Goal: Task Accomplishment & Management: Use online tool/utility

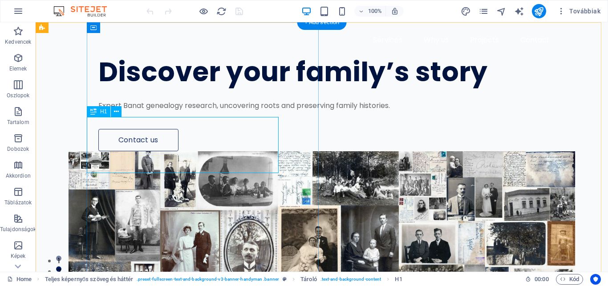
click at [268, 86] on div "Discover your family’s story" at bounding box center [327, 72] width 459 height 28
click at [213, 86] on div "Discover your family’s story" at bounding box center [327, 72] width 459 height 28
click at [128, 86] on div "Discover your family’s story" at bounding box center [327, 72] width 459 height 28
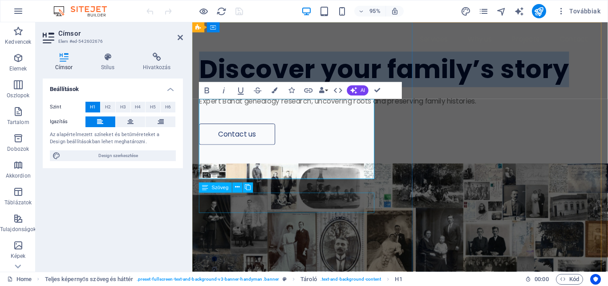
click at [325, 111] on div "Expert Banat genealogy research, uncovering roots and preserving family histori…" at bounding box center [395, 105] width 391 height 11
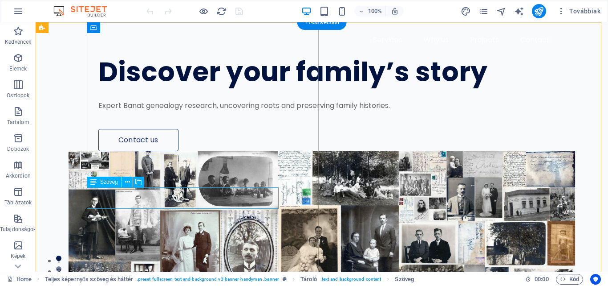
click at [209, 111] on div "Expert Banat genealogy research, uncovering roots and preserving family histori…" at bounding box center [327, 105] width 459 height 11
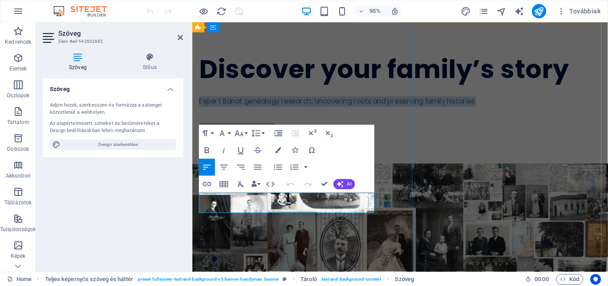
drag, startPoint x: 314, startPoint y: 216, endPoint x: 201, endPoint y: 210, distance: 113.3
click at [201, 111] on p "Expert Banat genealogy research, uncovering roots and preserving family histori…" at bounding box center [395, 105] width 391 height 11
copy p "Expert Banat genealogy research, uncovering roots and preserving family histori…"
click at [361, 151] on div "Discover your family’s story Expert Banat genealogy research, uncovering roots …" at bounding box center [411, 86] width 438 height 129
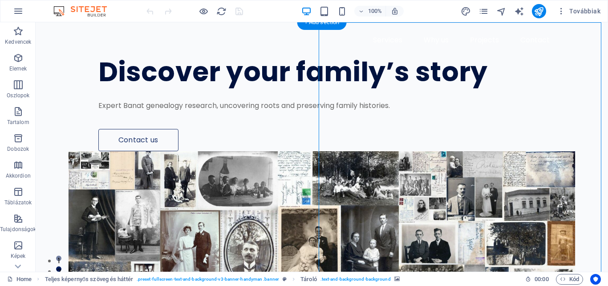
select select "px"
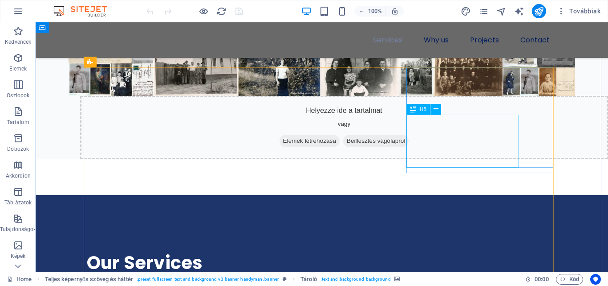
scroll to position [356, 0]
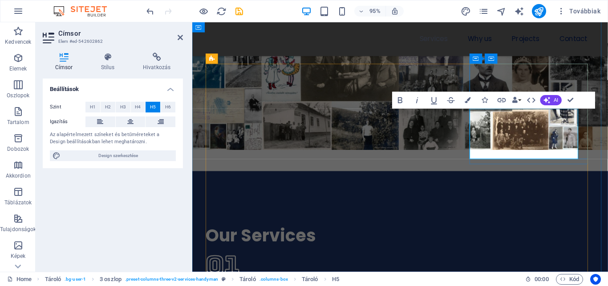
drag, startPoint x: 551, startPoint y: 157, endPoint x: 488, endPoint y: 114, distance: 76.3
copy span "Visiting the home of your ancestors, taking photos and videos"
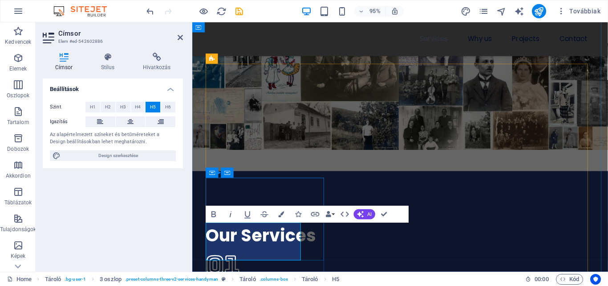
copy span "Official birth, marriage, death certificates"
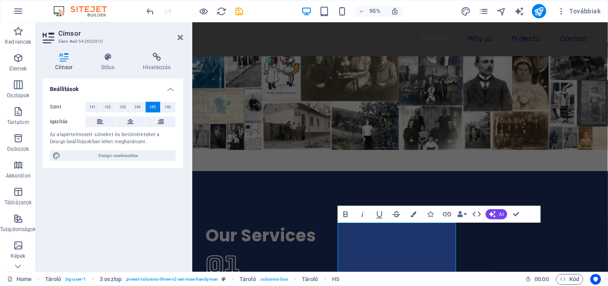
copy span "Helping you to organize your visit for discovering your ancestral places and es…"
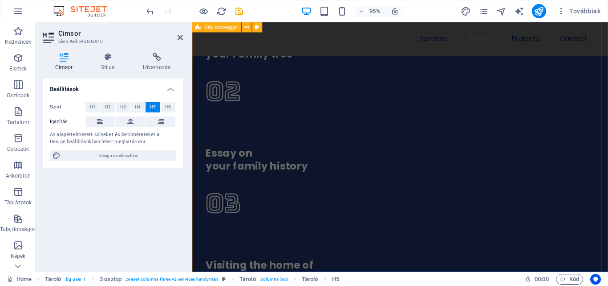
scroll to position [668, 0]
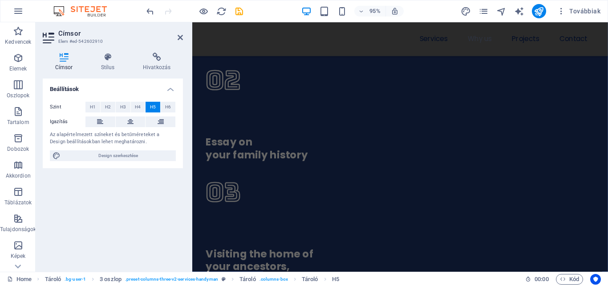
click at [177, 37] on h2 "Címsor" at bounding box center [120, 33] width 125 height 8
click at [179, 37] on icon at bounding box center [180, 37] width 5 height 7
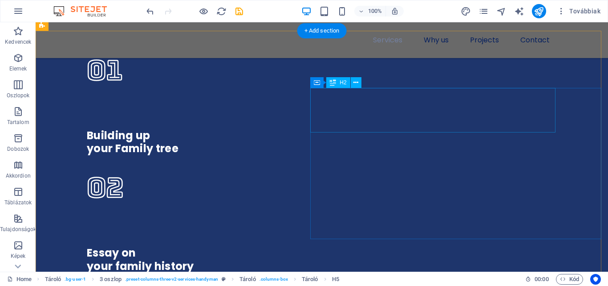
scroll to position [654, 0]
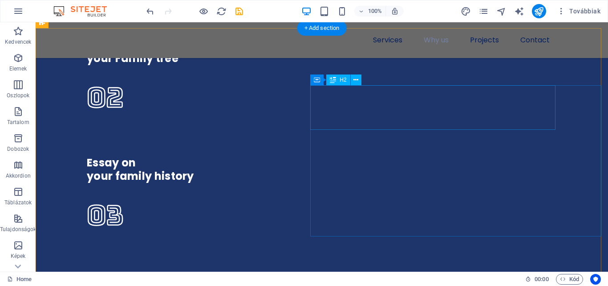
drag, startPoint x: 344, startPoint y: 118, endPoint x: 317, endPoint y: 106, distance: 30.5
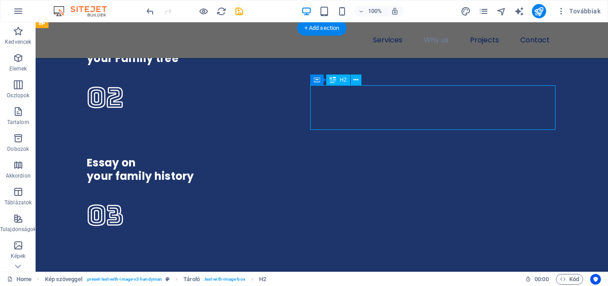
drag, startPoint x: 315, startPoint y: 93, endPoint x: 331, endPoint y: 112, distance: 24.9
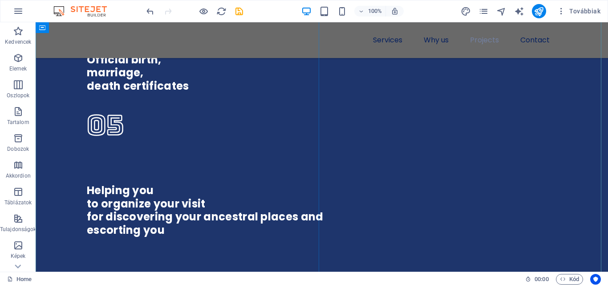
scroll to position [1055, 0]
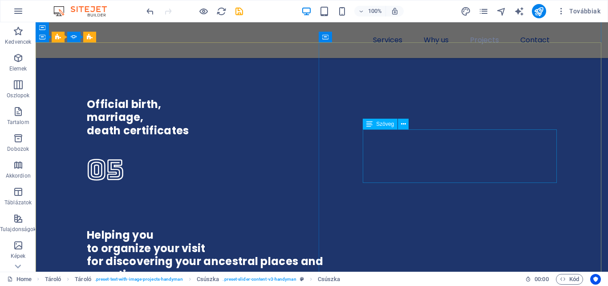
scroll to position [966, 0]
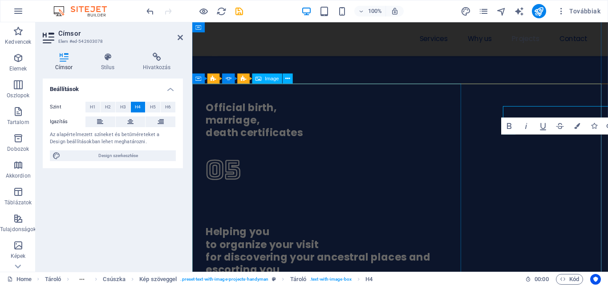
scroll to position [995, 0]
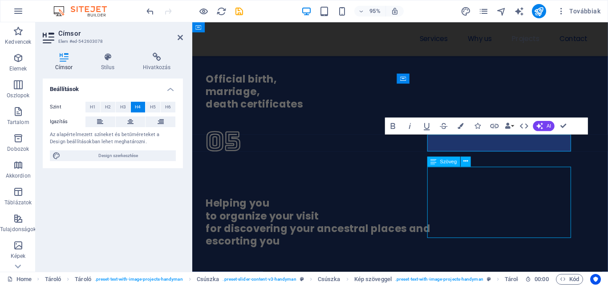
scroll to position [966, 0]
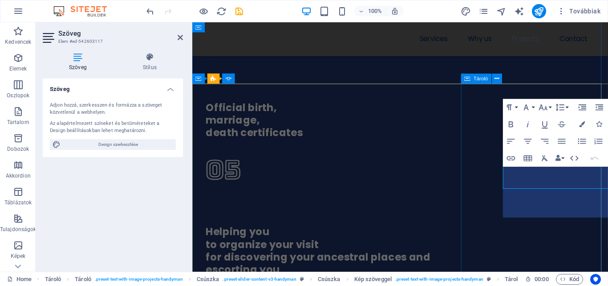
scroll to position [995, 0]
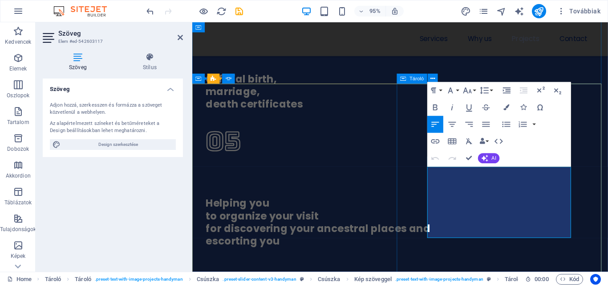
drag, startPoint x: 513, startPoint y: 241, endPoint x: 438, endPoint y: 182, distance: 95.4
copy p "We need all of the information you have on your known ancestors: names, birth d…"
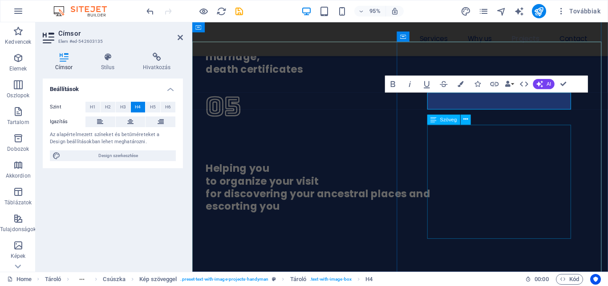
scroll to position [1040, 0]
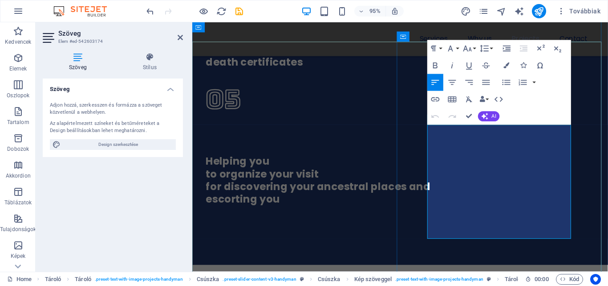
drag, startPoint x: 498, startPoint y: 244, endPoint x: 440, endPoint y: 133, distance: 125.3
copy div "Based on the above available information we start our research. Our resources: …"
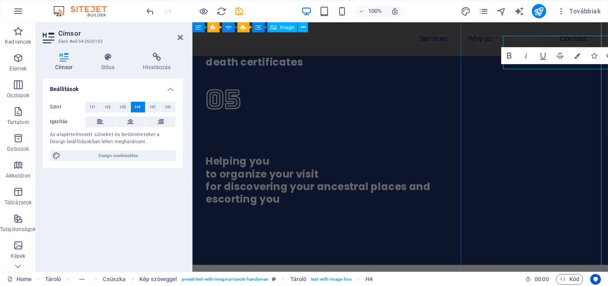
scroll to position [1069, 0]
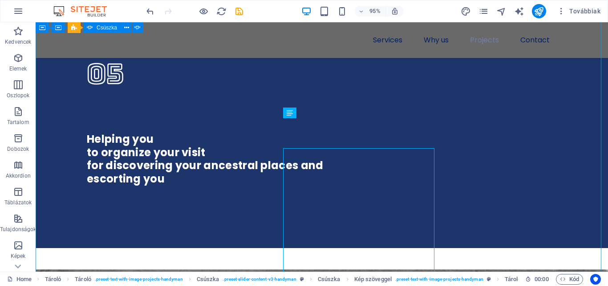
scroll to position [1028, 0]
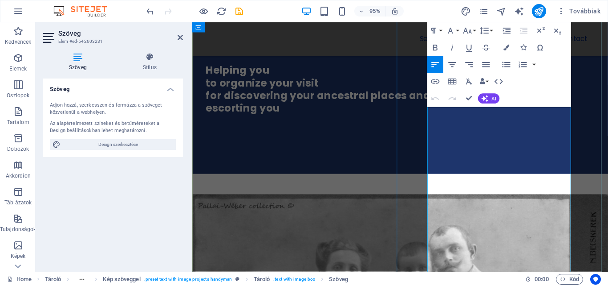
scroll to position [1147, 0]
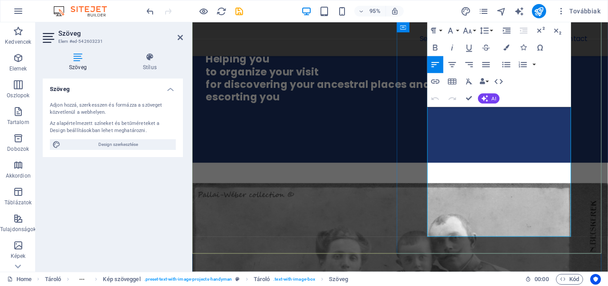
drag, startPoint x: 507, startPoint y: 245, endPoint x: 442, endPoint y: 107, distance: 152.4
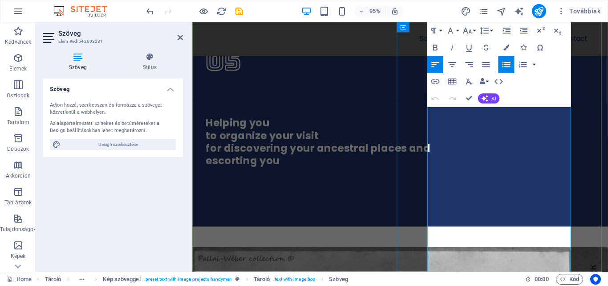
scroll to position [1058, 0]
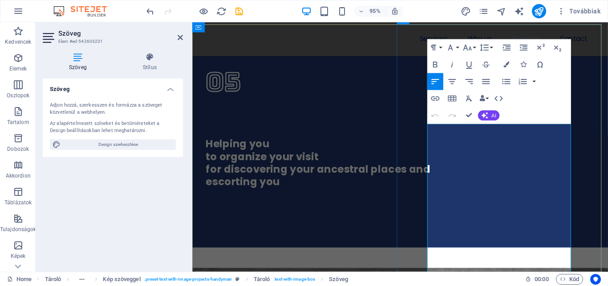
copy div "You can get the collected data choosing one of the following way: printed by po…"
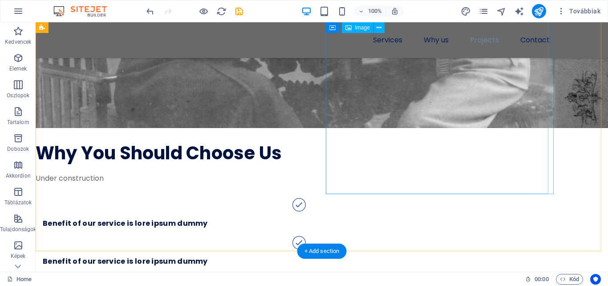
scroll to position [1429, 0]
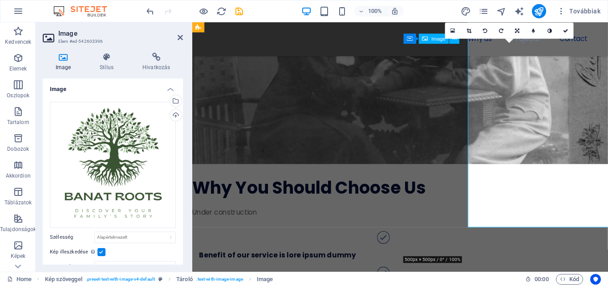
scroll to position [1481, 0]
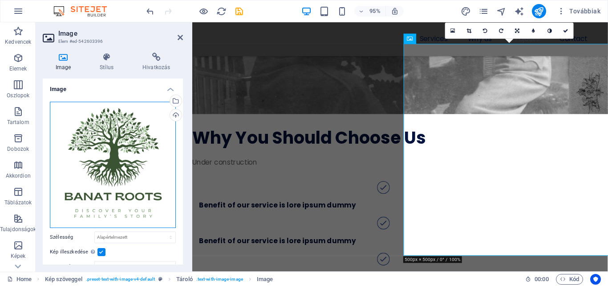
click at [115, 174] on div "Húzza ide a fájlokat, kattintson a fájlok kiválasztásához, vagy válasszon fájlo…" at bounding box center [113, 165] width 126 height 126
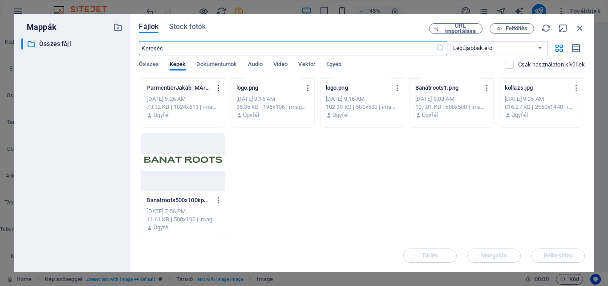
scroll to position [57, 0]
click at [219, 197] on icon "button" at bounding box center [219, 200] width 8 height 8
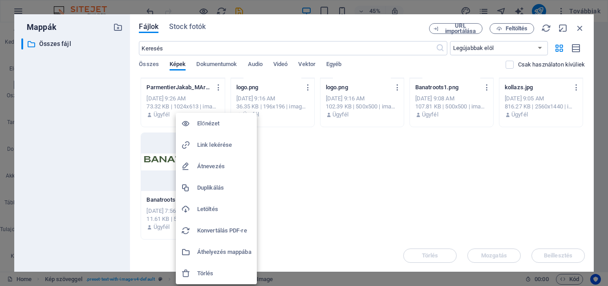
click at [213, 205] on h6 "Letöltés" at bounding box center [224, 209] width 54 height 11
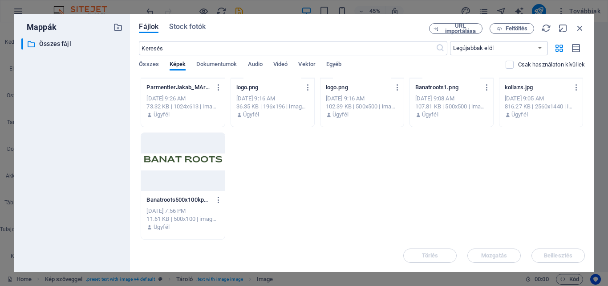
scroll to position [0, 0]
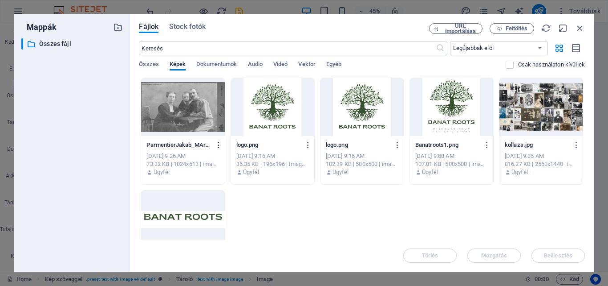
click at [219, 146] on icon "button" at bounding box center [219, 145] width 8 height 8
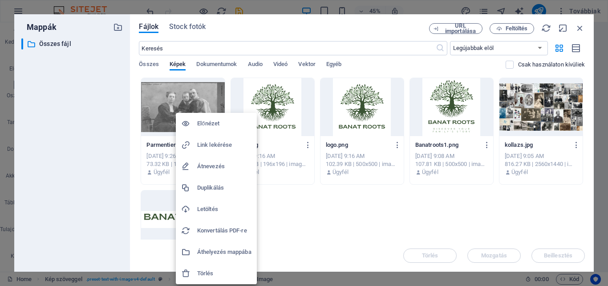
click at [225, 204] on h6 "Letöltés" at bounding box center [224, 209] width 54 height 11
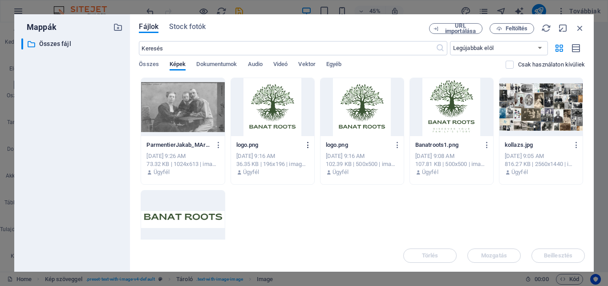
click at [305, 144] on icon "button" at bounding box center [308, 145] width 8 height 8
click at [309, 143] on icon "button" at bounding box center [308, 145] width 8 height 8
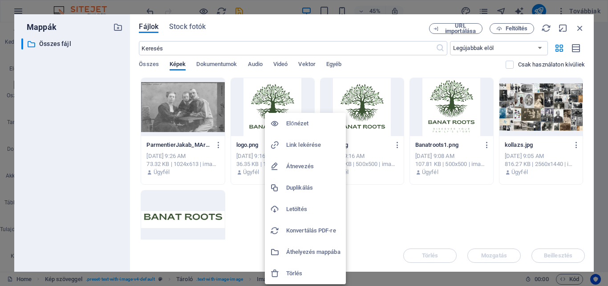
click at [313, 205] on h6 "Letöltés" at bounding box center [313, 209] width 54 height 11
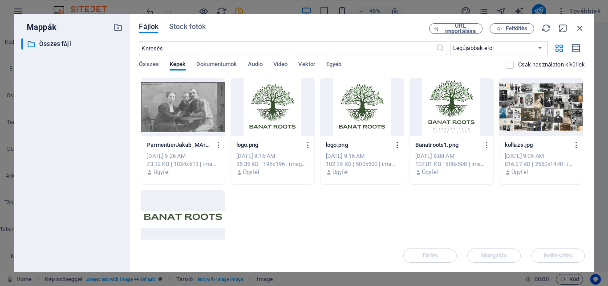
click at [395, 141] on icon "button" at bounding box center [398, 145] width 8 height 8
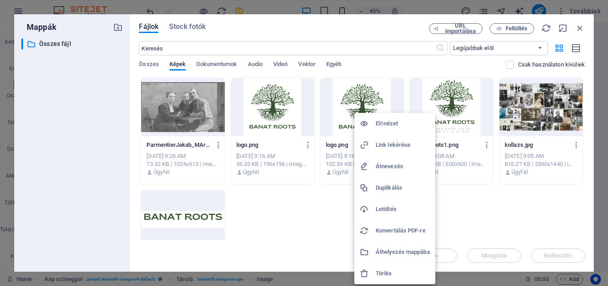
click at [405, 211] on h6 "Letöltés" at bounding box center [403, 209] width 54 height 11
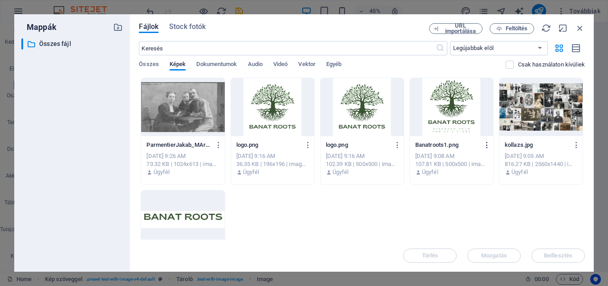
click at [485, 144] on icon "button" at bounding box center [487, 145] width 8 height 8
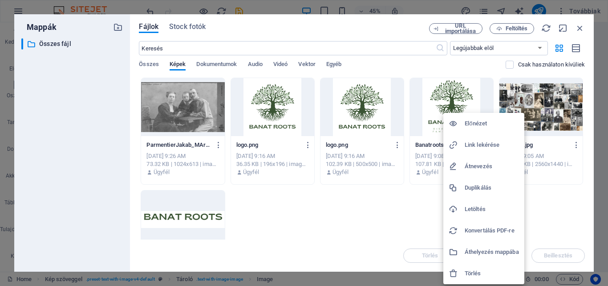
click at [487, 212] on h6 "Letöltés" at bounding box center [492, 209] width 54 height 11
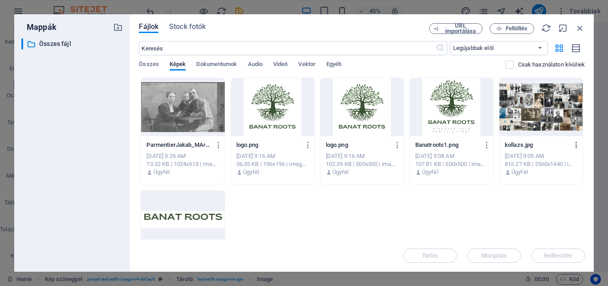
click at [576, 145] on icon "button" at bounding box center [577, 145] width 8 height 8
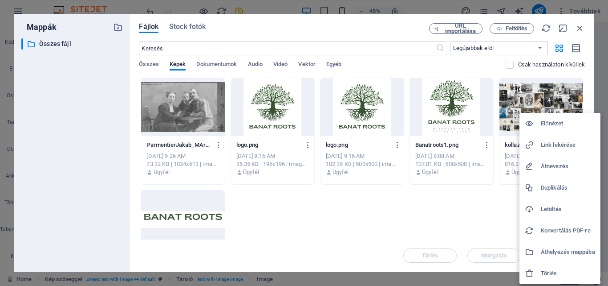
click at [563, 208] on h6 "Letöltés" at bounding box center [568, 209] width 54 height 11
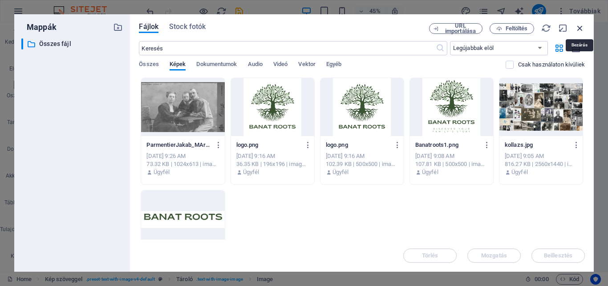
click at [578, 29] on icon "button" at bounding box center [580, 28] width 10 height 10
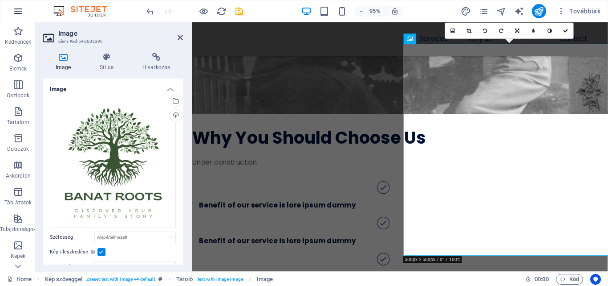
click at [20, 10] on icon "button" at bounding box center [18, 11] width 11 height 11
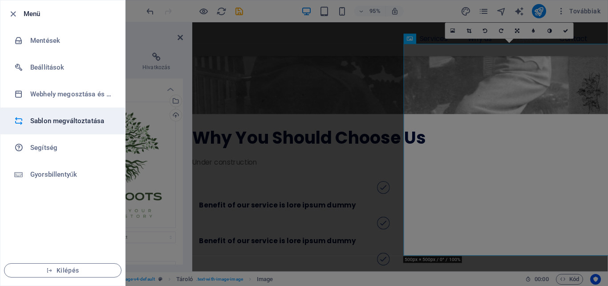
click at [68, 120] on h6 "Sablon megváltoztatása" at bounding box center [71, 120] width 82 height 11
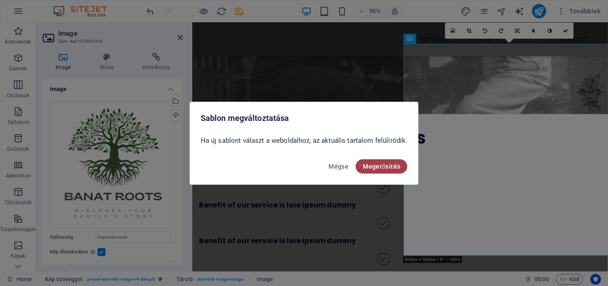
click at [392, 169] on span "Megerősítés" at bounding box center [381, 166] width 37 height 7
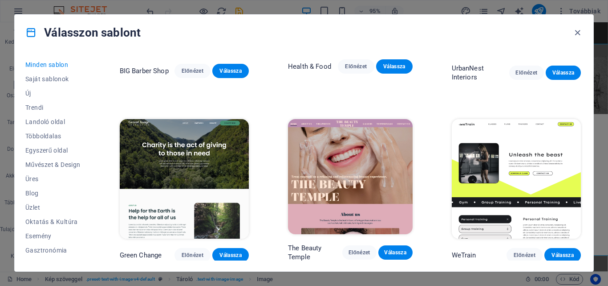
scroll to position [356, 0]
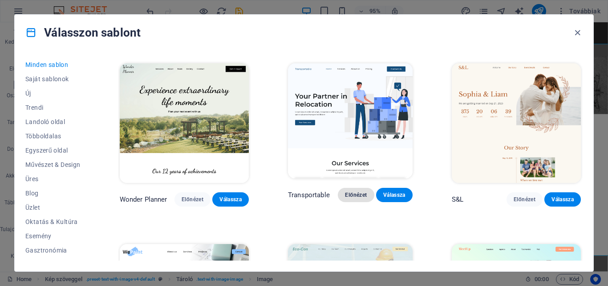
click at [356, 191] on span "Előnézet" at bounding box center [356, 194] width 22 height 7
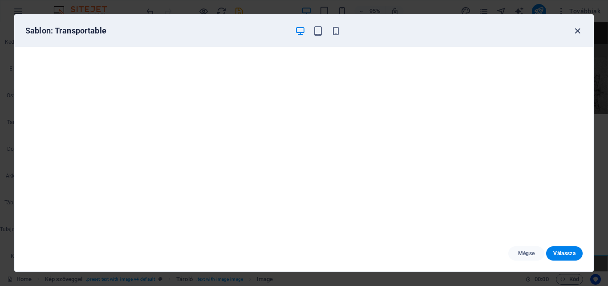
click at [577, 31] on icon "button" at bounding box center [578, 31] width 10 height 10
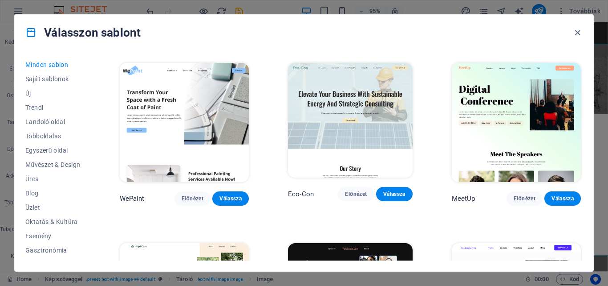
scroll to position [534, 0]
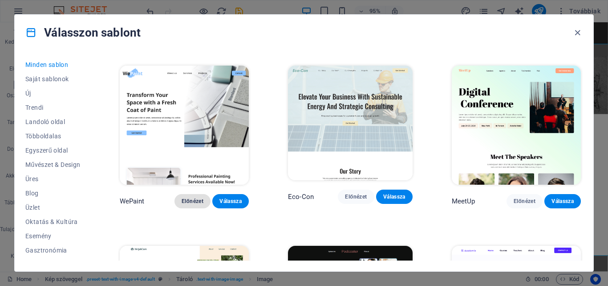
click at [188, 194] on button "Előnézet" at bounding box center [193, 201] width 37 height 14
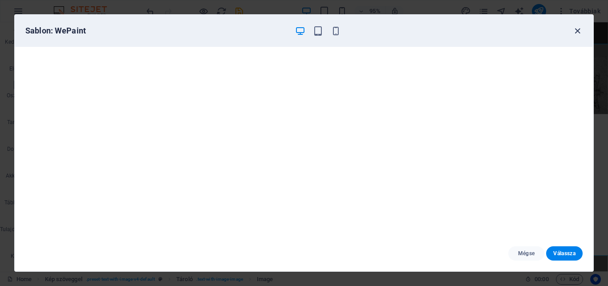
click at [576, 29] on icon "button" at bounding box center [578, 31] width 10 height 10
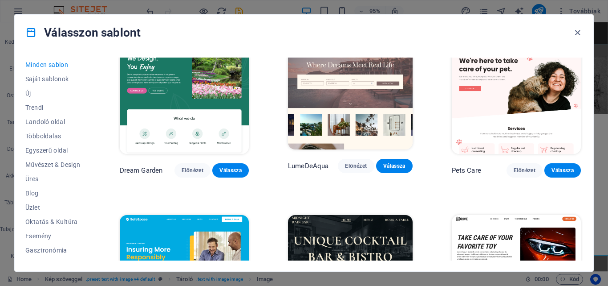
scroll to position [1603, 0]
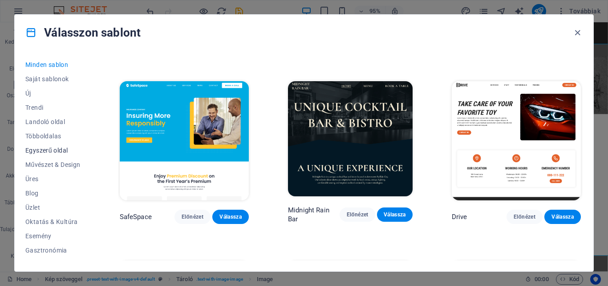
click at [49, 149] on span "Egyszerű oldal" at bounding box center [52, 150] width 55 height 7
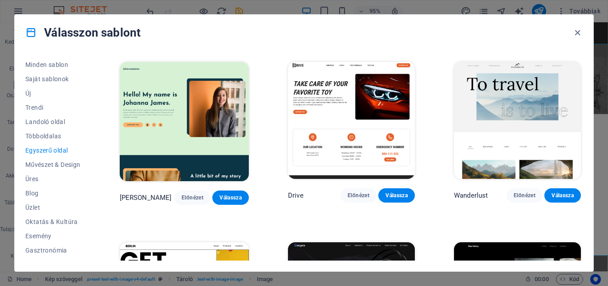
scroll to position [536, 0]
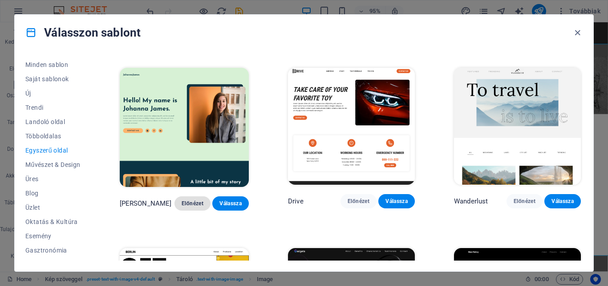
click at [194, 200] on span "Előnézet" at bounding box center [193, 203] width 22 height 7
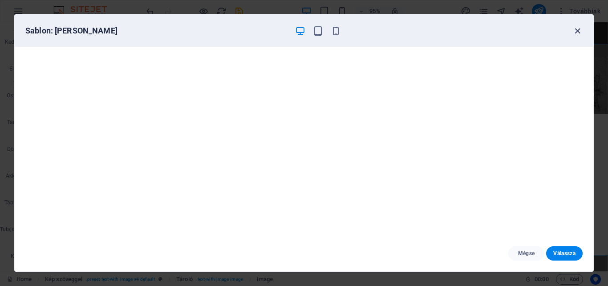
click at [575, 29] on icon "button" at bounding box center [578, 31] width 10 height 10
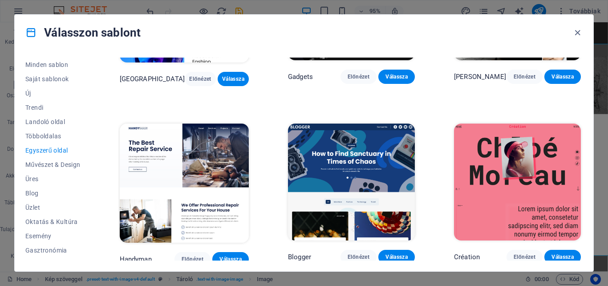
scroll to position [848, 0]
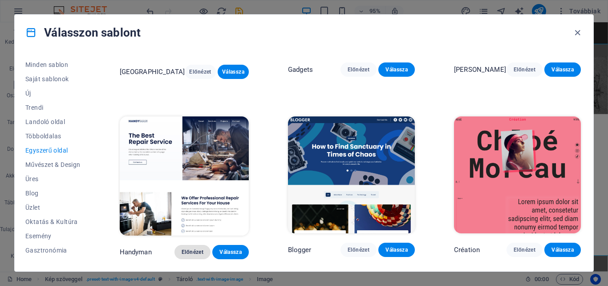
click at [197, 248] on span "Előnézet" at bounding box center [193, 251] width 22 height 7
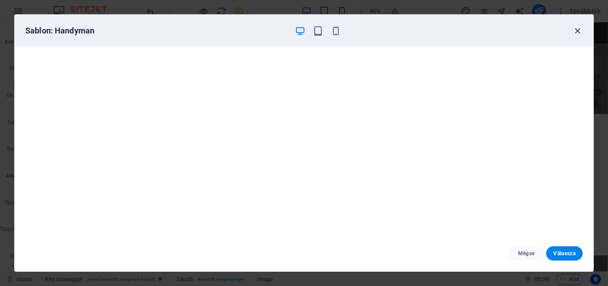
click at [575, 33] on icon "button" at bounding box center [578, 31] width 10 height 10
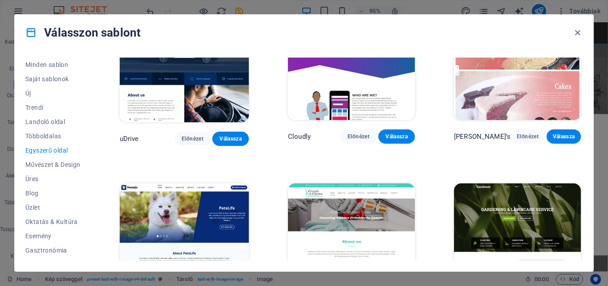
scroll to position [2807, 0]
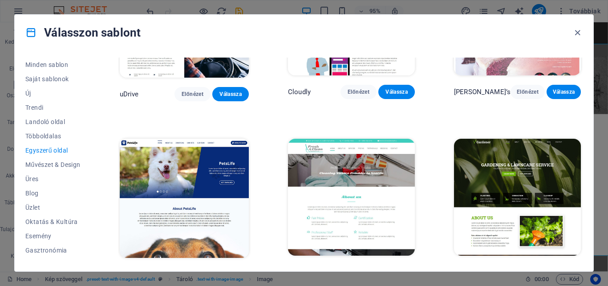
click at [193, 270] on span "Előnézet" at bounding box center [193, 273] width 22 height 7
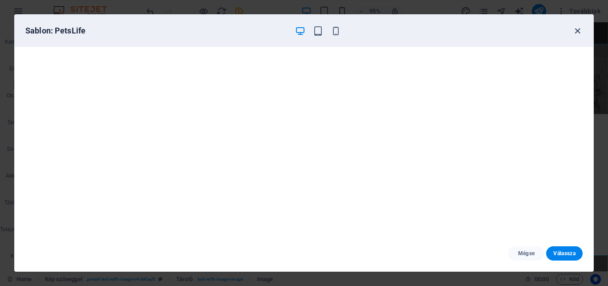
click at [575, 30] on icon "button" at bounding box center [578, 31] width 10 height 10
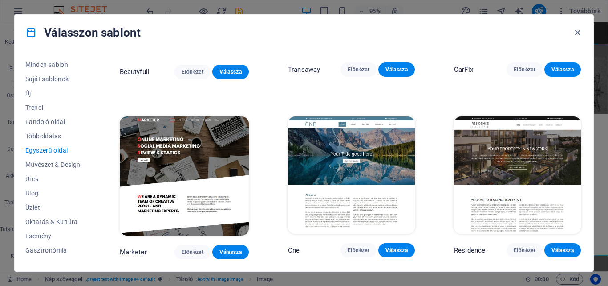
scroll to position [3565, 0]
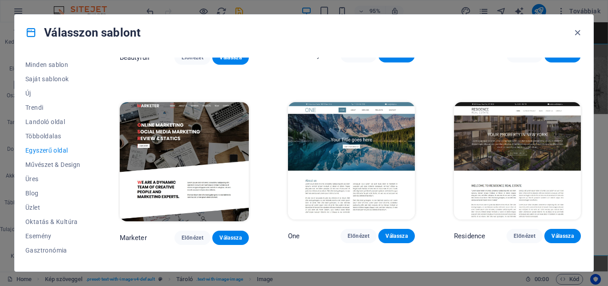
click at [41, 152] on span "Egyszerű oldal" at bounding box center [52, 150] width 55 height 7
click at [36, 176] on span "Üres" at bounding box center [52, 178] width 55 height 7
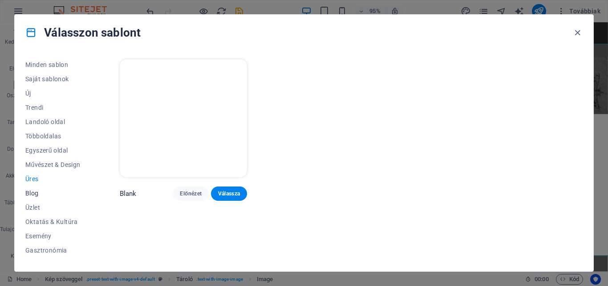
click at [35, 193] on span "Blog" at bounding box center [52, 192] width 55 height 7
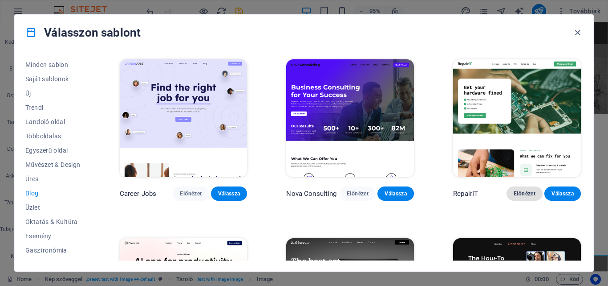
click at [520, 194] on span "Előnézet" at bounding box center [525, 193] width 22 height 7
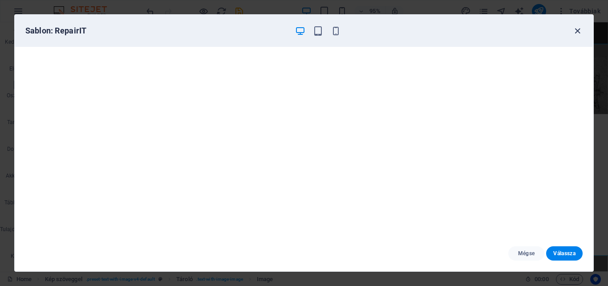
click at [575, 30] on icon "button" at bounding box center [578, 31] width 10 height 10
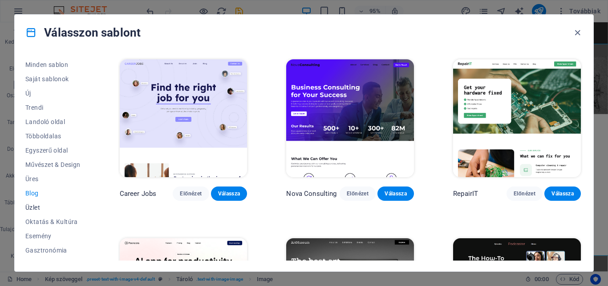
click at [30, 208] on span "Üzlet" at bounding box center [52, 207] width 55 height 7
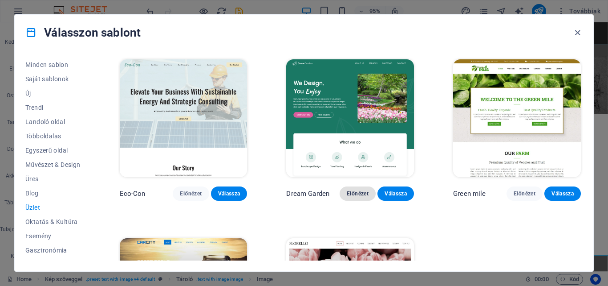
click at [355, 191] on span "Előnézet" at bounding box center [358, 193] width 22 height 7
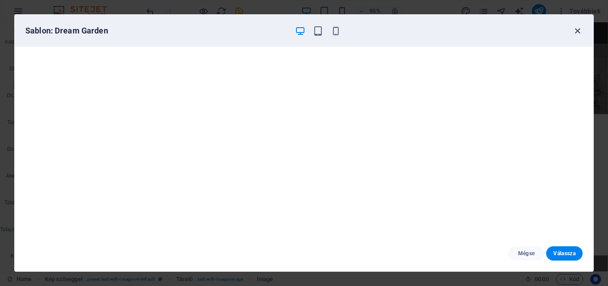
click at [577, 32] on icon "button" at bounding box center [578, 31] width 10 height 10
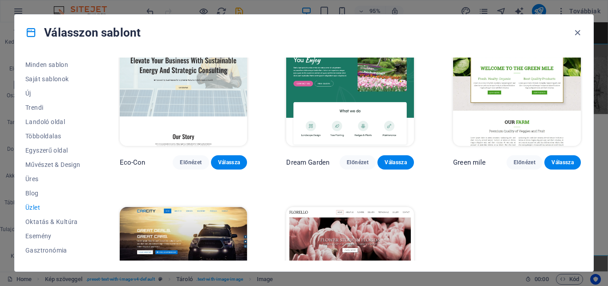
scroll to position [116, 0]
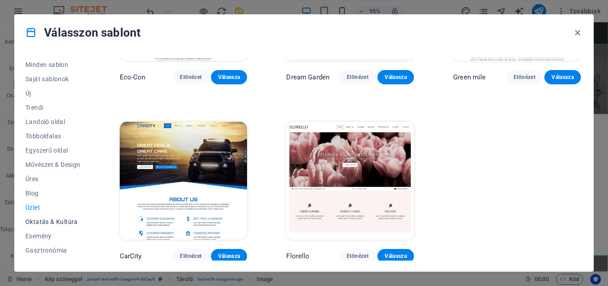
click at [43, 223] on span "Oktatás & Kultúra" at bounding box center [52, 221] width 55 height 7
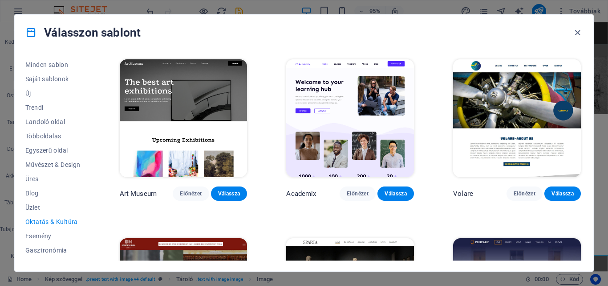
scroll to position [134, 0]
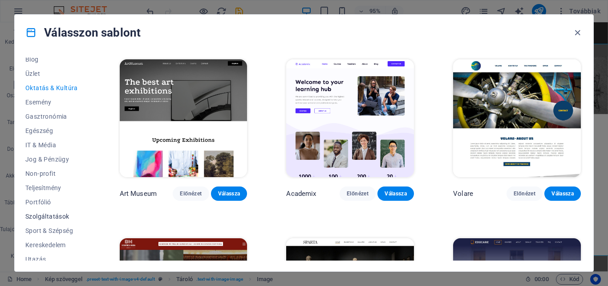
click at [48, 215] on span "Szolgáltatások" at bounding box center [52, 215] width 55 height 7
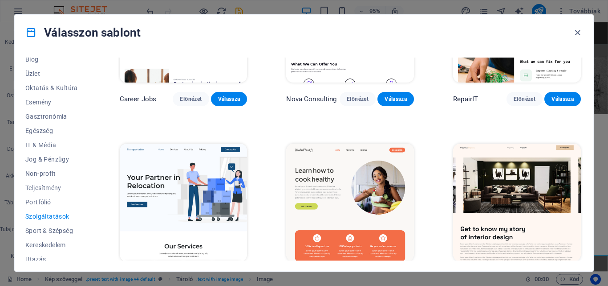
scroll to position [178, 0]
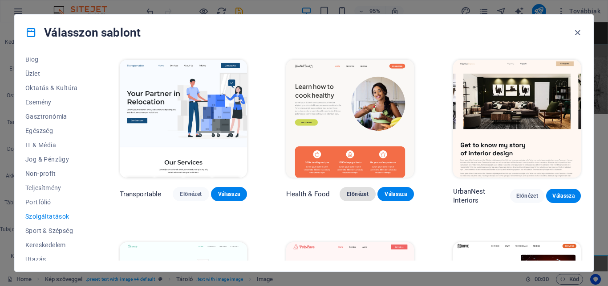
click at [355, 190] on span "Előnézet" at bounding box center [358, 193] width 22 height 7
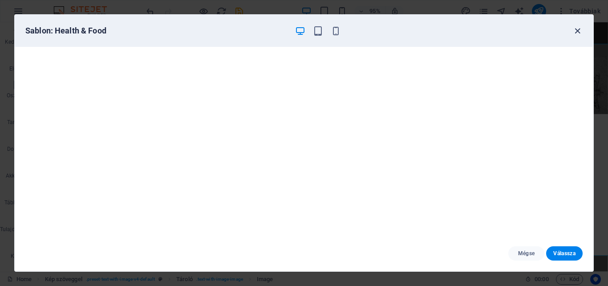
click at [578, 28] on icon "button" at bounding box center [578, 31] width 10 height 10
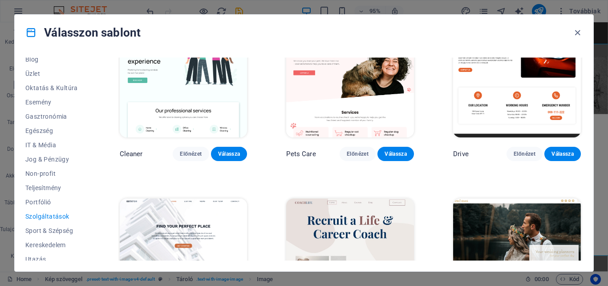
scroll to position [356, 0]
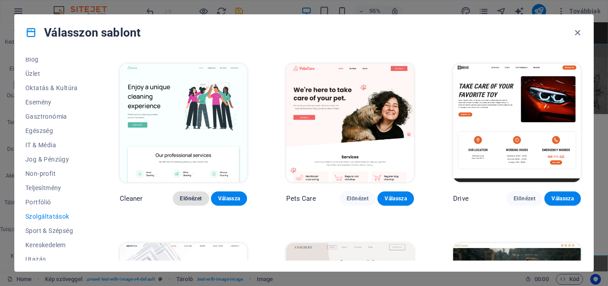
click at [190, 195] on span "Előnézet" at bounding box center [191, 198] width 22 height 7
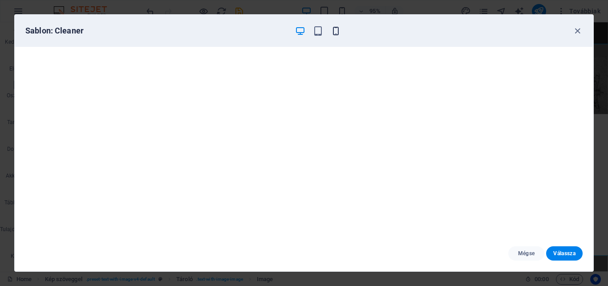
click at [336, 29] on icon "button" at bounding box center [336, 31] width 10 height 10
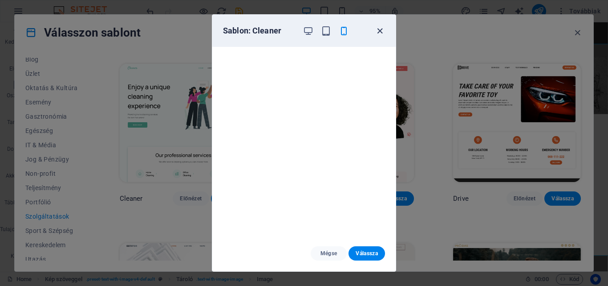
click at [378, 35] on icon "button" at bounding box center [380, 31] width 10 height 10
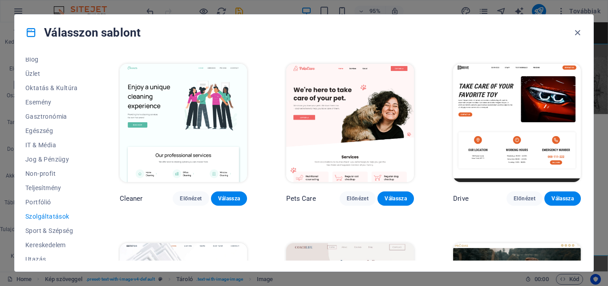
click at [488, 90] on img at bounding box center [517, 123] width 128 height 118
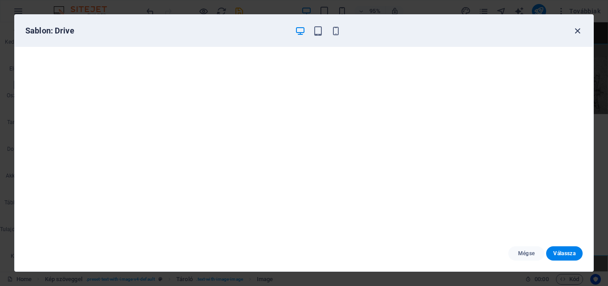
click at [575, 29] on icon "button" at bounding box center [578, 31] width 10 height 10
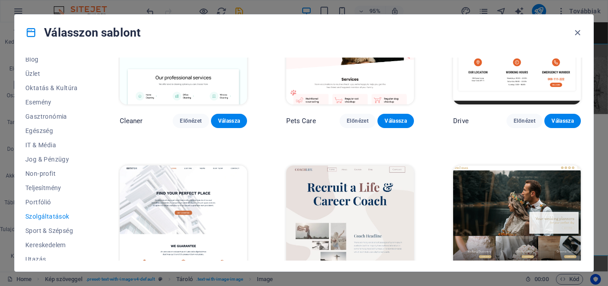
scroll to position [490, 0]
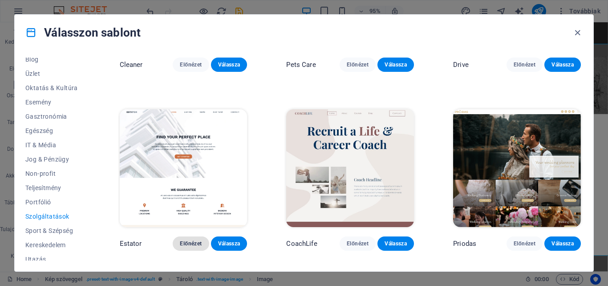
click at [189, 240] on span "Előnézet" at bounding box center [191, 243] width 22 height 7
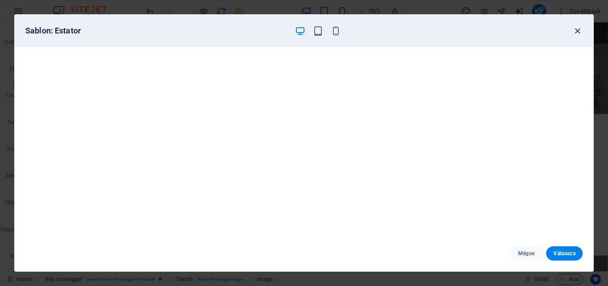
click at [579, 30] on icon "button" at bounding box center [578, 31] width 10 height 10
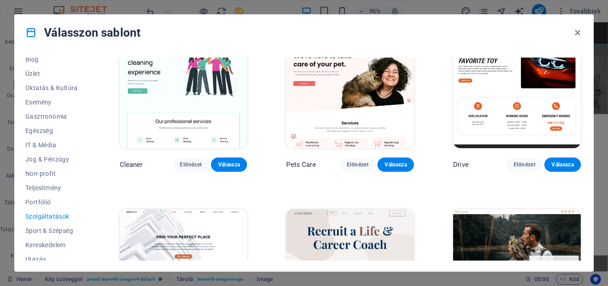
scroll to position [253, 0]
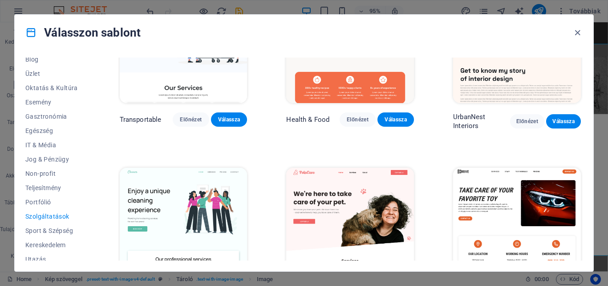
click at [194, 194] on img at bounding box center [184, 226] width 128 height 118
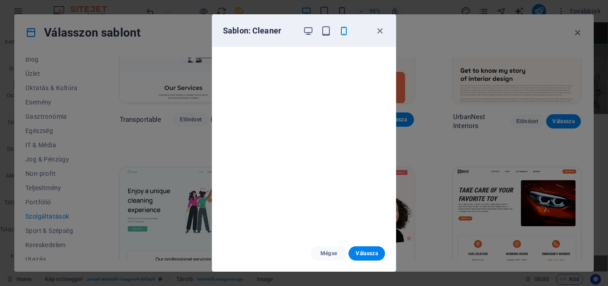
click at [300, 29] on div "Sablon: Cleaner" at bounding box center [298, 30] width 151 height 11
click at [305, 29] on icon "button" at bounding box center [308, 31] width 10 height 10
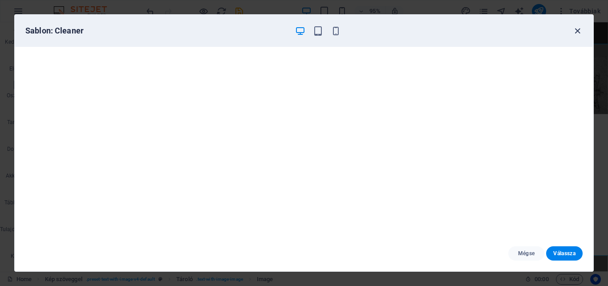
click at [579, 29] on icon "button" at bounding box center [578, 31] width 10 height 10
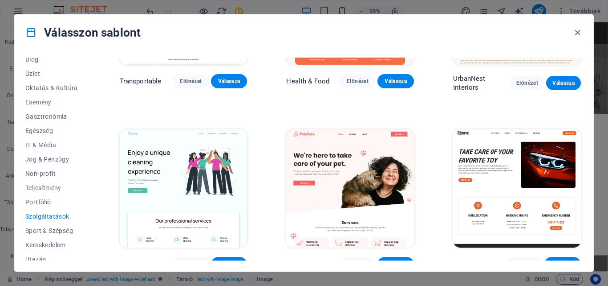
scroll to position [342, 0]
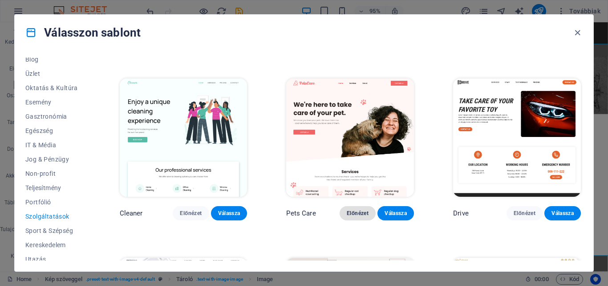
click at [356, 212] on button "Előnézet" at bounding box center [358, 213] width 37 height 14
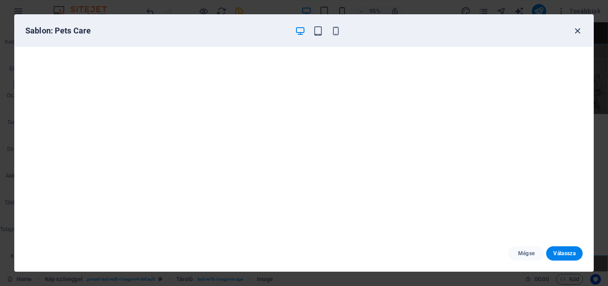
click at [577, 30] on icon "button" at bounding box center [578, 31] width 10 height 10
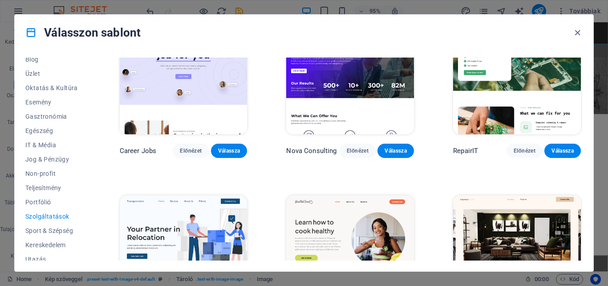
scroll to position [0, 0]
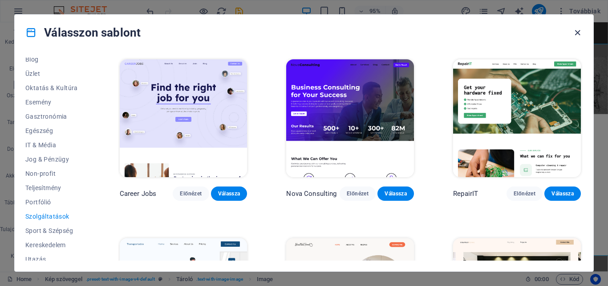
click at [578, 28] on icon "button" at bounding box center [578, 33] width 10 height 10
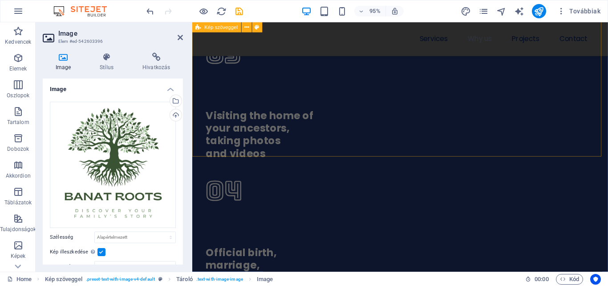
scroll to position [591, 0]
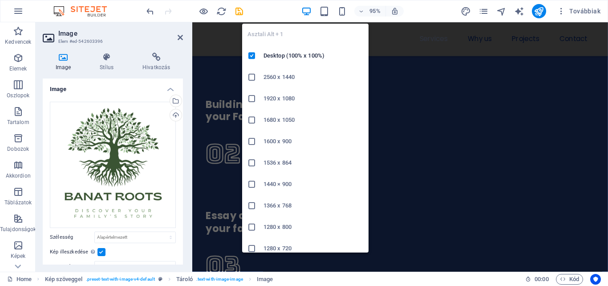
click at [306, 11] on icon "button" at bounding box center [307, 11] width 10 height 10
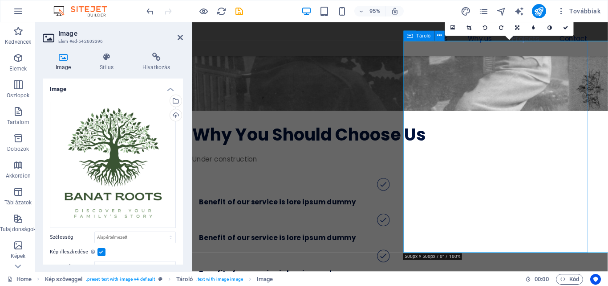
click at [176, 38] on header "Image Elem #ed-542603396" at bounding box center [113, 33] width 140 height 23
click at [178, 38] on icon at bounding box center [180, 37] width 5 height 7
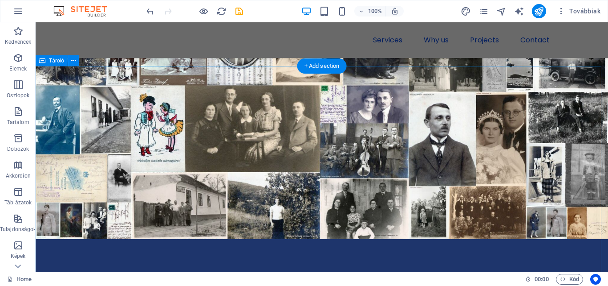
scroll to position [274, 0]
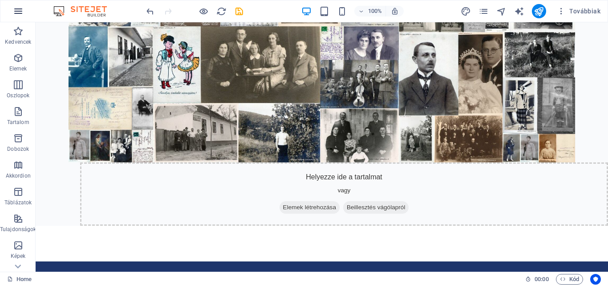
click at [21, 13] on icon "button" at bounding box center [18, 11] width 11 height 11
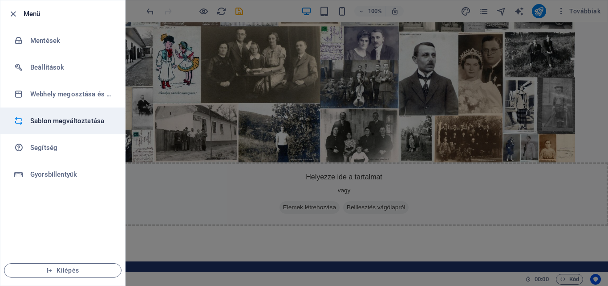
click at [74, 116] on h6 "Sablon megváltoztatása" at bounding box center [71, 120] width 82 height 11
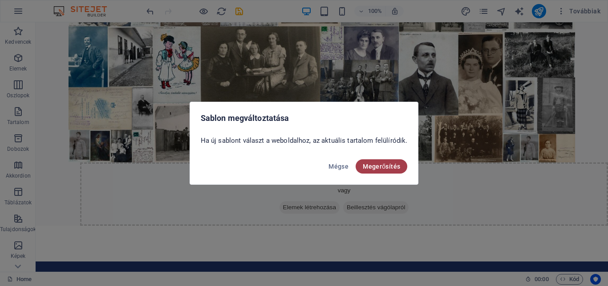
click at [378, 164] on span "Megerősítés" at bounding box center [381, 166] width 37 height 7
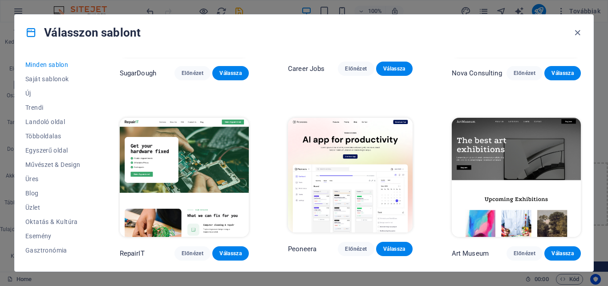
scroll to position [134, 0]
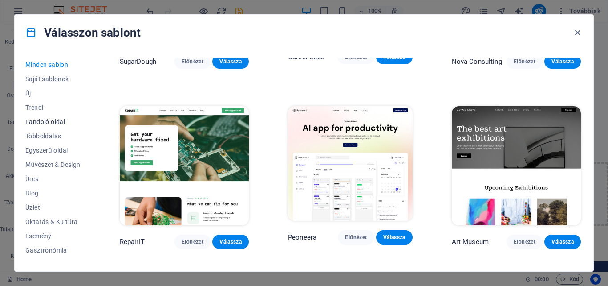
click at [52, 117] on button "Landoló oldal" at bounding box center [52, 121] width 55 height 14
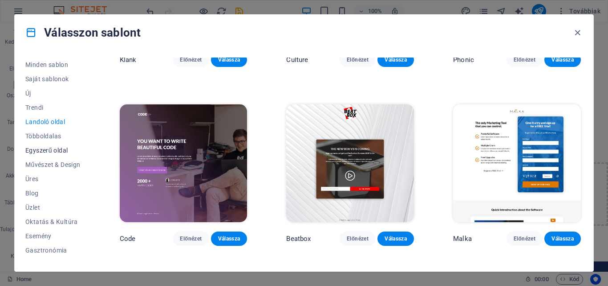
click at [46, 145] on button "Egyszerű oldal" at bounding box center [52, 150] width 55 height 14
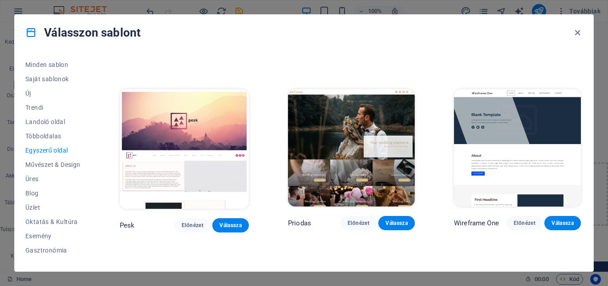
scroll to position [1069, 0]
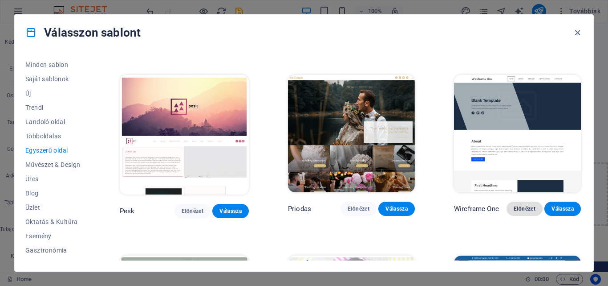
click at [520, 205] on span "Előnézet" at bounding box center [525, 208] width 22 height 7
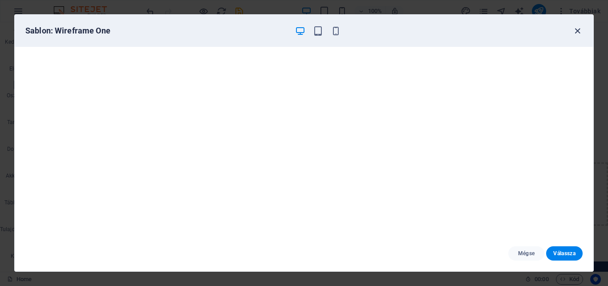
click at [573, 31] on icon "button" at bounding box center [578, 31] width 10 height 10
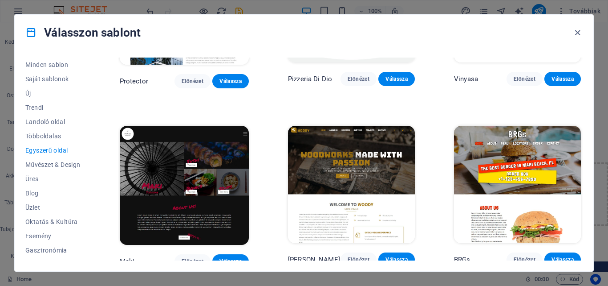
scroll to position [1737, 0]
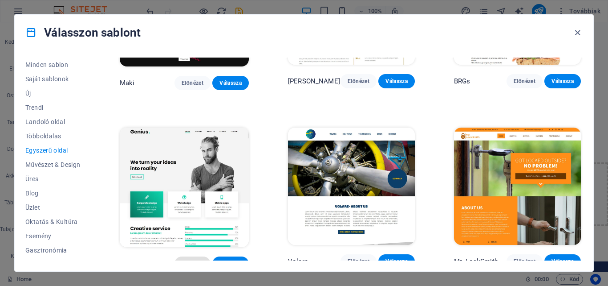
click at [182, 260] on span "Előnézet" at bounding box center [193, 263] width 22 height 7
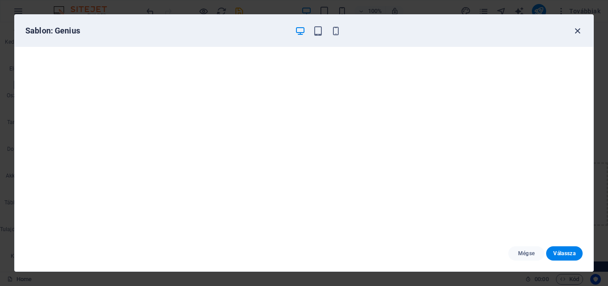
click at [577, 30] on icon "button" at bounding box center [578, 31] width 10 height 10
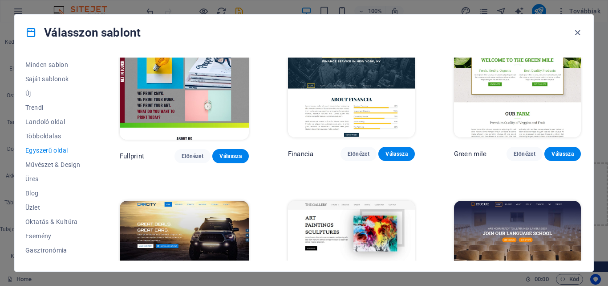
scroll to position [2093, 0]
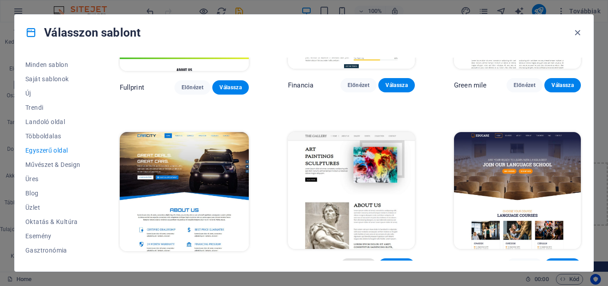
click at [355, 261] on span "Előnézet" at bounding box center [359, 264] width 22 height 7
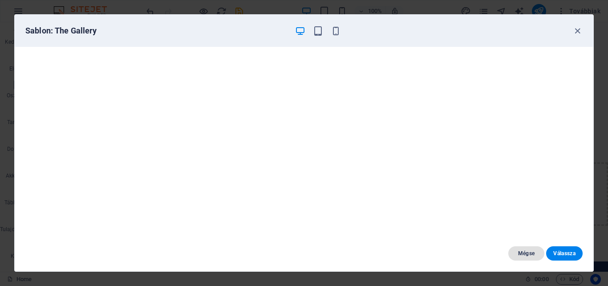
click at [523, 250] on span "Mégse" at bounding box center [527, 252] width 22 height 7
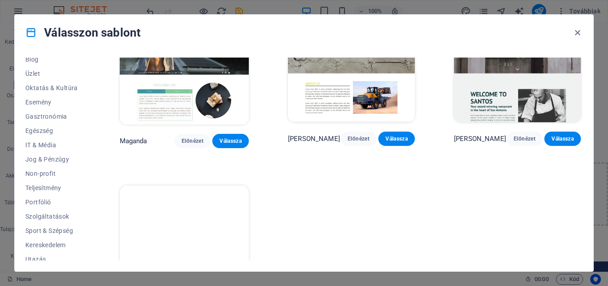
scroll to position [154, 0]
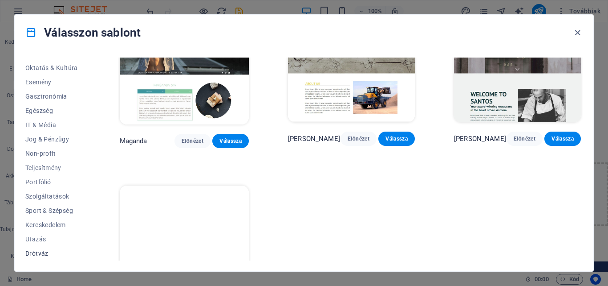
click at [33, 250] on span "Drótváz" at bounding box center [52, 252] width 55 height 7
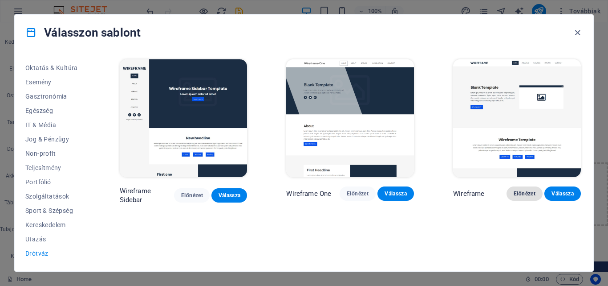
click at [517, 190] on span "Előnézet" at bounding box center [525, 193] width 22 height 7
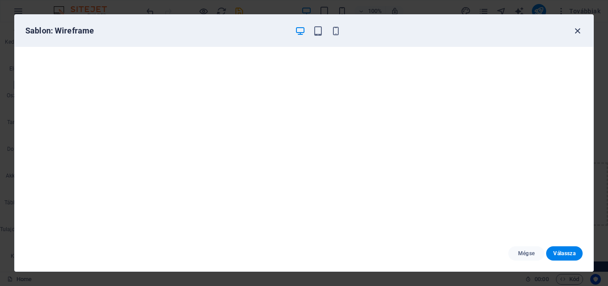
click at [578, 34] on icon "button" at bounding box center [578, 31] width 10 height 10
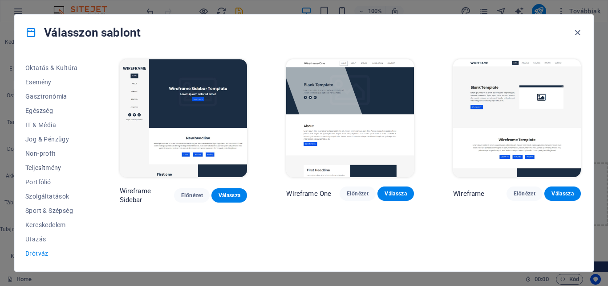
click at [55, 168] on span "Teljesítmény" at bounding box center [52, 167] width 55 height 7
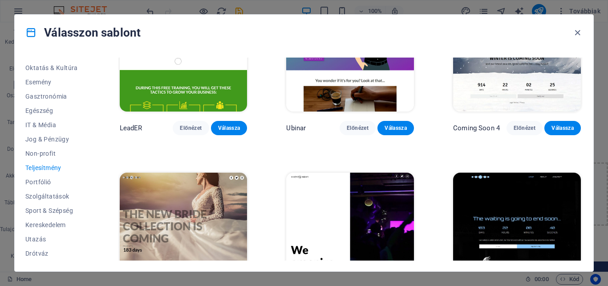
scroll to position [826, 0]
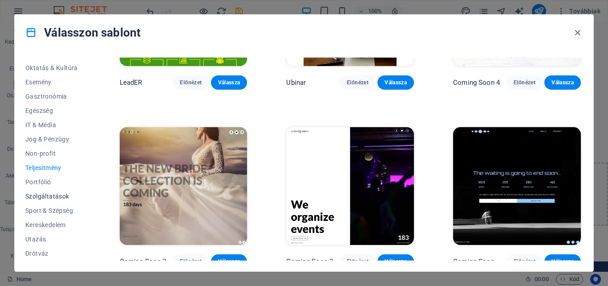
click at [49, 196] on span "Szolgáltatások" at bounding box center [52, 195] width 55 height 7
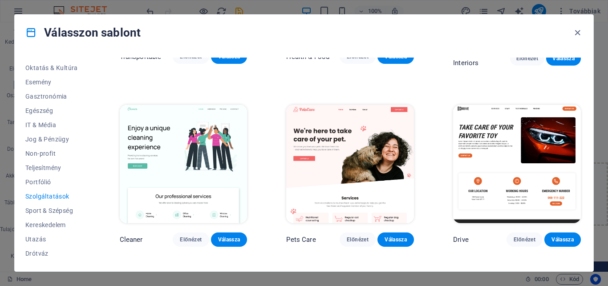
scroll to position [336, 0]
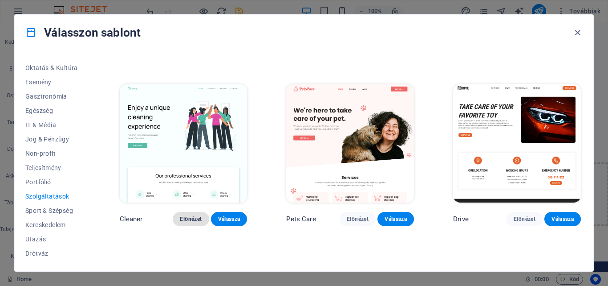
click at [190, 215] on span "Előnézet" at bounding box center [191, 218] width 22 height 7
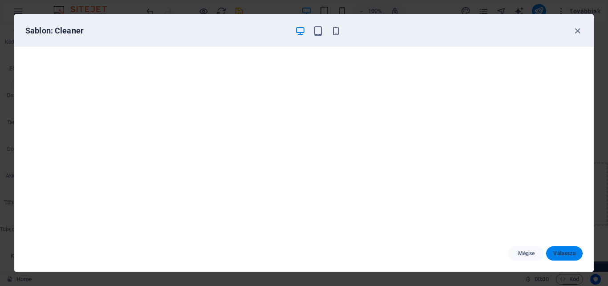
click at [565, 255] on span "Válassza" at bounding box center [565, 252] width 22 height 7
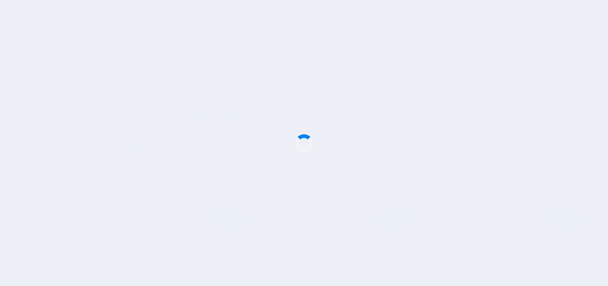
checkbox input "false"
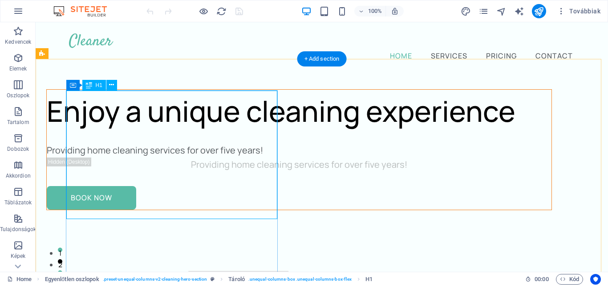
click at [154, 132] on div "Enjoy a unique cleaning experience" at bounding box center [299, 111] width 505 height 43
click at [216, 132] on div "Enjoy a unique cleaning experience" at bounding box center [299, 111] width 505 height 43
click at [136, 132] on div "Enjoy a unique cleaning experience" at bounding box center [299, 111] width 505 height 43
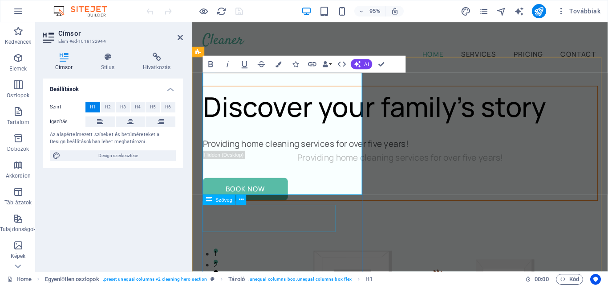
click at [289, 157] on div "Providing home cleaning services for over five years!" at bounding box center [412, 150] width 416 height 14
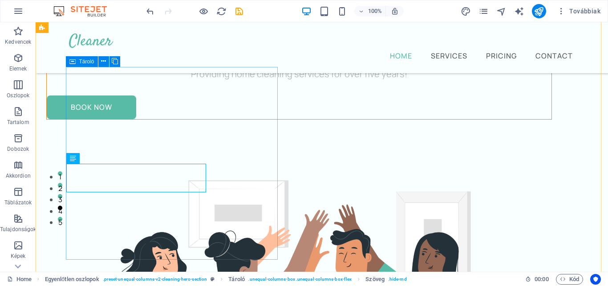
scroll to position [89, 0]
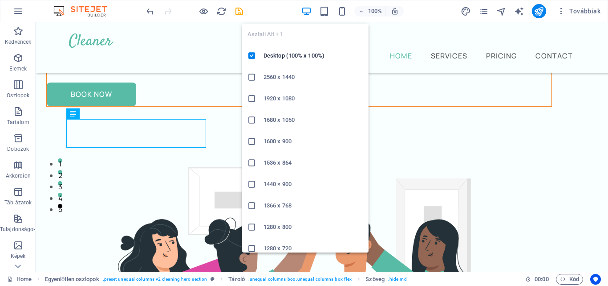
click at [303, 12] on icon "button" at bounding box center [307, 11] width 10 height 10
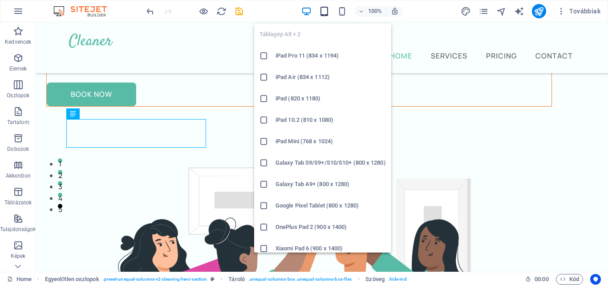
click at [323, 12] on icon "button" at bounding box center [324, 11] width 10 height 10
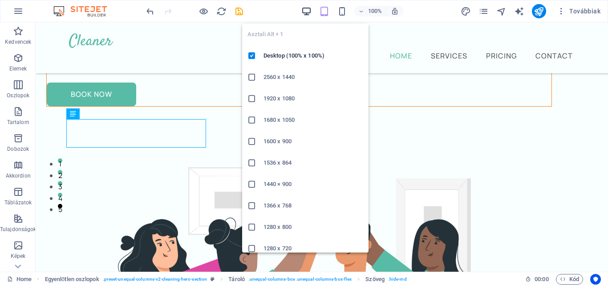
click at [310, 12] on icon "button" at bounding box center [307, 11] width 10 height 10
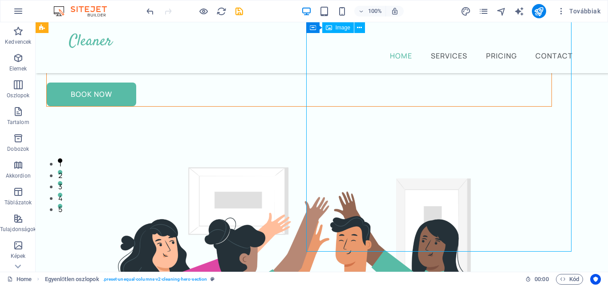
select select "%"
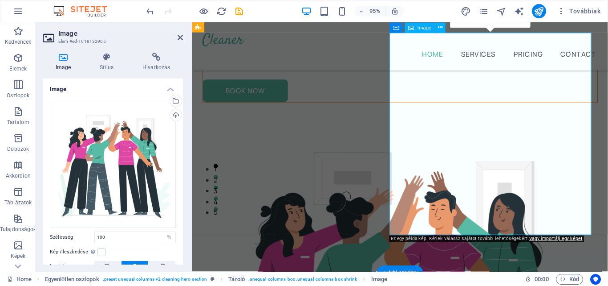
scroll to position [53, 0]
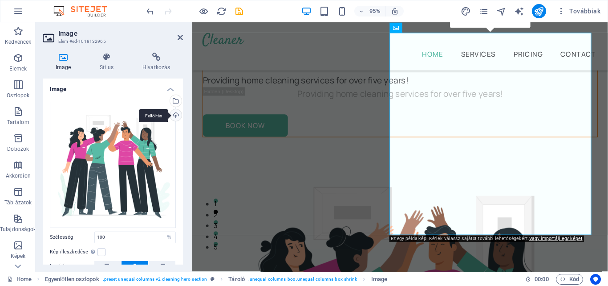
click at [174, 114] on div "Feltöltés" at bounding box center [174, 115] width 13 height 13
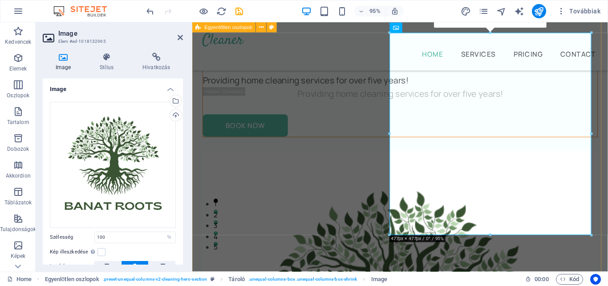
click at [393, 267] on div "Discover your family’s story Providing home cleaning services for over five yea…" at bounding box center [411, 286] width 438 height 632
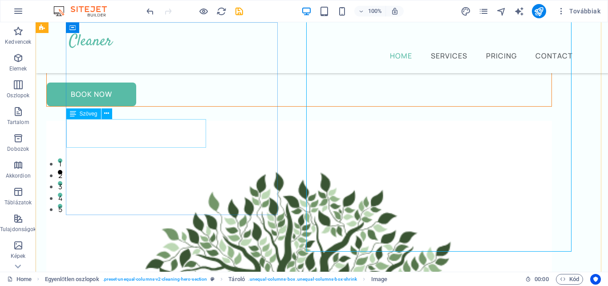
click at [123, 54] on div "Providing home cleaning services for over five years!" at bounding box center [299, 47] width 505 height 14
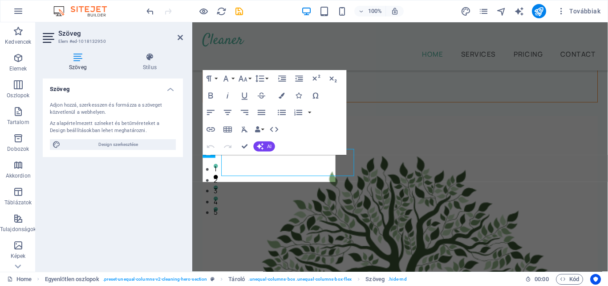
scroll to position [53, 0]
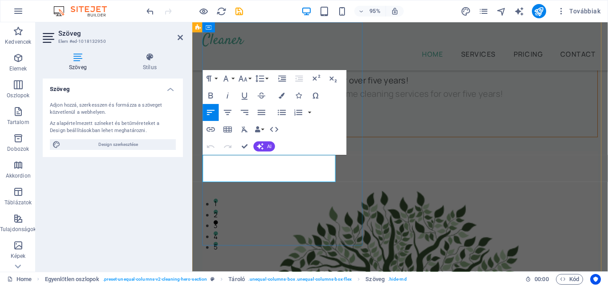
click at [284, 90] on p "Providing home cleaning services for over five years!" at bounding box center [412, 83] width 416 height 14
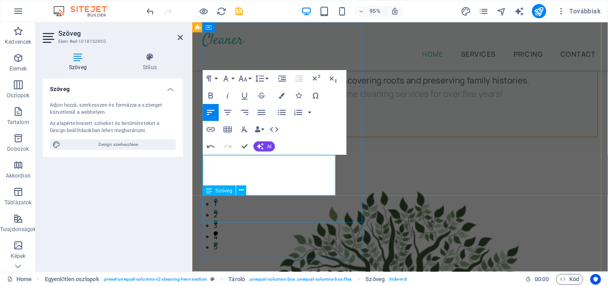
click at [309, 105] on div "Providing home cleaning services for over five years!" at bounding box center [412, 97] width 416 height 14
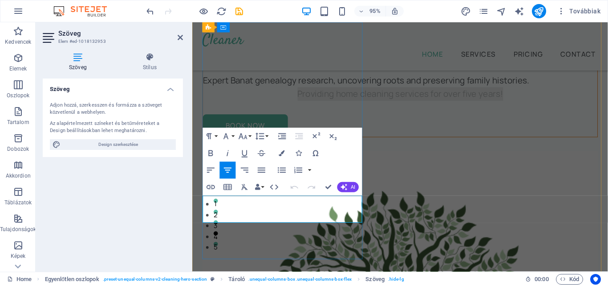
drag, startPoint x: 322, startPoint y: 224, endPoint x: 212, endPoint y: 213, distance: 111.4
click at [212, 105] on p "Providing home cleaning services for over five years!" at bounding box center [412, 97] width 416 height 14
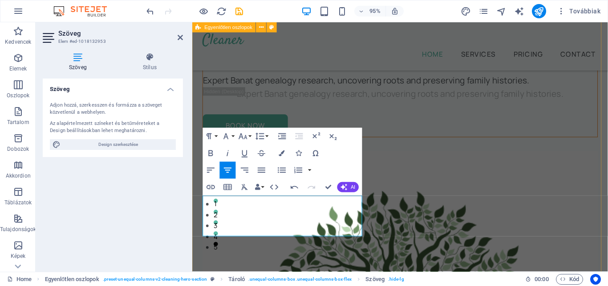
click at [413, 262] on div "Discover your family’s story Expert Banat genealogy research, uncovering roots …" at bounding box center [411, 286] width 438 height 632
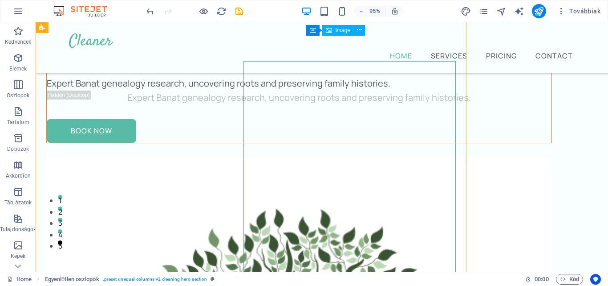
scroll to position [39, 0]
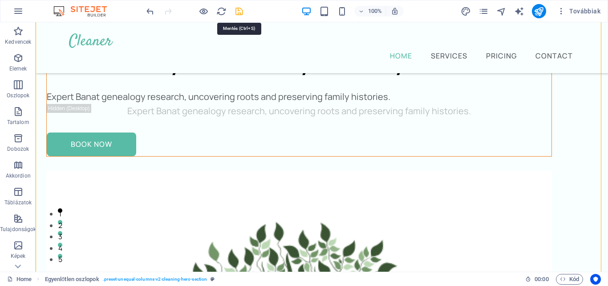
click at [240, 11] on icon "save" at bounding box center [239, 11] width 10 height 10
checkbox input "false"
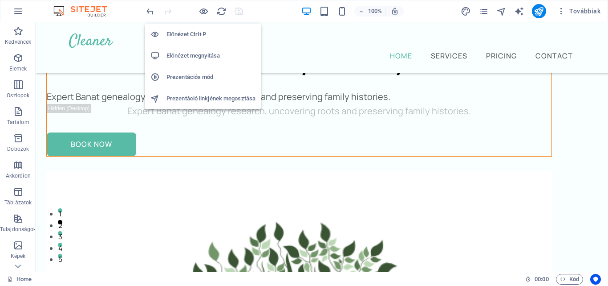
click at [196, 35] on h6 "Előnézet Ctrl+P" at bounding box center [211, 34] width 89 height 11
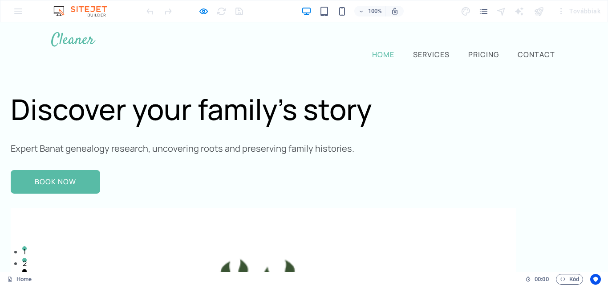
scroll to position [0, 0]
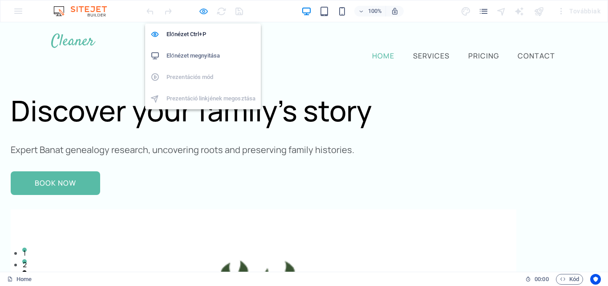
click at [203, 14] on icon "button" at bounding box center [204, 11] width 10 height 10
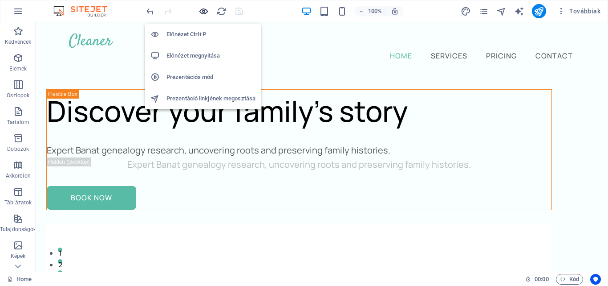
click at [202, 11] on icon "button" at bounding box center [204, 11] width 10 height 10
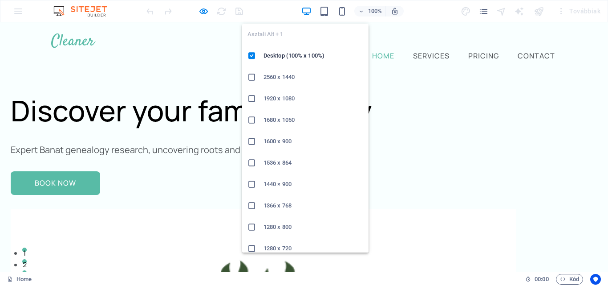
click at [286, 101] on h6 "1920 x 1080" at bounding box center [314, 98] width 100 height 11
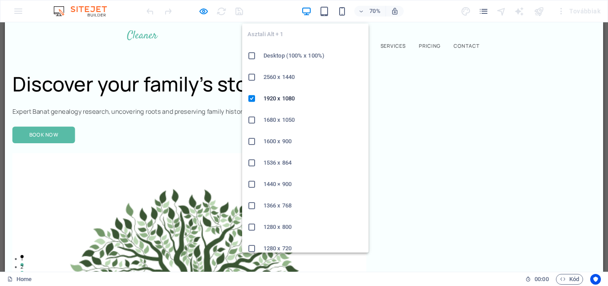
click at [309, 11] on icon "button" at bounding box center [307, 11] width 10 height 10
click at [292, 203] on h6 "1366 x 768" at bounding box center [314, 205] width 100 height 11
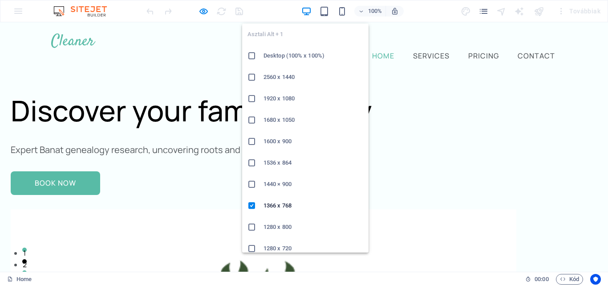
click at [281, 93] on li "1920 x 1080" at bounding box center [305, 98] width 126 height 21
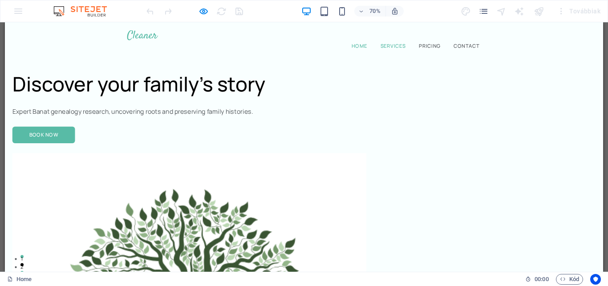
click at [556, 50] on link "Services" at bounding box center [560, 55] width 40 height 11
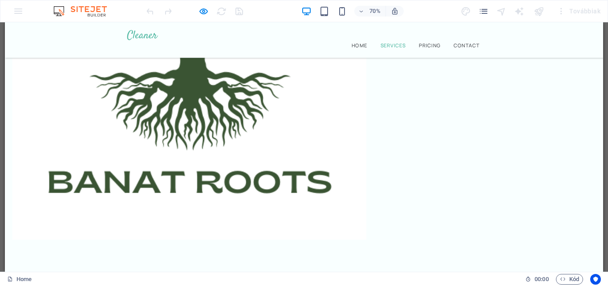
scroll to position [339, 0]
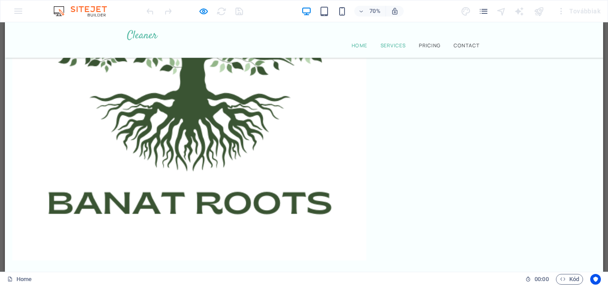
click at [513, 50] on link "Home" at bounding box center [512, 55] width 26 height 11
click at [507, 50] on link "Home" at bounding box center [512, 55] width 26 height 11
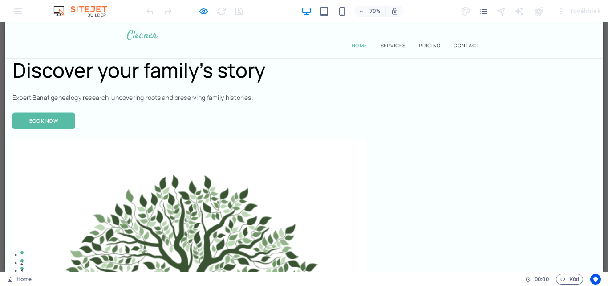
scroll to position [0, 0]
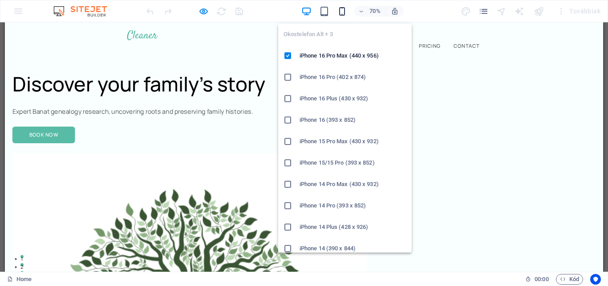
click at [342, 11] on icon "button" at bounding box center [342, 11] width 10 height 10
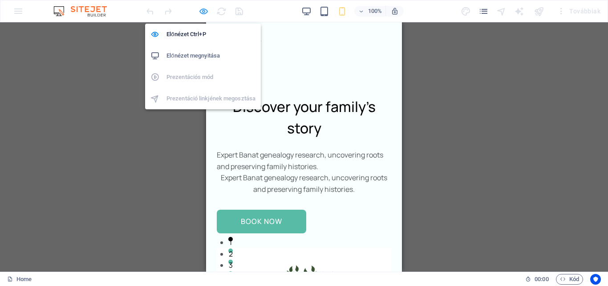
click at [204, 13] on icon "button" at bounding box center [204, 11] width 10 height 10
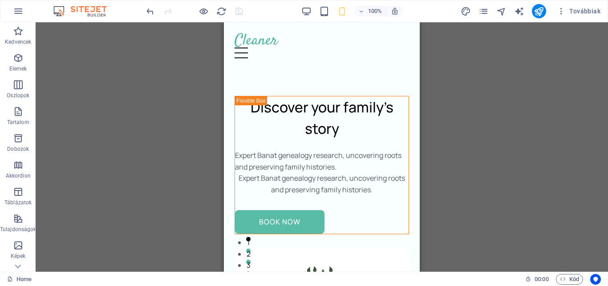
click at [306, 4] on div "100%" at bounding box center [352, 11] width 103 height 14
click at [306, 5] on div "100%" at bounding box center [352, 11] width 103 height 14
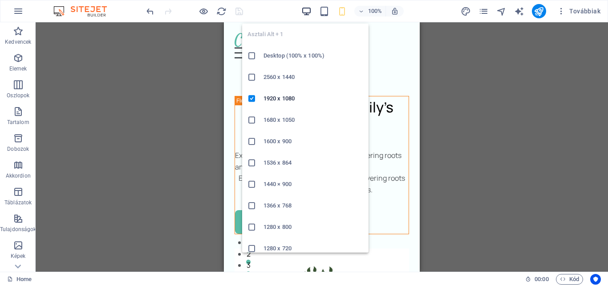
click at [310, 14] on icon "button" at bounding box center [307, 11] width 10 height 10
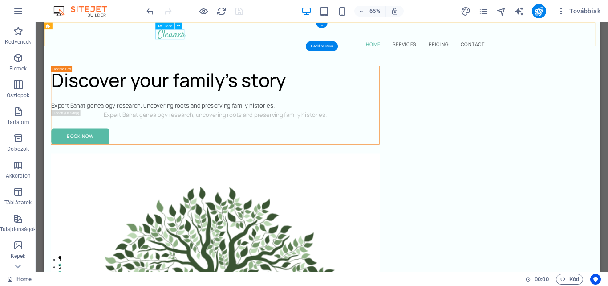
click at [247, 43] on div at bounding box center [472, 40] width 506 height 15
click at [243, 42] on div at bounding box center [472, 40] width 506 height 15
drag, startPoint x: 243, startPoint y: 42, endPoint x: 245, endPoint y: 62, distance: 20.7
click at [243, 42] on div at bounding box center [472, 40] width 506 height 15
select select "px"
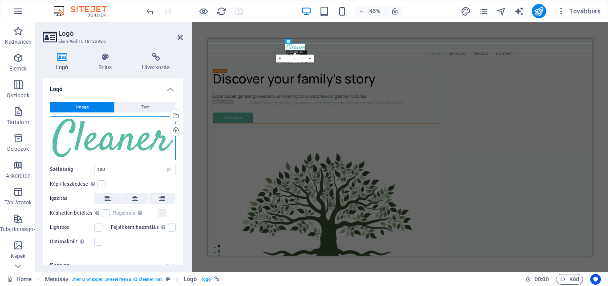
click at [117, 139] on div "Húzza ide a fájlokat, kattintson a fájlok kiválasztásához, vagy válasszon fájlo…" at bounding box center [113, 138] width 126 height 44
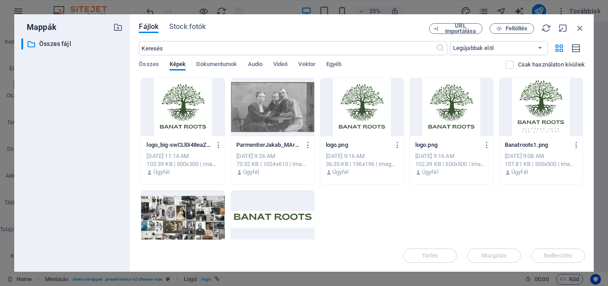
click at [279, 213] on div at bounding box center [272, 219] width 83 height 58
click at [546, 253] on span "Beillesztés" at bounding box center [558, 255] width 29 height 5
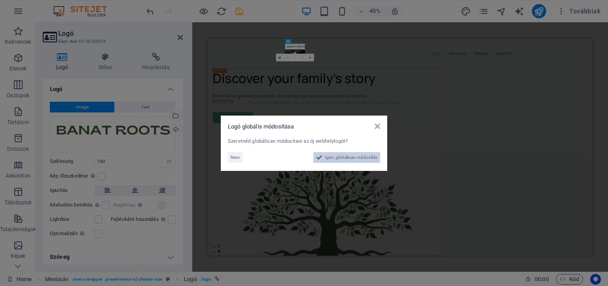
click at [341, 156] on span "Igen, globálisan módosítás" at bounding box center [351, 157] width 53 height 11
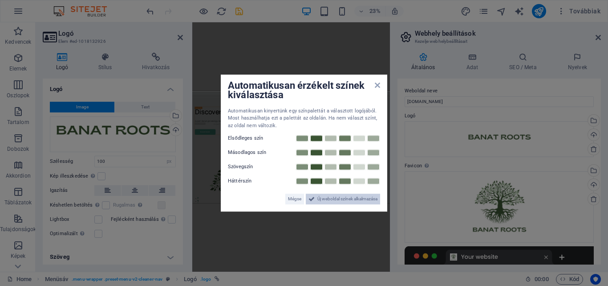
click at [327, 200] on span "Új weboldal színek alkalmazása" at bounding box center [348, 198] width 60 height 11
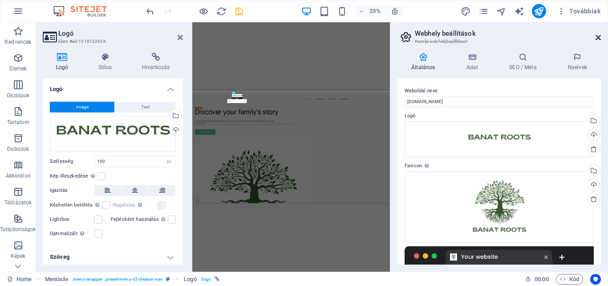
click at [601, 39] on icon at bounding box center [598, 37] width 5 height 7
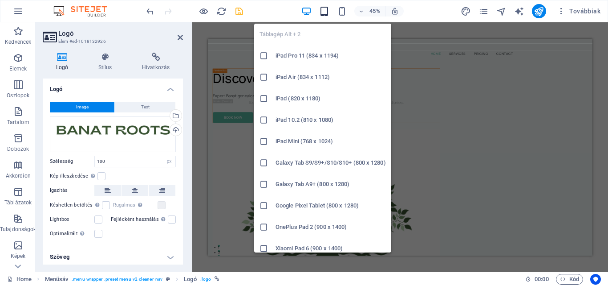
click at [325, 8] on icon "button" at bounding box center [324, 11] width 10 height 10
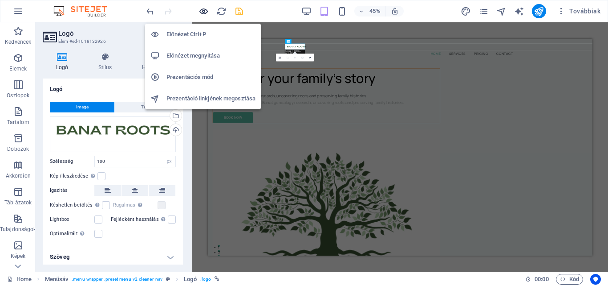
click at [201, 12] on icon "button" at bounding box center [204, 11] width 10 height 10
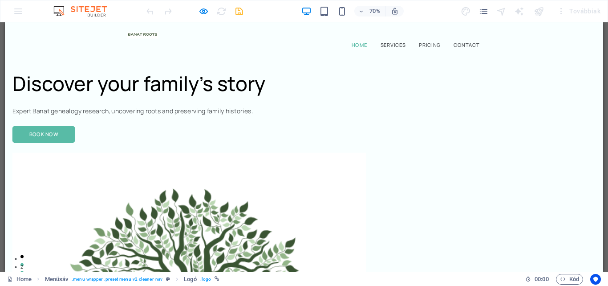
select select "px"
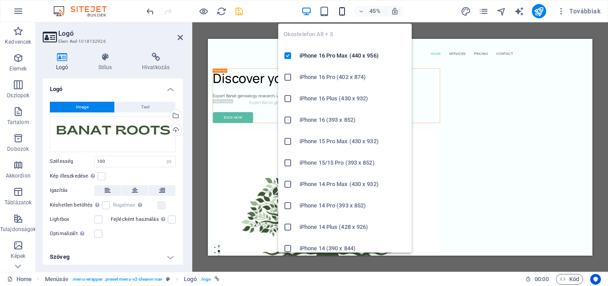
click at [345, 9] on icon "button" at bounding box center [342, 11] width 10 height 10
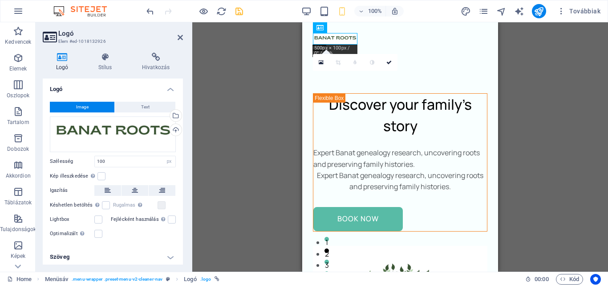
click at [551, 166] on div "Tároló H1 Egyenlőtlen oszlopok Tároló Tároló Image Tároló Menüsáv Menü Menüsáv …" at bounding box center [400, 146] width 416 height 249
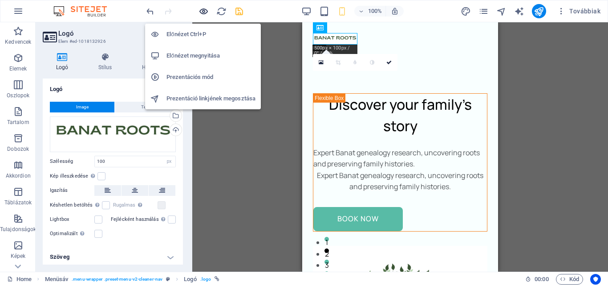
click at [203, 11] on icon "button" at bounding box center [204, 11] width 10 height 10
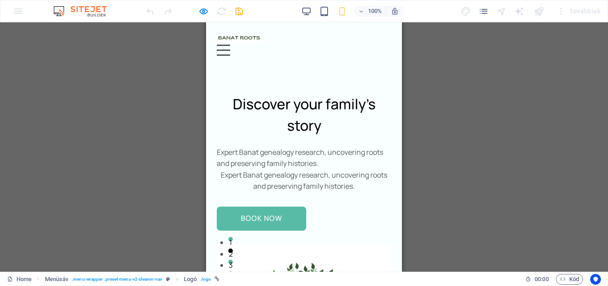
click at [301, 9] on div "100% Továbbiak" at bounding box center [375, 11] width 460 height 14
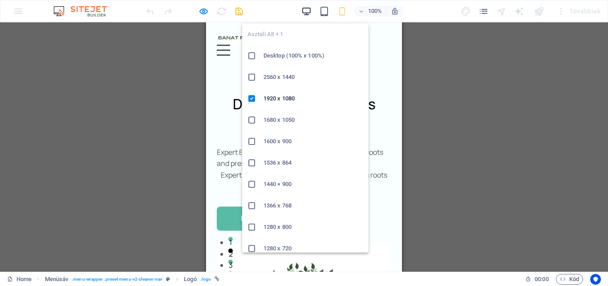
click at [304, 10] on icon "button" at bounding box center [307, 11] width 10 height 10
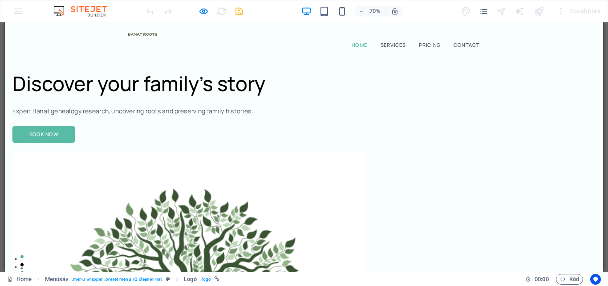
click at [197, 38] on img at bounding box center [202, 41] width 45 height 9
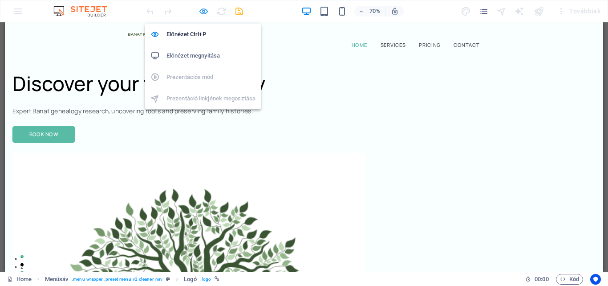
click at [207, 11] on icon "button" at bounding box center [204, 11] width 10 height 10
select select "px"
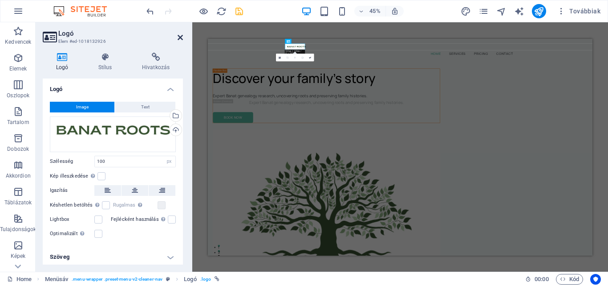
click at [180, 39] on icon at bounding box center [180, 37] width 5 height 7
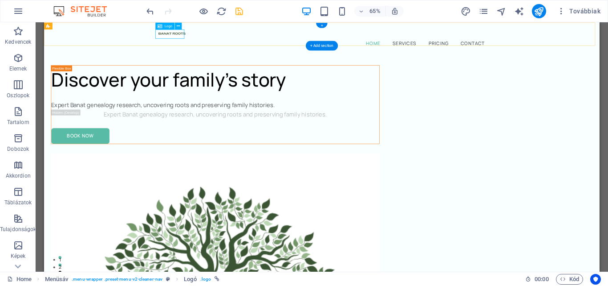
click at [239, 38] on div at bounding box center [472, 40] width 506 height 14
click at [235, 41] on div at bounding box center [472, 40] width 506 height 14
select select "px"
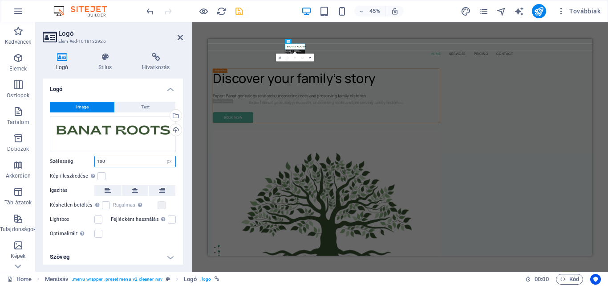
click at [143, 161] on input "100" at bounding box center [135, 161] width 81 height 11
type input "1"
type input "300"
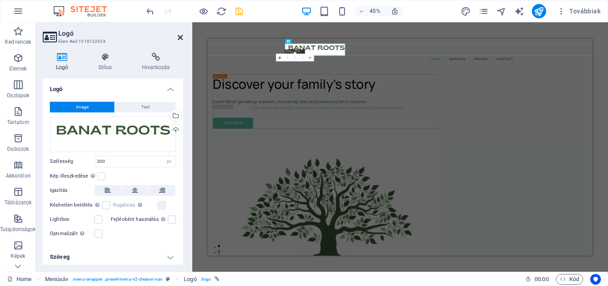
click at [181, 38] on icon at bounding box center [180, 37] width 5 height 7
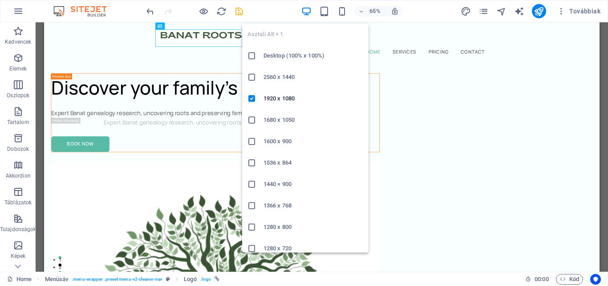
click at [279, 55] on h6 "Desktop (100% x 100%)" at bounding box center [314, 55] width 100 height 11
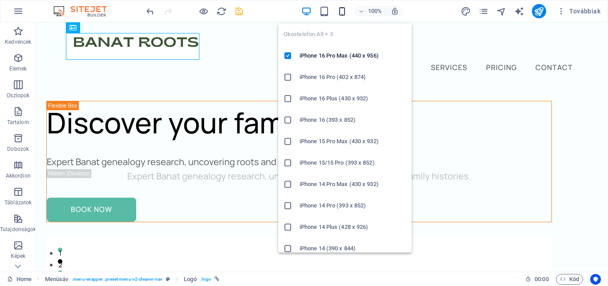
click at [341, 11] on icon "button" at bounding box center [342, 11] width 10 height 10
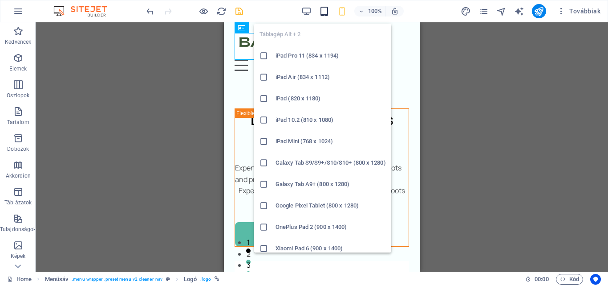
click at [319, 15] on span "button" at bounding box center [324, 11] width 11 height 10
click at [324, 11] on icon "button" at bounding box center [324, 11] width 10 height 10
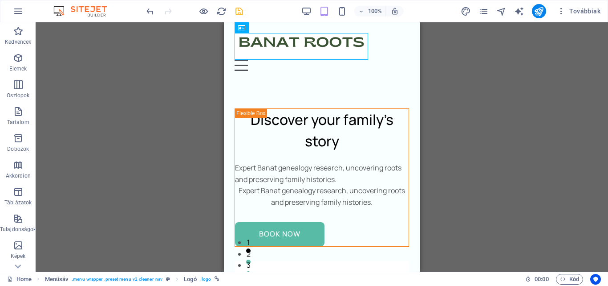
click at [209, 12] on div at bounding box center [195, 11] width 100 height 14
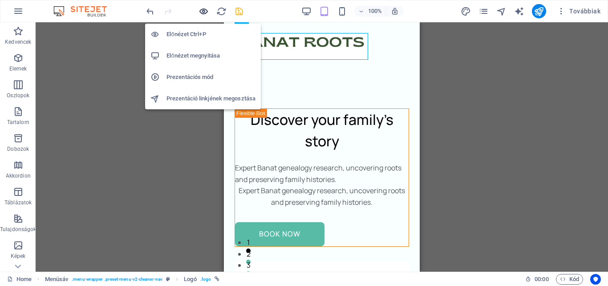
click at [204, 12] on icon "button" at bounding box center [204, 11] width 10 height 10
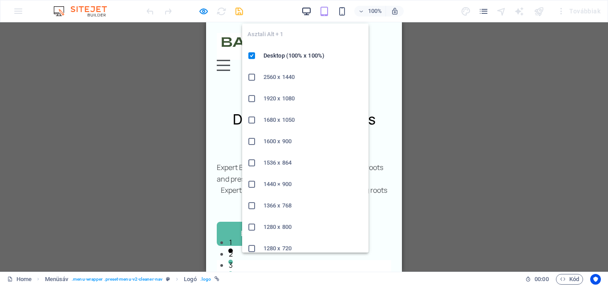
click at [305, 12] on icon "button" at bounding box center [307, 11] width 10 height 10
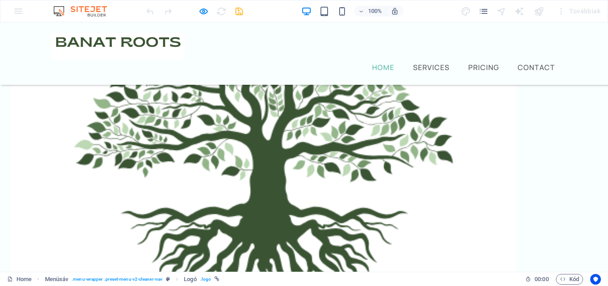
scroll to position [312, 0]
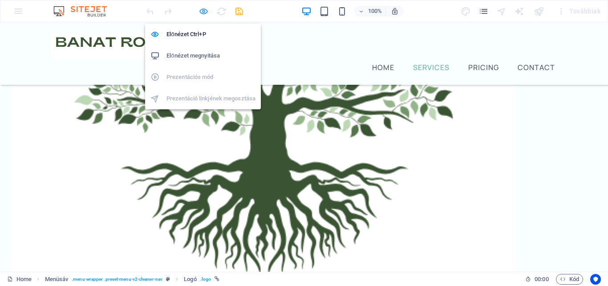
click at [202, 14] on icon "button" at bounding box center [204, 11] width 10 height 10
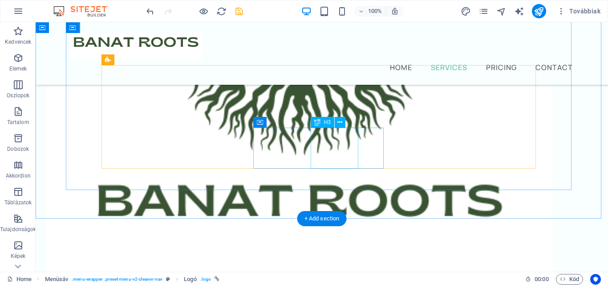
scroll to position [401, 0]
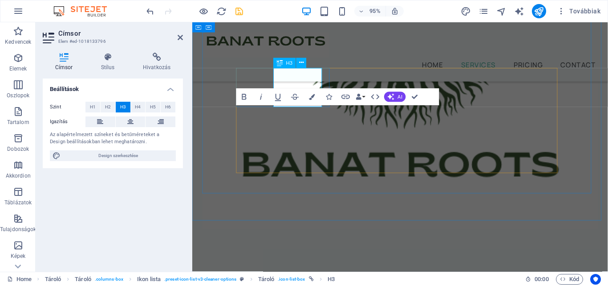
scroll to position [438, 0]
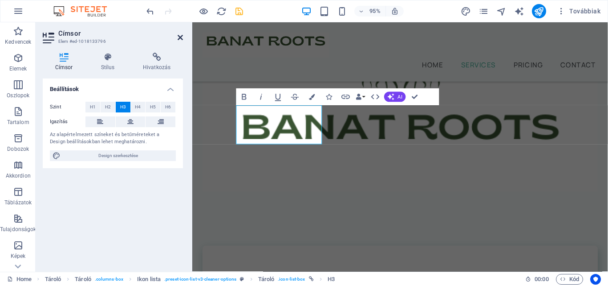
click at [179, 36] on icon at bounding box center [180, 37] width 5 height 7
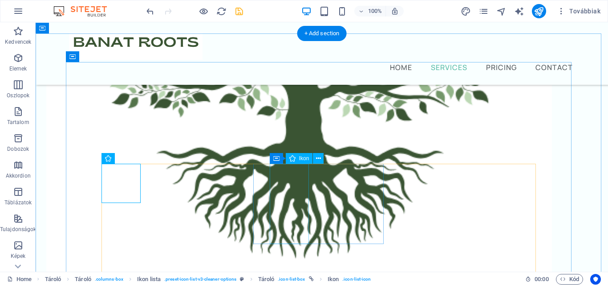
scroll to position [351, 0]
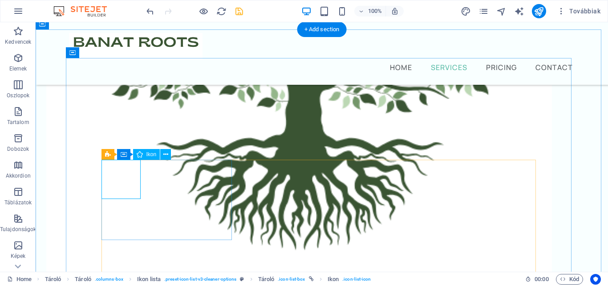
click at [143, 156] on icon at bounding box center [140, 154] width 6 height 11
click at [167, 155] on icon at bounding box center [165, 154] width 5 height 9
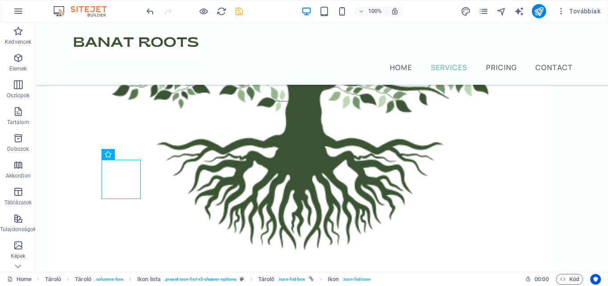
click at [424, 4] on div "100% Továbbiak" at bounding box center [375, 11] width 460 height 14
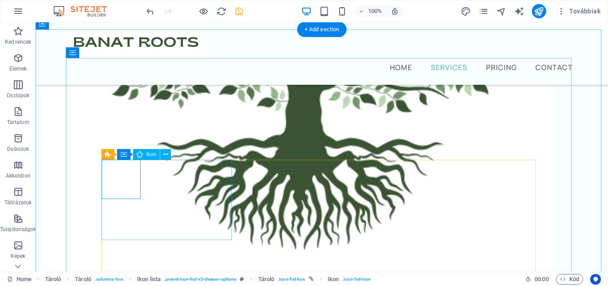
select select "xMidYMid"
select select "px"
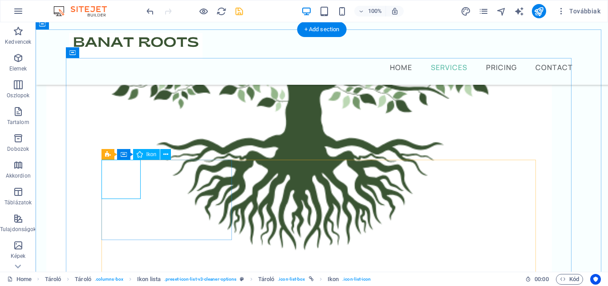
select select "px"
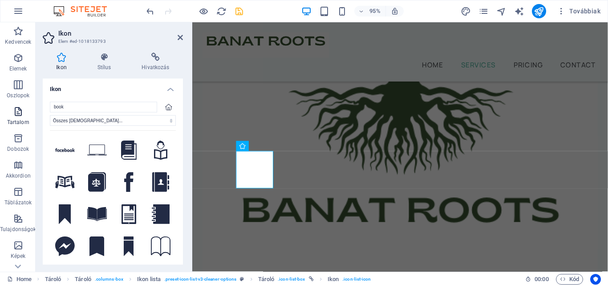
drag, startPoint x: 44, startPoint y: 106, endPoint x: 34, endPoint y: 105, distance: 9.8
click at [34, 105] on section "Kedvencek Elemek Oszlopok Tartalom Dobozok Akkordion Táblázatok Tulajdonságok K…" at bounding box center [304, 146] width 608 height 249
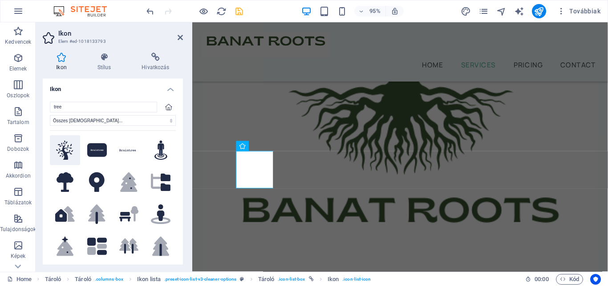
type input "tree"
click at [69, 151] on icon at bounding box center [64, 150] width 17 height 20
click at [168, 85] on h4 "Ikon" at bounding box center [113, 86] width 140 height 16
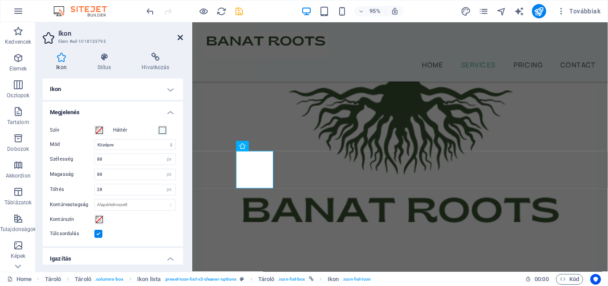
click at [180, 39] on icon at bounding box center [180, 37] width 5 height 7
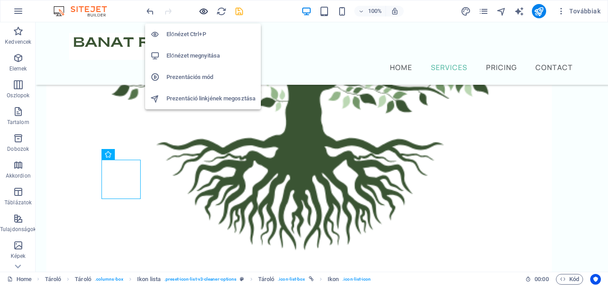
click at [200, 10] on icon "button" at bounding box center [204, 11] width 10 height 10
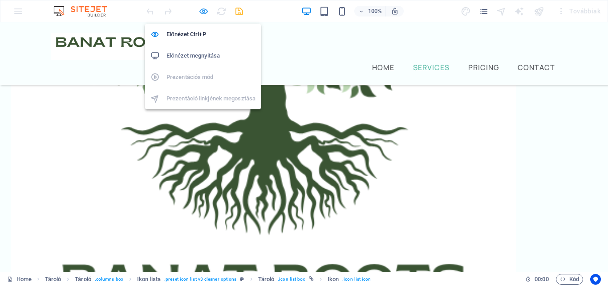
click at [204, 9] on icon "button" at bounding box center [204, 11] width 10 height 10
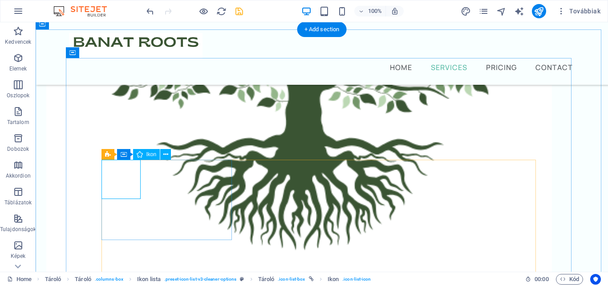
click at [167, 154] on icon at bounding box center [165, 154] width 5 height 9
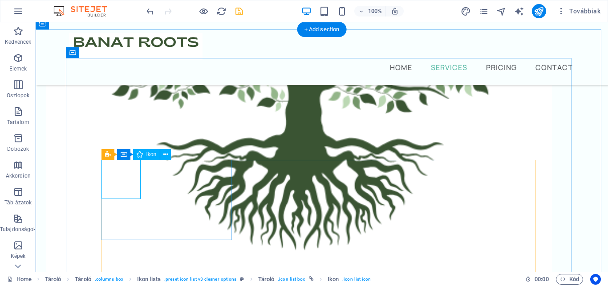
select select "xMidYMid"
select select "px"
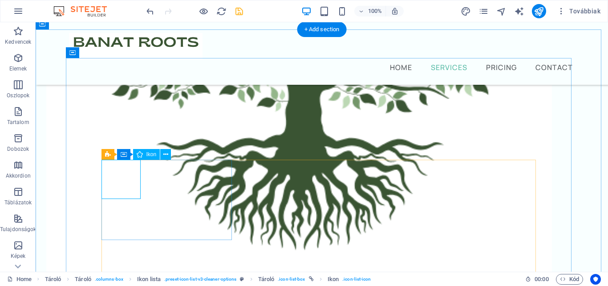
select select "px"
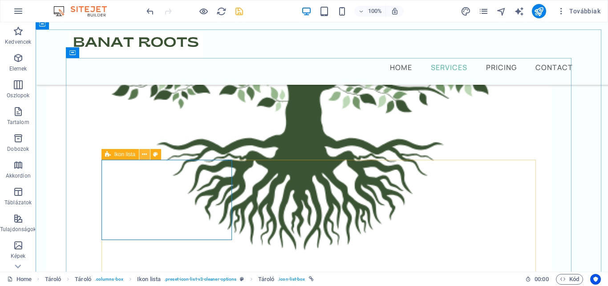
click at [146, 156] on icon at bounding box center [144, 154] width 5 height 9
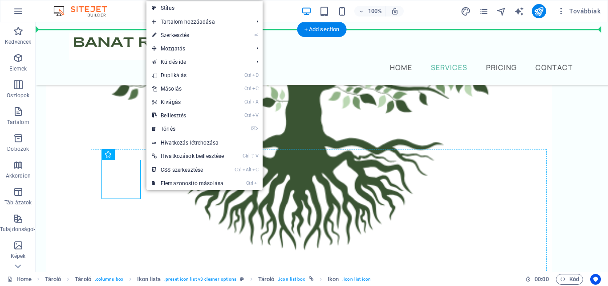
drag, startPoint x: 125, startPoint y: 180, endPoint x: 153, endPoint y: 180, distance: 27.6
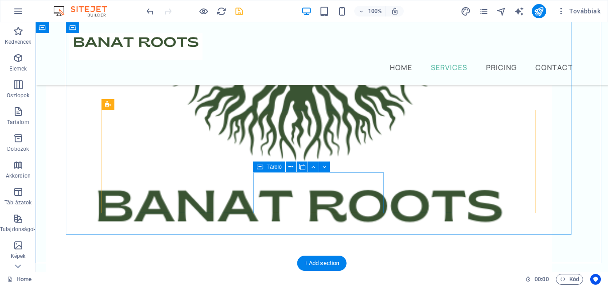
scroll to position [306, 0]
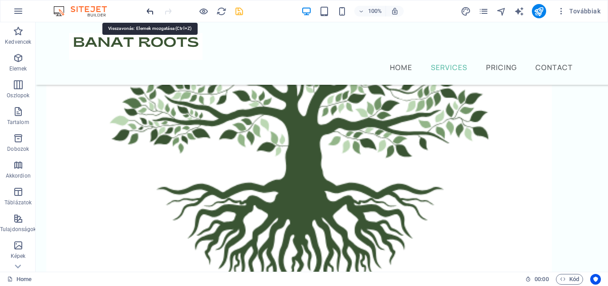
click at [153, 9] on icon "undo" at bounding box center [150, 11] width 10 height 10
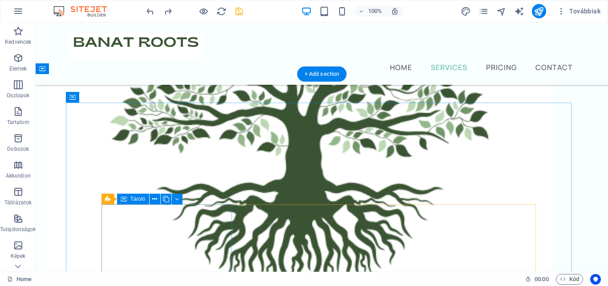
scroll to position [351, 0]
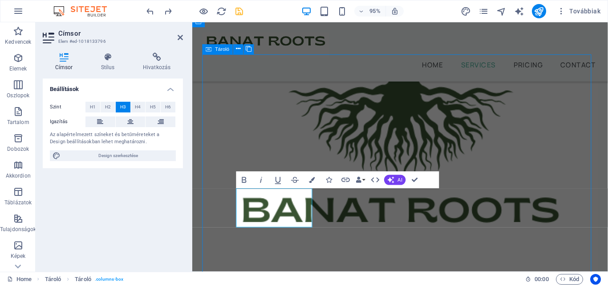
scroll to position [314, 0]
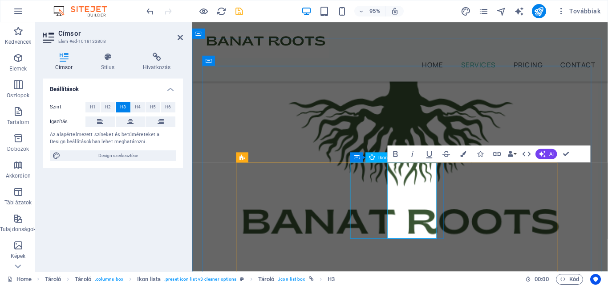
scroll to position [359, 0]
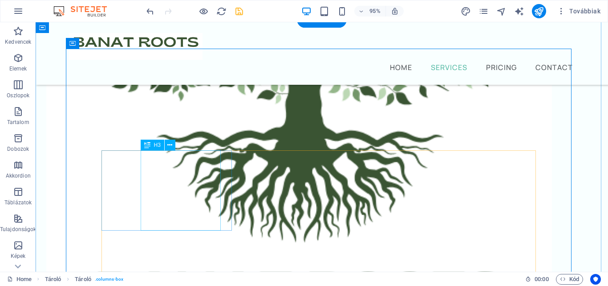
scroll to position [360, 0]
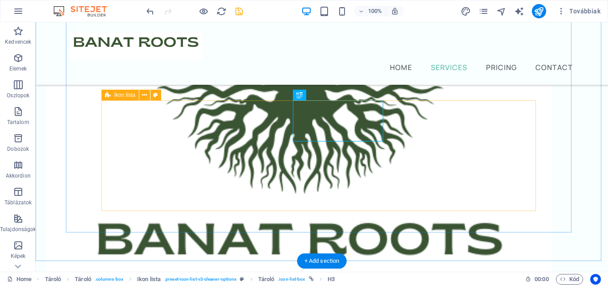
scroll to position [410, 0]
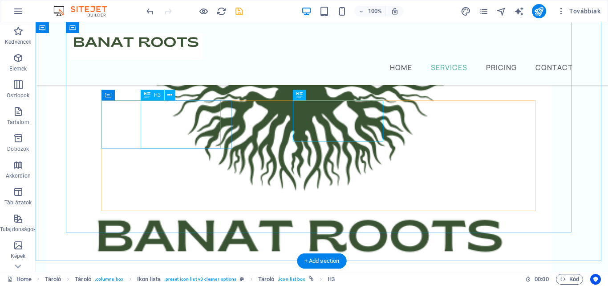
click at [170, 94] on icon at bounding box center [169, 94] width 5 height 9
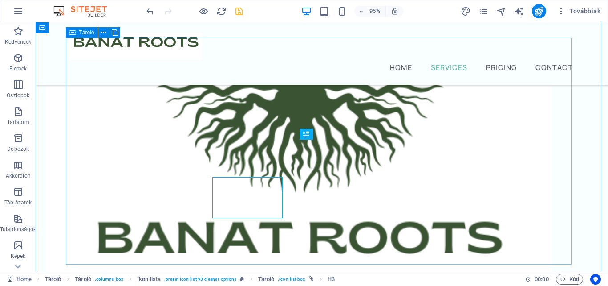
scroll to position [371, 0]
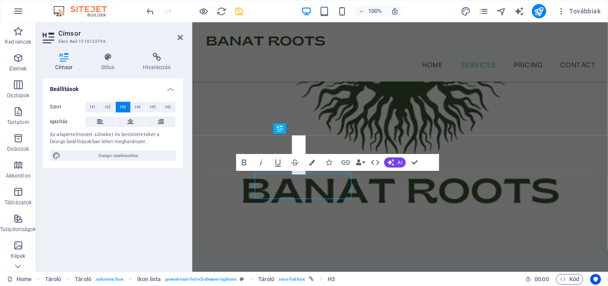
scroll to position [369, 0]
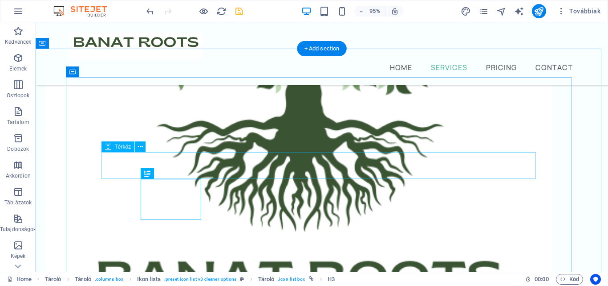
scroll to position [332, 0]
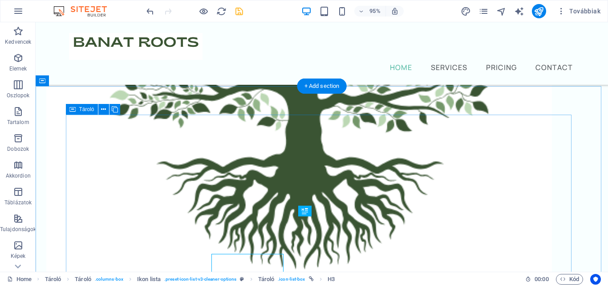
scroll to position [294, 0]
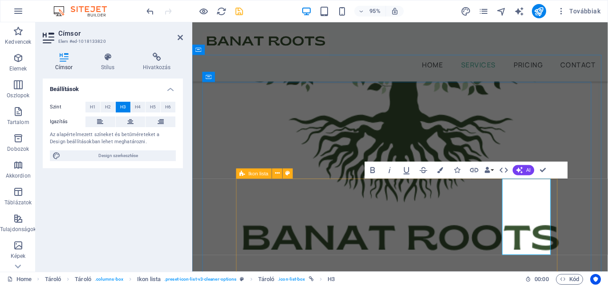
scroll to position [342, 0]
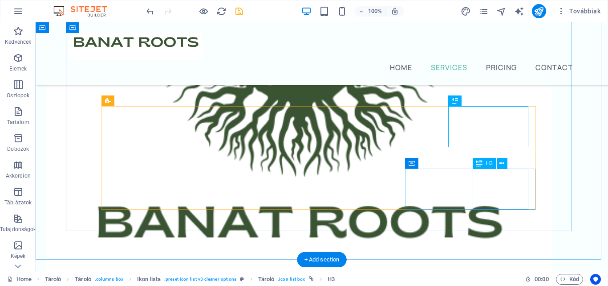
scroll to position [438, 0]
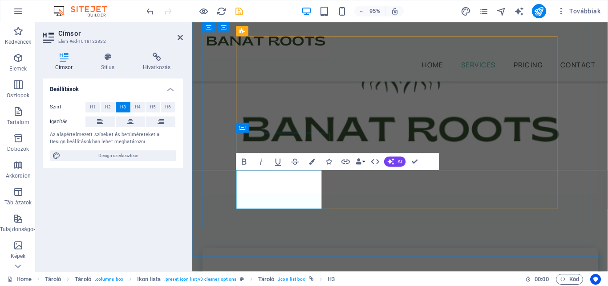
scroll to position [472, 0]
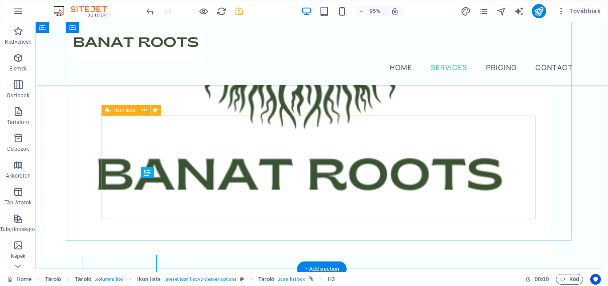
scroll to position [395, 0]
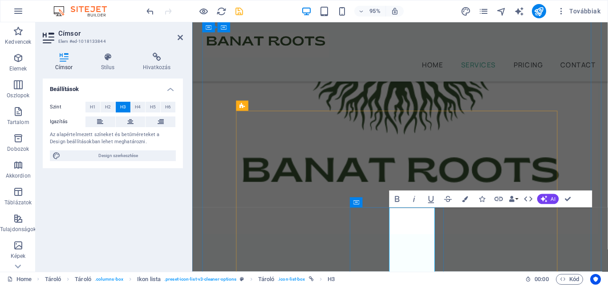
scroll to position [413, 0]
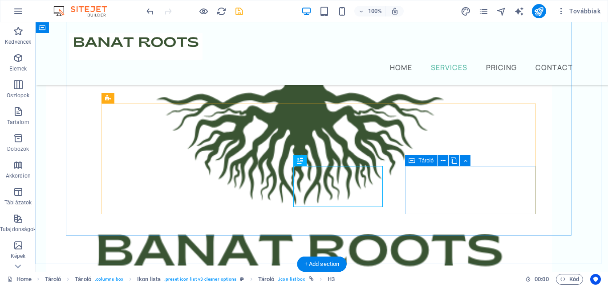
scroll to position [425, 0]
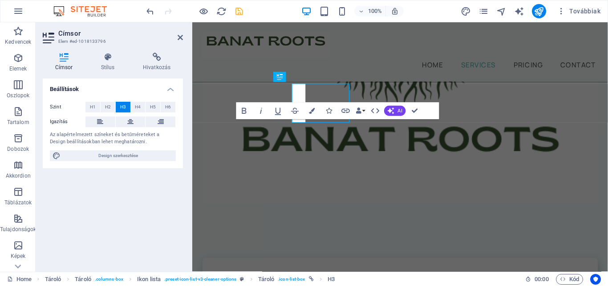
scroll to position [424, 0]
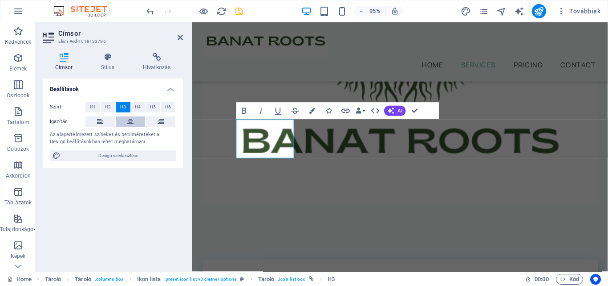
click at [128, 121] on icon at bounding box center [130, 121] width 6 height 11
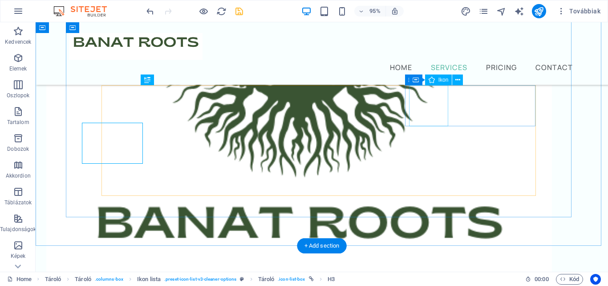
scroll to position [425, 0]
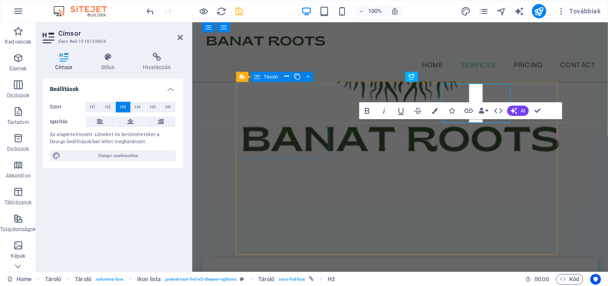
scroll to position [424, 0]
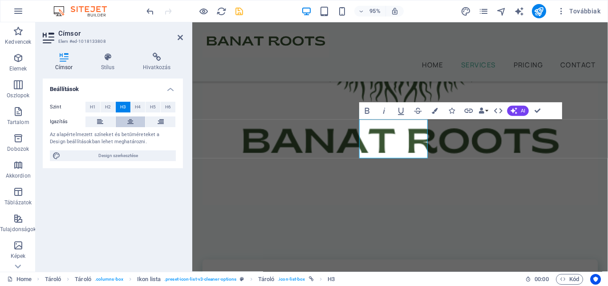
click at [123, 119] on button at bounding box center [131, 121] width 30 height 11
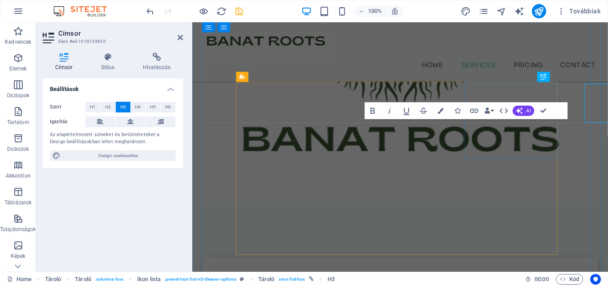
scroll to position [424, 0]
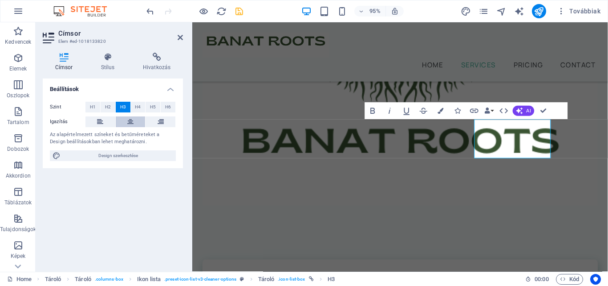
click at [127, 122] on button at bounding box center [131, 121] width 30 height 11
drag, startPoint x: 544, startPoint y: 112, endPoint x: 420, endPoint y: 150, distance: 129.5
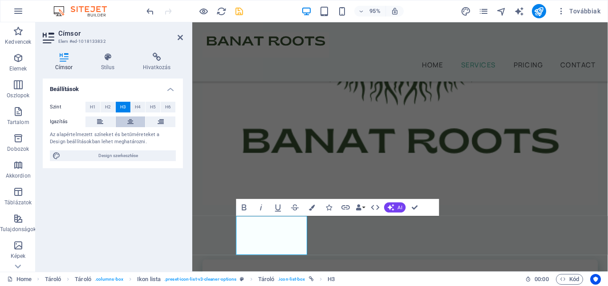
click at [133, 122] on icon at bounding box center [130, 121] width 6 height 11
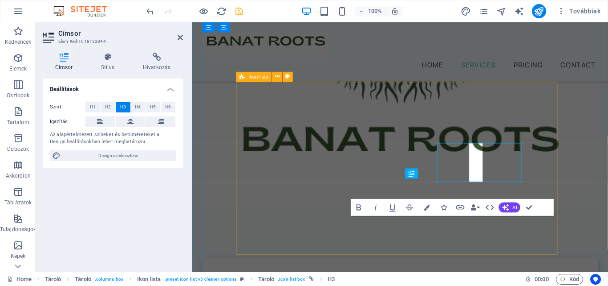
scroll to position [424, 0]
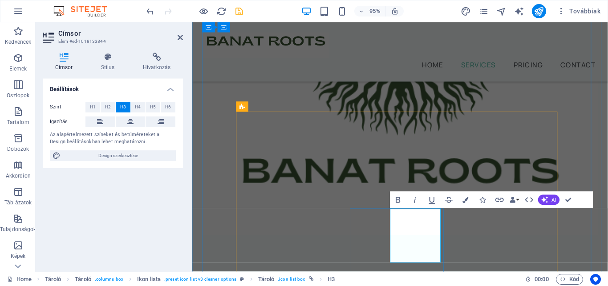
scroll to position [404, 0]
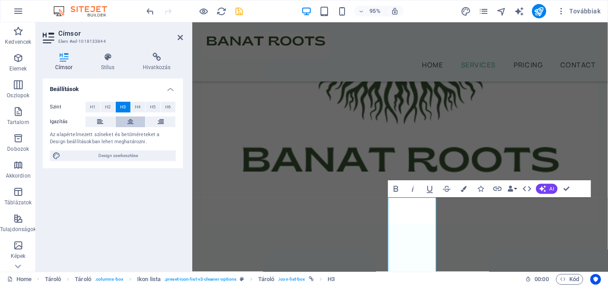
click at [134, 121] on button at bounding box center [131, 121] width 30 height 11
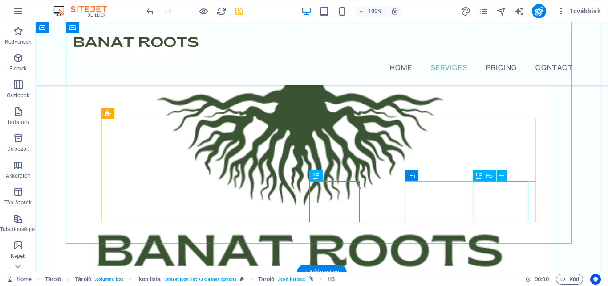
scroll to position [392, 0]
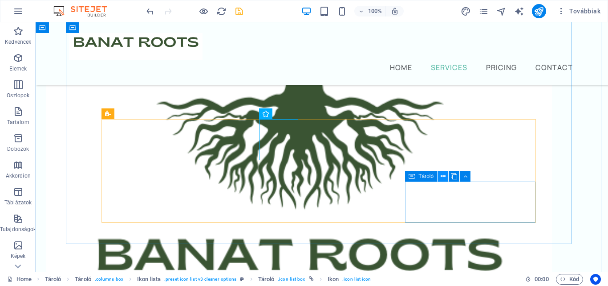
click at [445, 176] on icon at bounding box center [443, 175] width 5 height 9
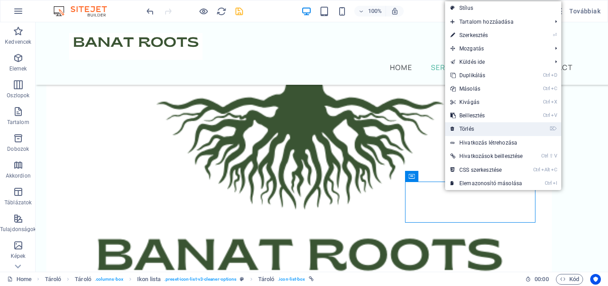
click at [478, 132] on link "⌦ Törlés" at bounding box center [486, 128] width 83 height 13
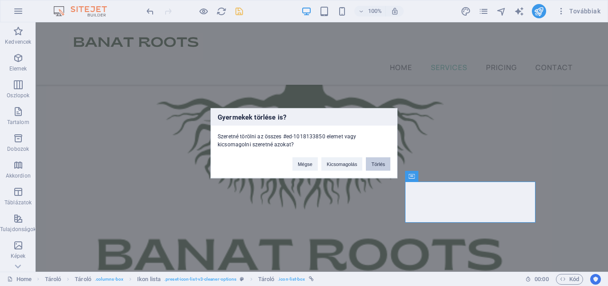
click at [375, 161] on button "Törlés" at bounding box center [378, 163] width 24 height 13
drag, startPoint x: 411, startPoint y: 184, endPoint x: 375, endPoint y: 161, distance: 42.0
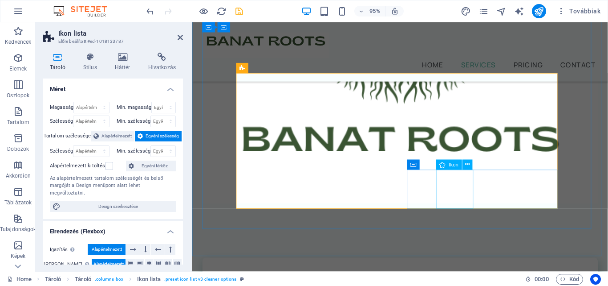
scroll to position [434, 0]
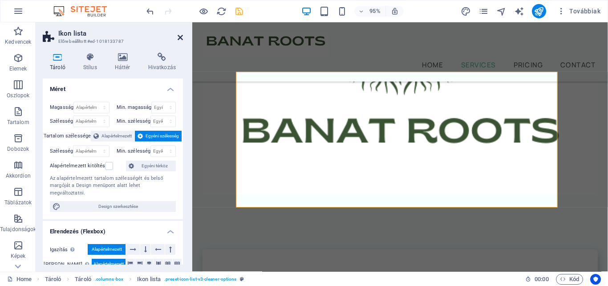
click at [181, 37] on icon at bounding box center [180, 37] width 5 height 7
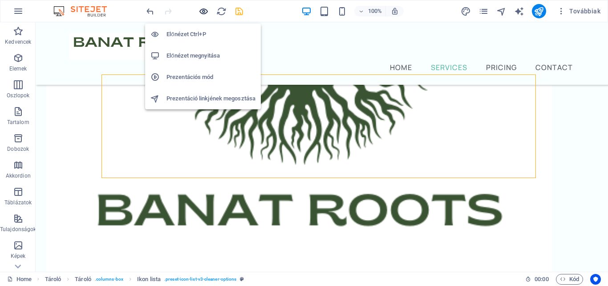
click at [200, 12] on icon "button" at bounding box center [204, 11] width 10 height 10
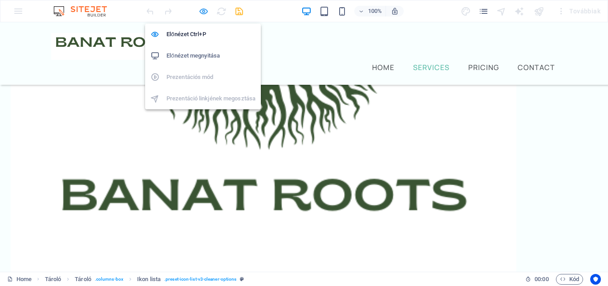
click at [206, 16] on icon "button" at bounding box center [204, 11] width 10 height 10
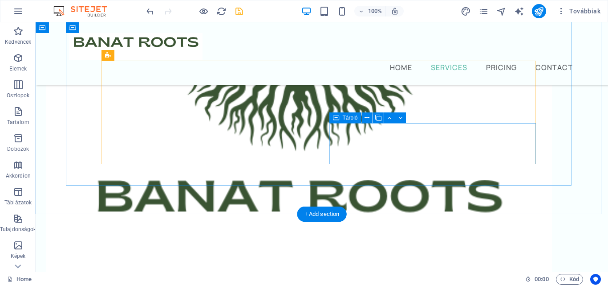
scroll to position [392, 0]
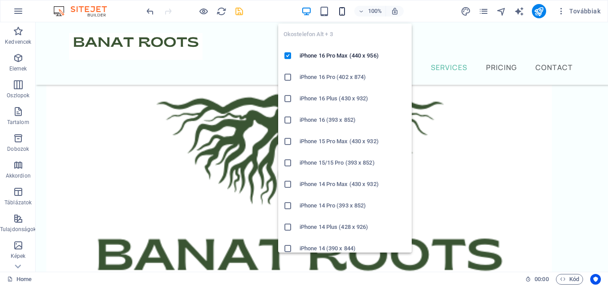
click at [341, 10] on icon "button" at bounding box center [342, 11] width 10 height 10
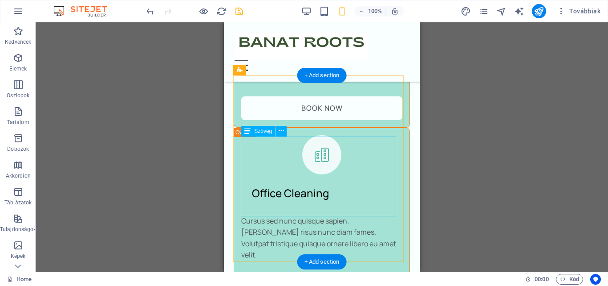
scroll to position [1149, 0]
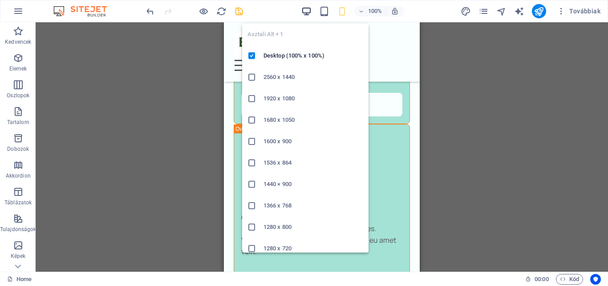
click at [306, 13] on icon "button" at bounding box center [307, 11] width 10 height 10
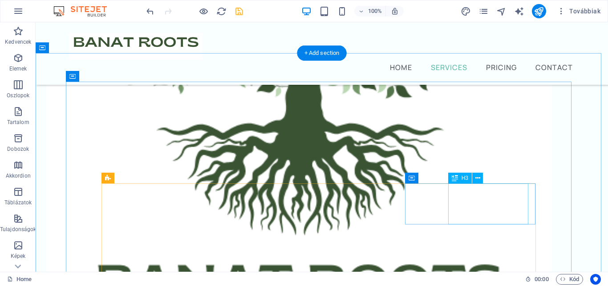
scroll to position [392, 0]
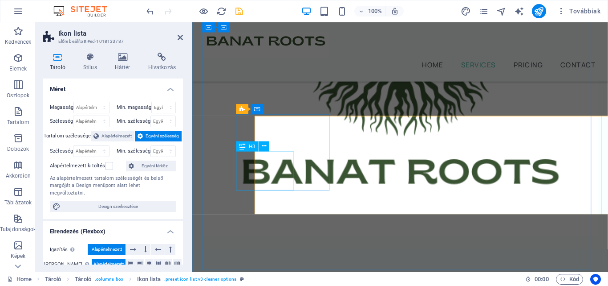
scroll to position [390, 0]
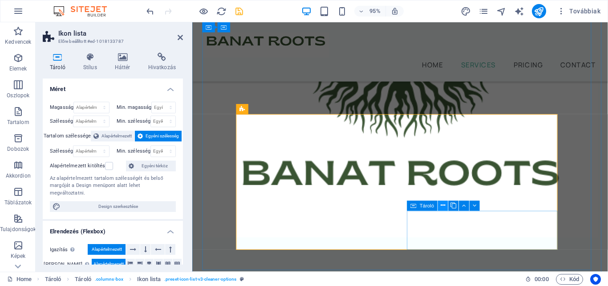
click at [441, 204] on icon at bounding box center [443, 205] width 4 height 9
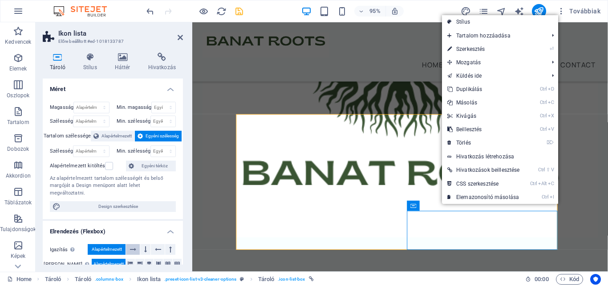
click at [135, 244] on icon at bounding box center [133, 249] width 6 height 11
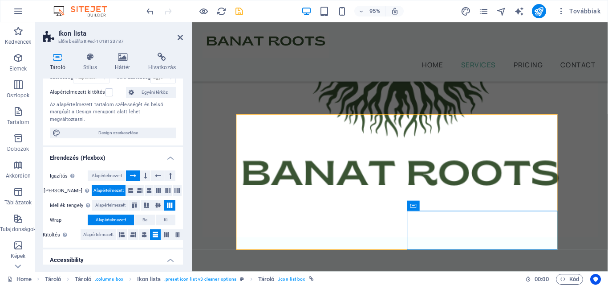
scroll to position [89, 0]
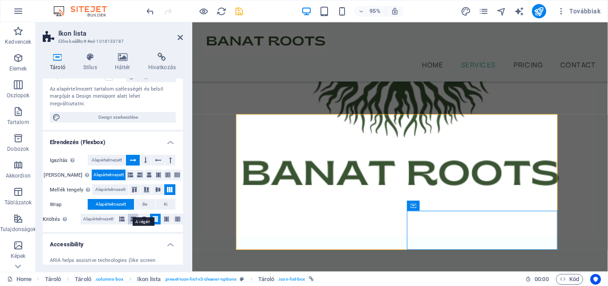
click at [131, 213] on icon at bounding box center [133, 218] width 5 height 11
click at [151, 213] on button at bounding box center [155, 218] width 11 height 11
click at [164, 213] on icon at bounding box center [166, 218] width 5 height 11
click at [156, 213] on icon at bounding box center [155, 218] width 5 height 11
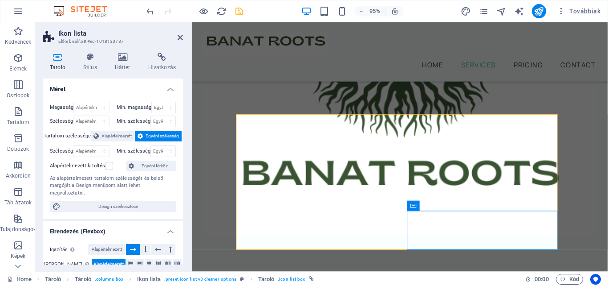
scroll to position [45, 0]
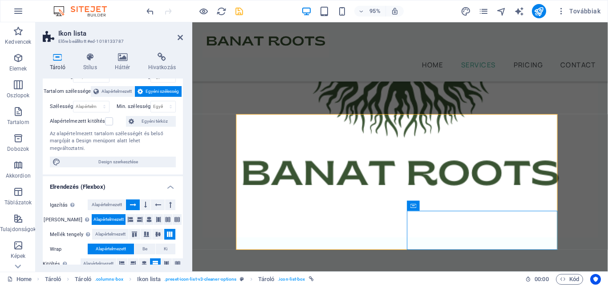
click at [183, 33] on h2 "Ikon lista" at bounding box center [120, 33] width 125 height 8
click at [182, 35] on icon at bounding box center [180, 37] width 5 height 7
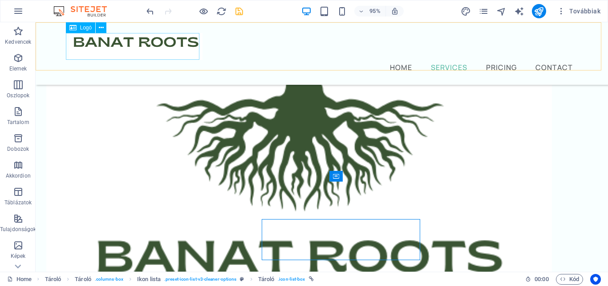
scroll to position [392, 0]
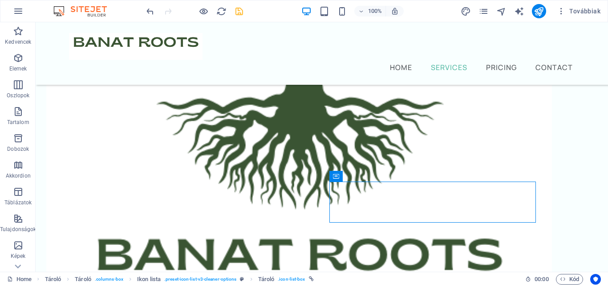
click at [209, 12] on div at bounding box center [195, 11] width 100 height 14
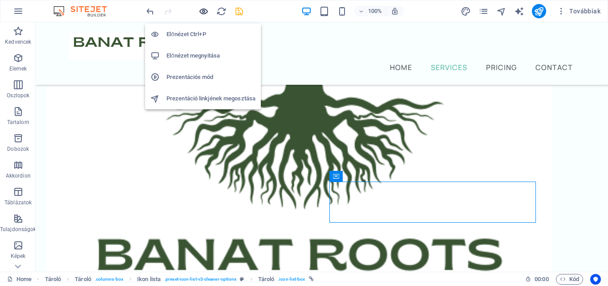
click at [208, 12] on icon "button" at bounding box center [204, 11] width 10 height 10
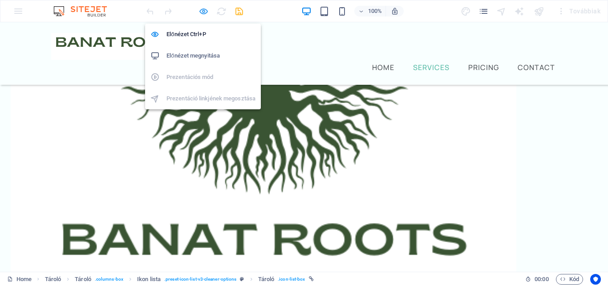
click at [207, 11] on icon "button" at bounding box center [204, 11] width 10 height 10
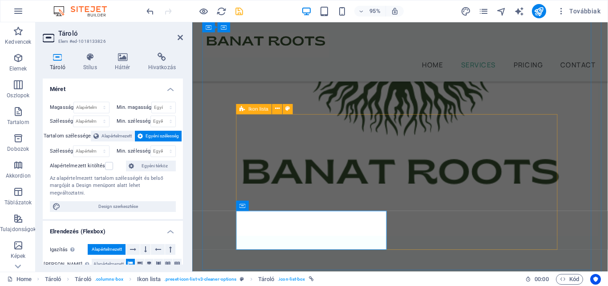
scroll to position [390, 0]
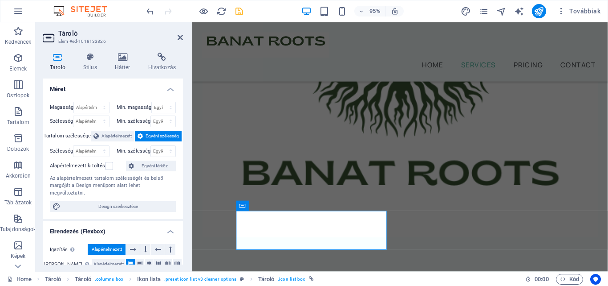
click at [57, 63] on h4 "Tároló" at bounding box center [59, 62] width 33 height 19
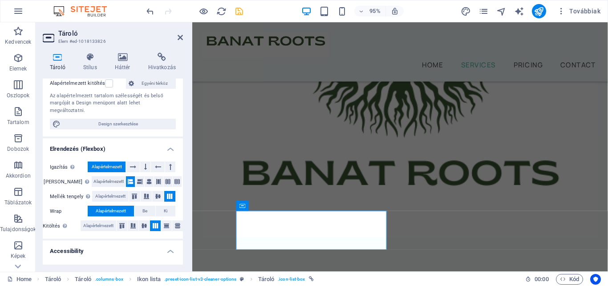
scroll to position [0, 0]
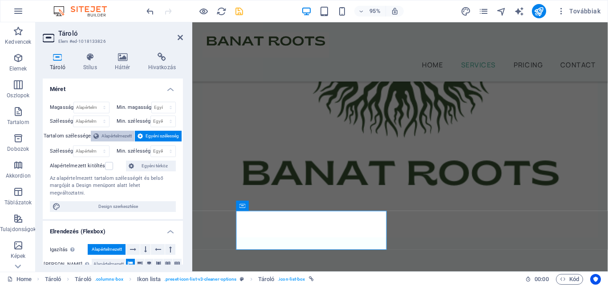
click at [111, 133] on span "Alapértelmezett" at bounding box center [117, 136] width 30 height 11
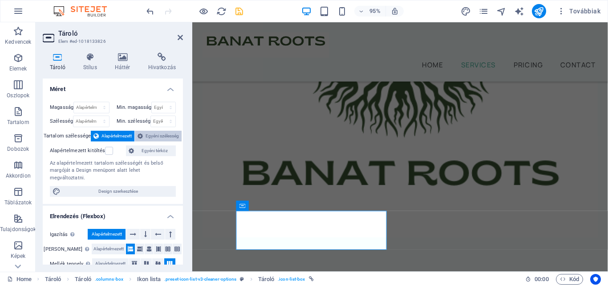
click at [150, 134] on span "Egyéni szélesség" at bounding box center [162, 136] width 33 height 11
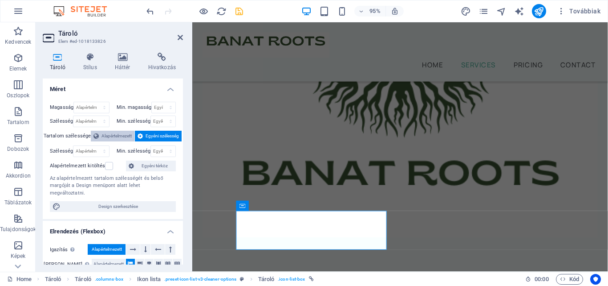
click at [119, 133] on span "Alapértelmezett" at bounding box center [117, 136] width 30 height 11
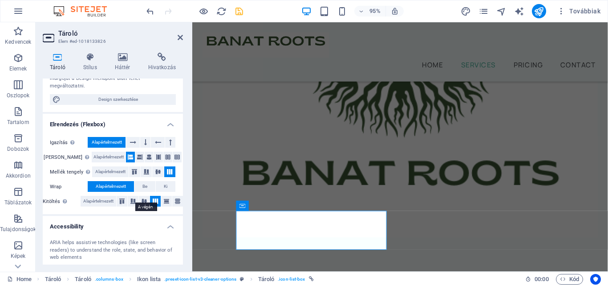
scroll to position [134, 0]
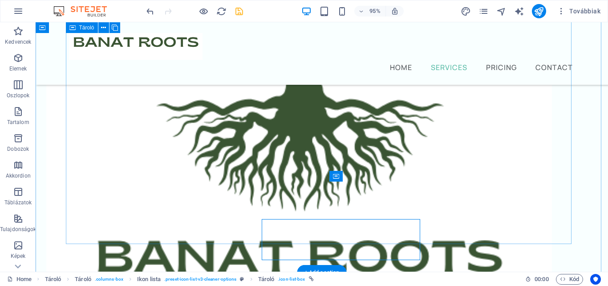
scroll to position [392, 0]
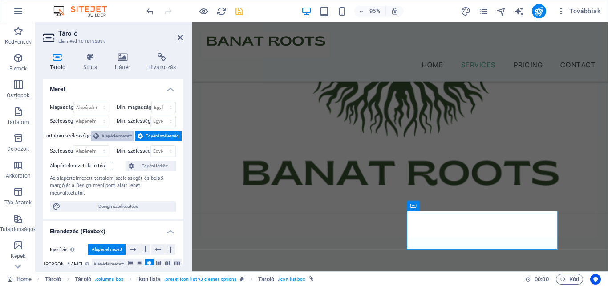
click at [122, 133] on span "Alapértelmezett" at bounding box center [117, 136] width 30 height 11
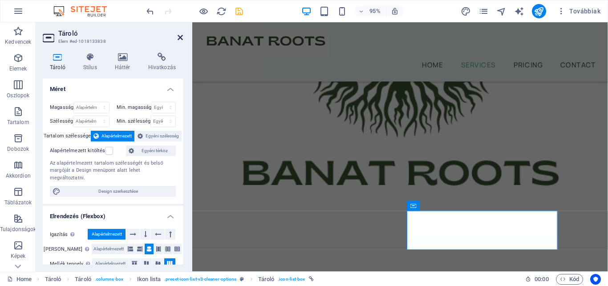
click at [181, 40] on icon at bounding box center [180, 37] width 5 height 7
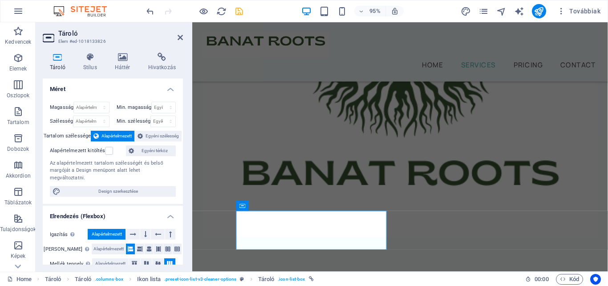
scroll to position [45, 0]
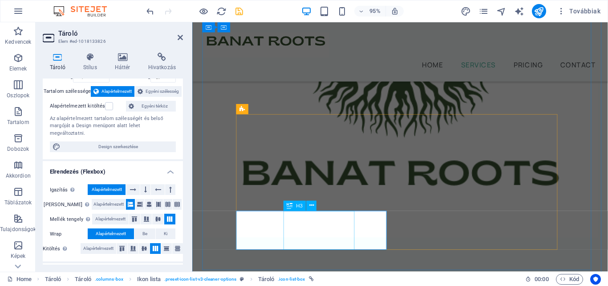
select select "xMidYMid"
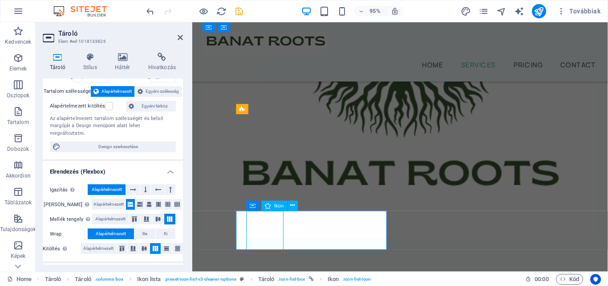
select select "px"
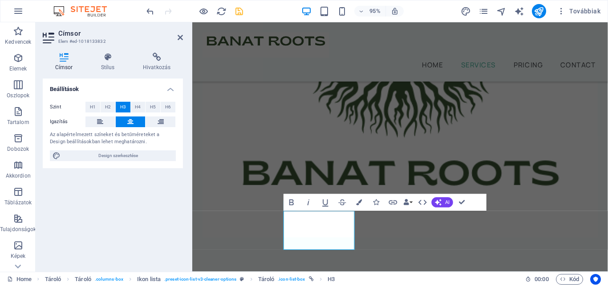
click at [156, 236] on div "Beállítások Szint H1 H2 H3 H4 H5 H6 Igazítás Az alapértelmezett színeket és bet…" at bounding box center [113, 171] width 140 height 186
click at [180, 36] on icon at bounding box center [180, 37] width 5 height 7
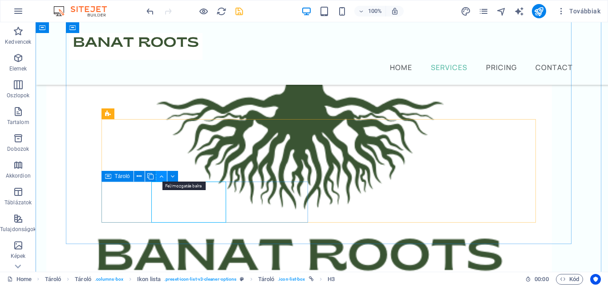
click at [162, 177] on icon at bounding box center [161, 175] width 4 height 9
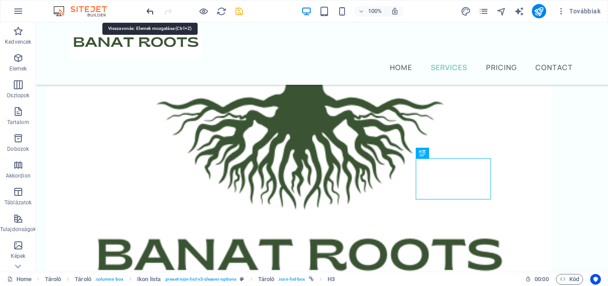
click at [151, 12] on icon "undo" at bounding box center [150, 11] width 10 height 10
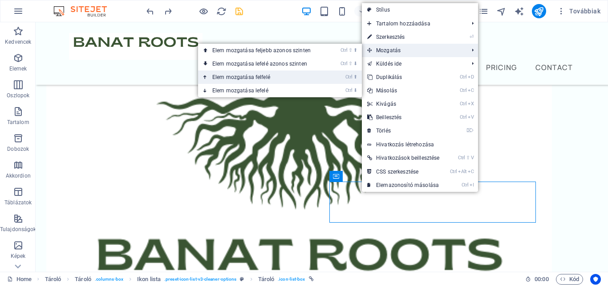
click at [329, 79] on li "Ctrl ⬆ Elem mozgatása felfelé" at bounding box center [280, 76] width 164 height 13
click at [225, 76] on link "Ctrl ⬆ Elem mozgatása felfelé" at bounding box center [263, 76] width 131 height 13
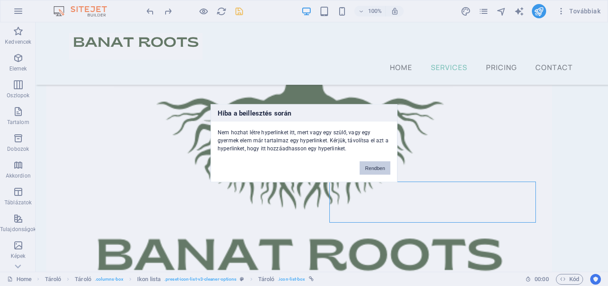
click at [369, 167] on button "Rendben" at bounding box center [375, 167] width 31 height 13
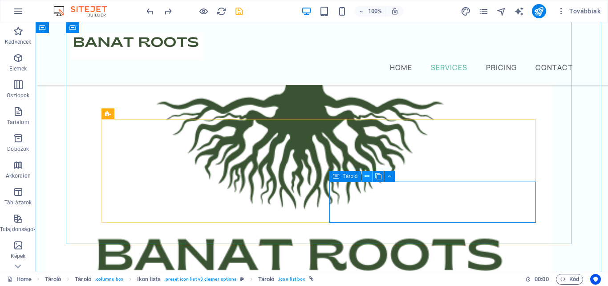
click at [364, 177] on button at bounding box center [367, 176] width 11 height 11
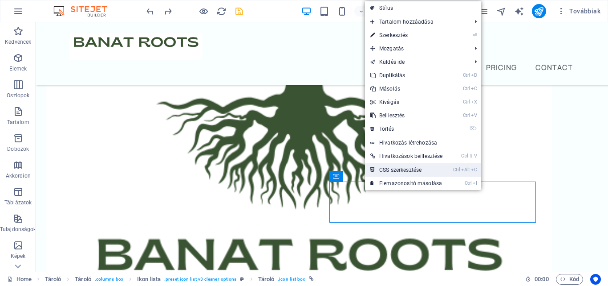
click at [388, 170] on link "Ctrl Alt C CSS szerkesztése" at bounding box center [406, 169] width 83 height 13
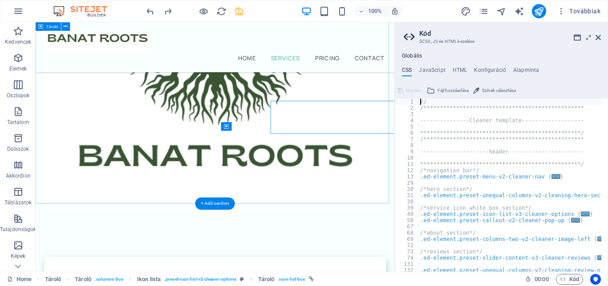
scroll to position [453, 0]
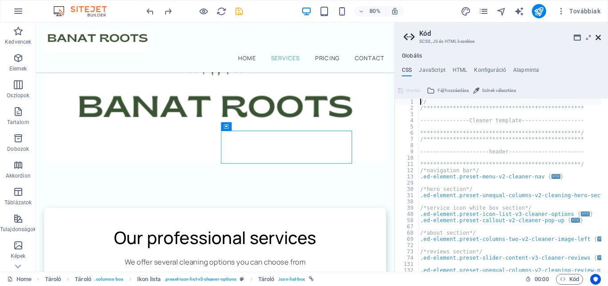
click at [596, 36] on icon at bounding box center [598, 37] width 5 height 7
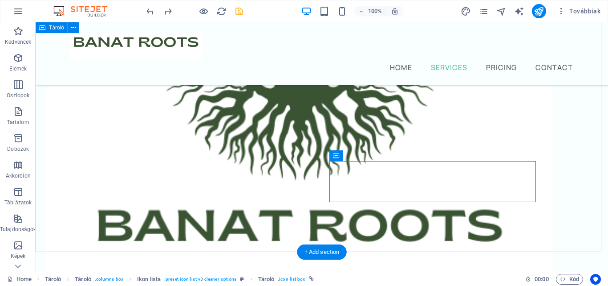
scroll to position [410, 0]
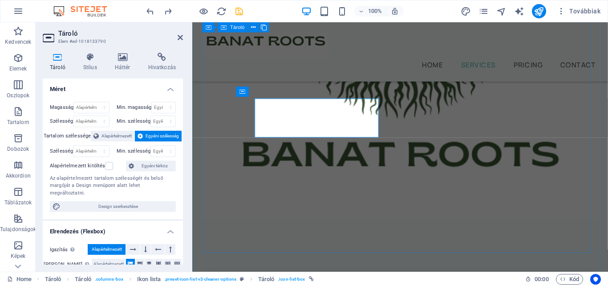
scroll to position [408, 0]
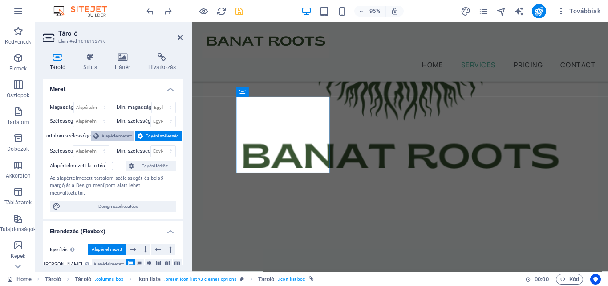
click at [107, 135] on span "Alapértelmezett" at bounding box center [117, 136] width 30 height 11
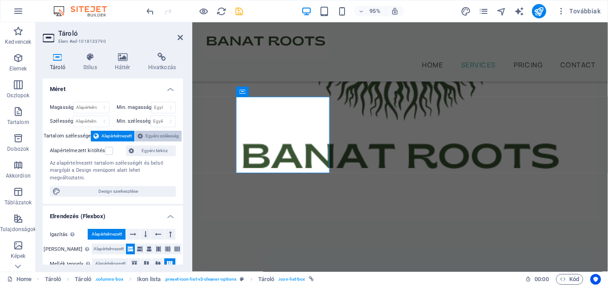
click at [156, 136] on span "Egyéni szélesség" at bounding box center [162, 136] width 33 height 11
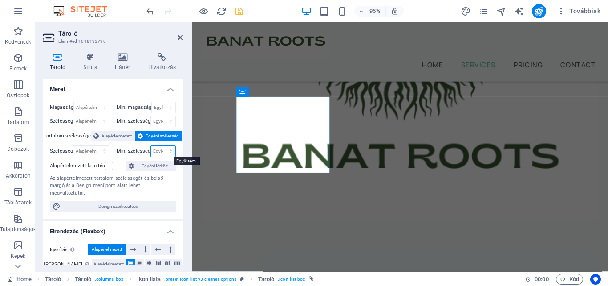
click at [162, 150] on select "Egyik sem px rem % vh vw" at bounding box center [163, 151] width 24 height 11
click at [138, 151] on label "Min. szélesség" at bounding box center [134, 150] width 34 height 5
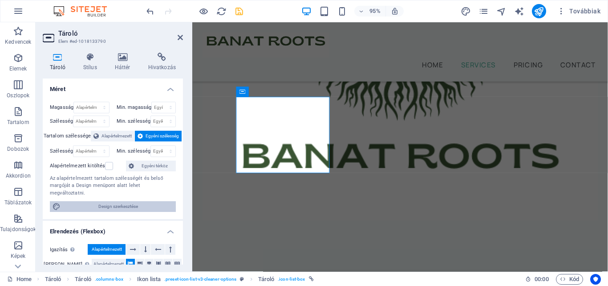
click at [108, 201] on span "Design szerkesztése" at bounding box center [118, 206] width 110 height 11
select select "rem"
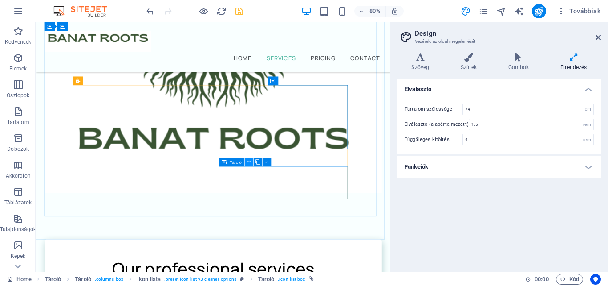
click at [247, 163] on button at bounding box center [249, 162] width 8 height 8
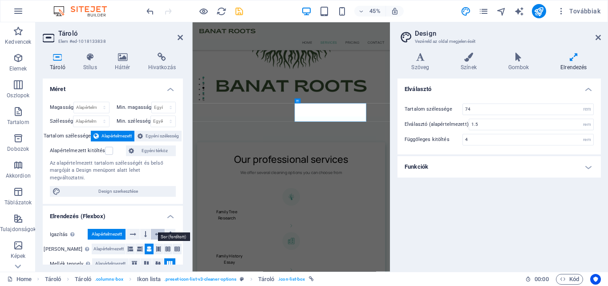
click at [159, 228] on icon at bounding box center [158, 233] width 6 height 11
click at [146, 228] on icon at bounding box center [145, 233] width 3 height 11
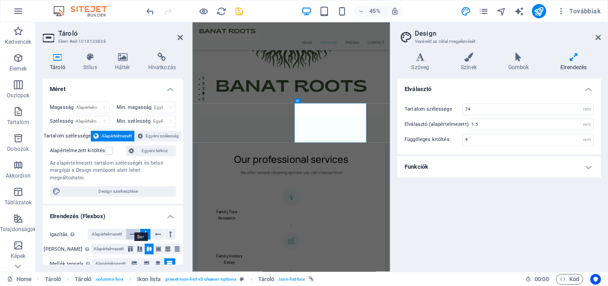
click at [135, 228] on icon at bounding box center [133, 233] width 6 height 11
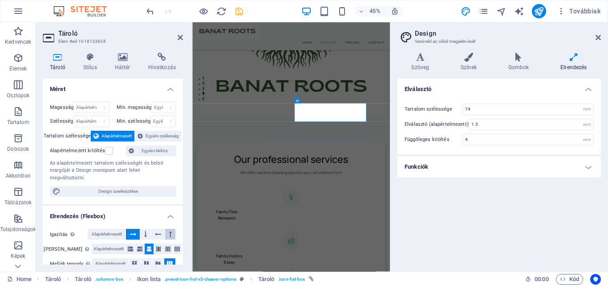
click at [169, 228] on icon at bounding box center [170, 233] width 3 height 11
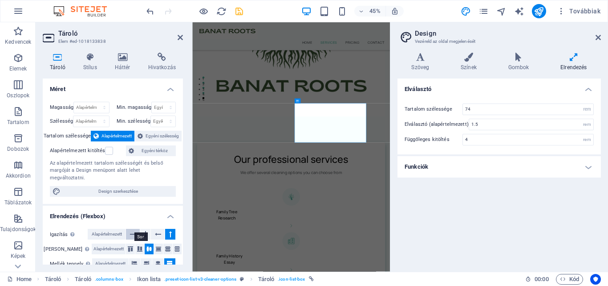
click at [135, 228] on icon at bounding box center [133, 233] width 6 height 11
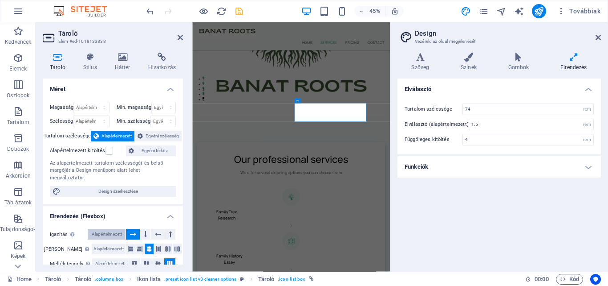
click at [119, 228] on span "Alapértelmezett" at bounding box center [107, 233] width 30 height 11
click at [128, 243] on icon at bounding box center [130, 248] width 5 height 11
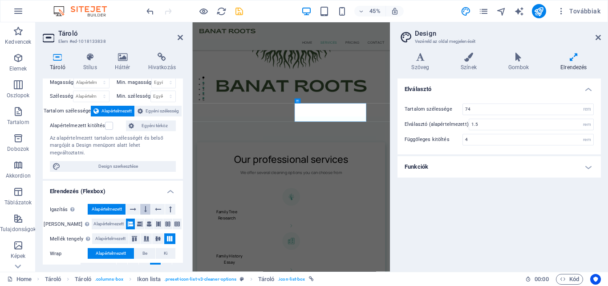
scroll to position [45, 0]
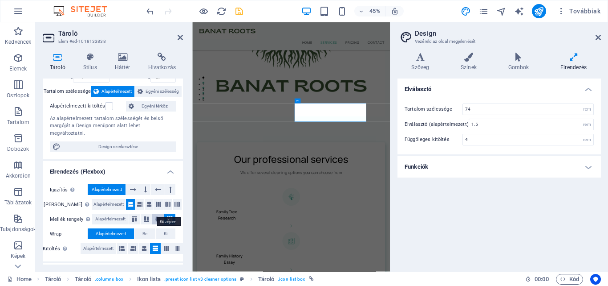
click at [156, 216] on icon at bounding box center [158, 218] width 11 height 5
click at [169, 216] on icon at bounding box center [169, 218] width 11 height 5
click at [137, 216] on icon at bounding box center [134, 218] width 11 height 5
click at [173, 216] on icon at bounding box center [169, 218] width 11 height 5
click at [600, 38] on icon at bounding box center [598, 37] width 5 height 7
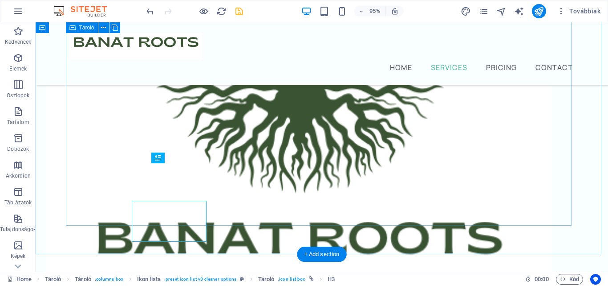
scroll to position [410, 0]
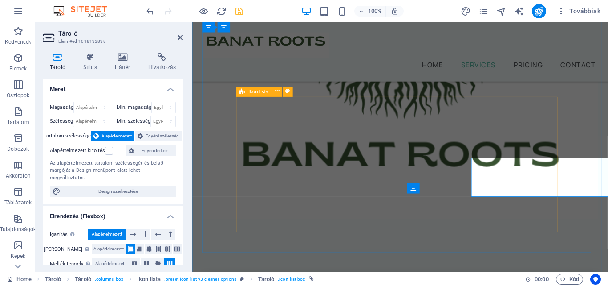
scroll to position [408, 0]
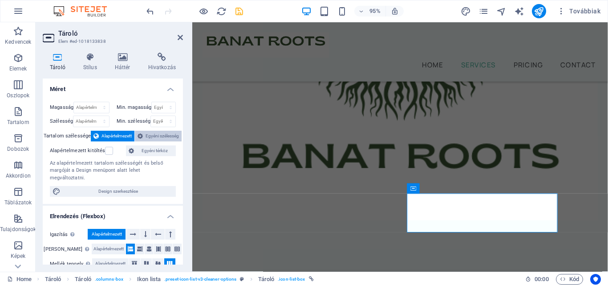
click at [170, 134] on span "Egyéni szélesség" at bounding box center [162, 136] width 33 height 11
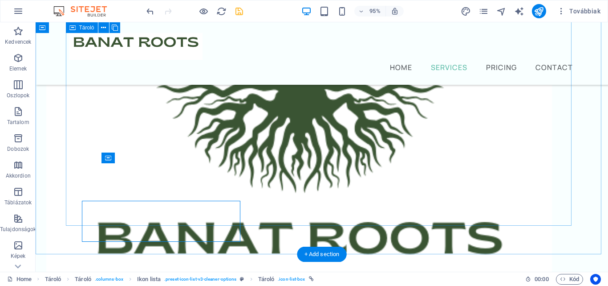
scroll to position [410, 0]
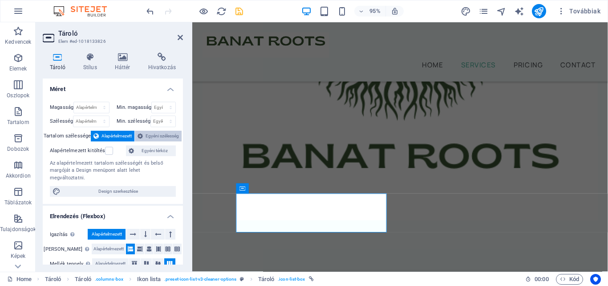
click at [146, 132] on span "Egyéni szélesség" at bounding box center [162, 136] width 33 height 11
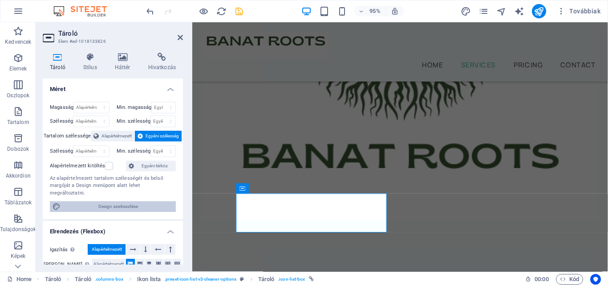
scroll to position [45, 0]
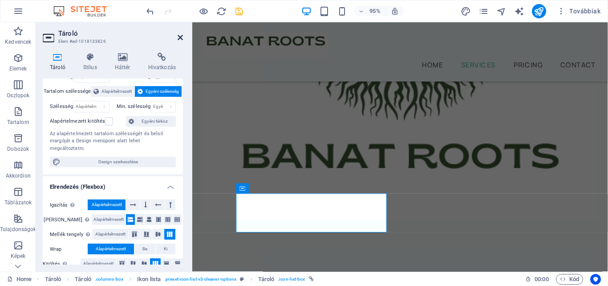
click at [178, 38] on icon at bounding box center [180, 37] width 5 height 7
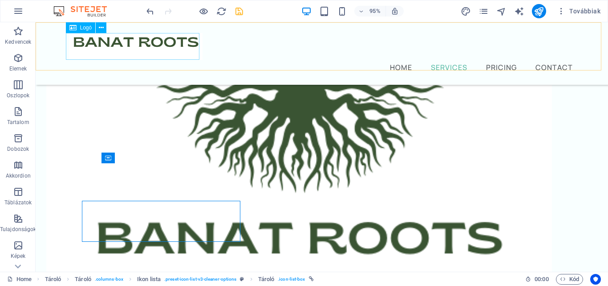
scroll to position [410, 0]
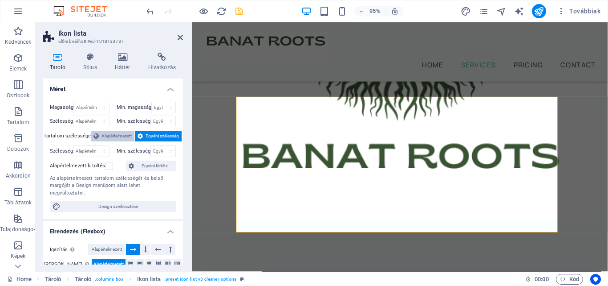
click at [108, 134] on span "Alapértelmezett" at bounding box center [117, 136] width 30 height 11
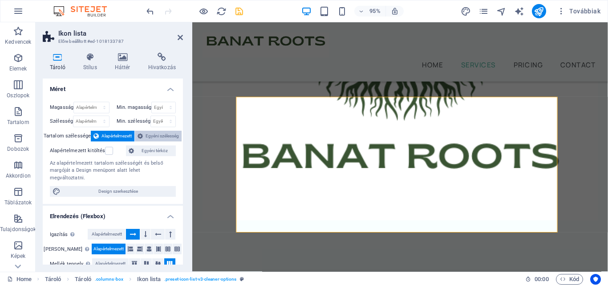
click at [143, 135] on button "Egyéni szélesség" at bounding box center [158, 136] width 47 height 11
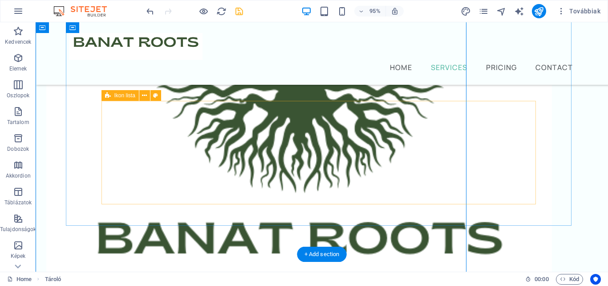
scroll to position [410, 0]
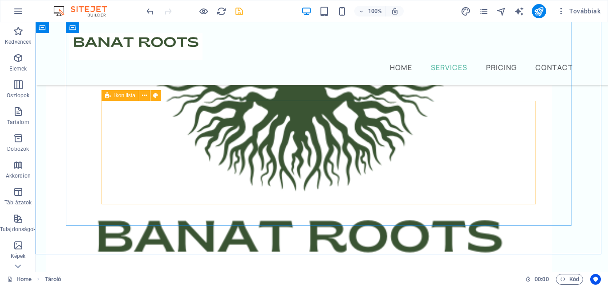
click at [107, 96] on icon at bounding box center [108, 95] width 6 height 11
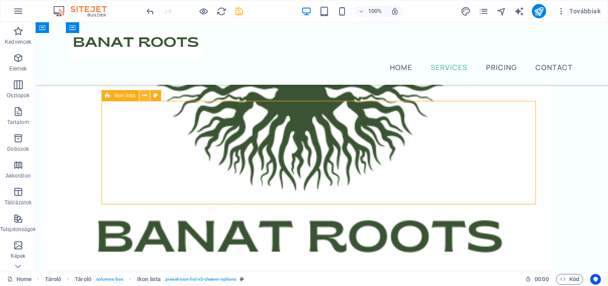
click at [146, 97] on icon at bounding box center [144, 95] width 5 height 9
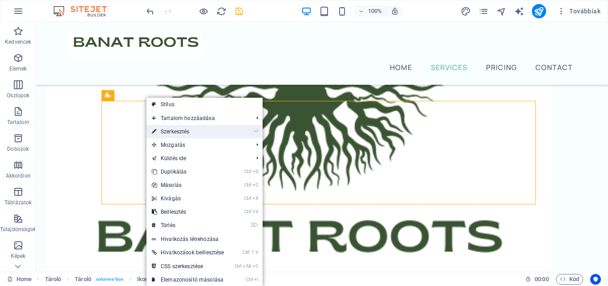
click at [185, 131] on link "⏎ Szerkesztés" at bounding box center [188, 131] width 83 height 13
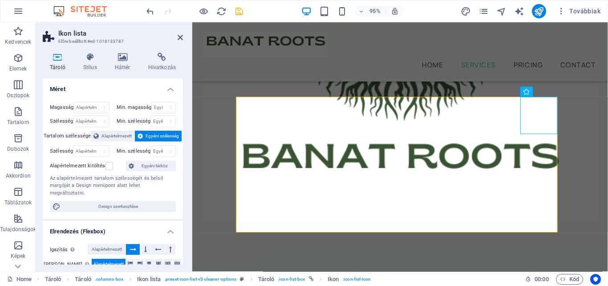
scroll to position [134, 0]
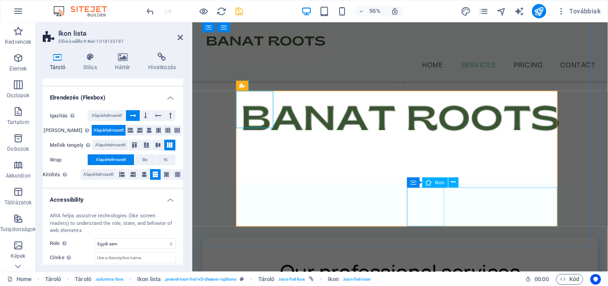
scroll to position [497, 0]
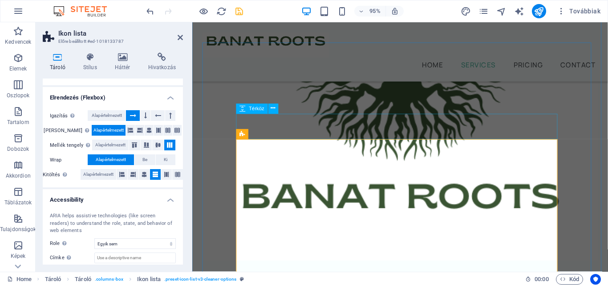
scroll to position [363, 0]
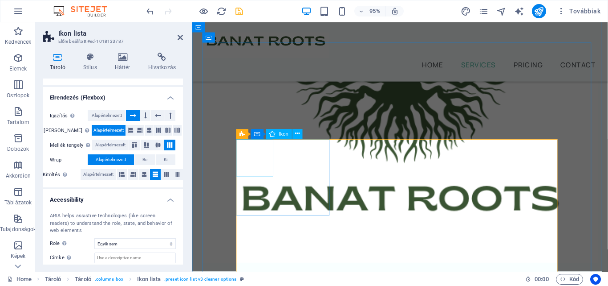
select select "xMidYMid"
select select "px"
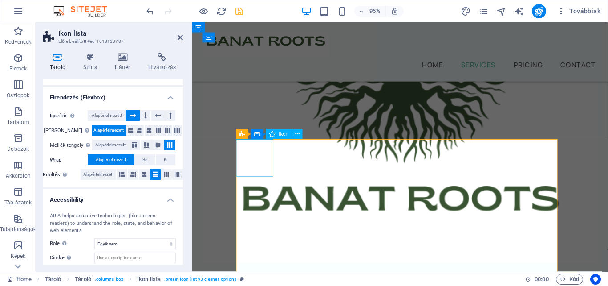
select select "px"
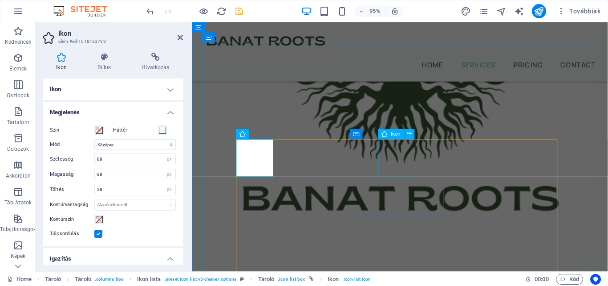
select select "xMidYMid"
select select "px"
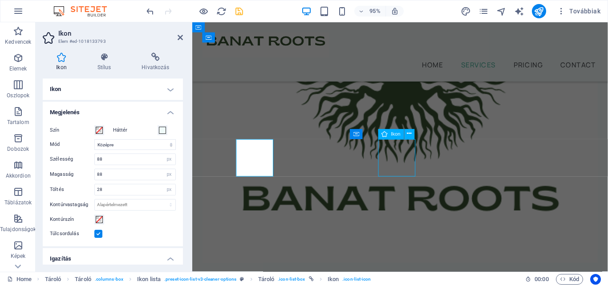
select select "px"
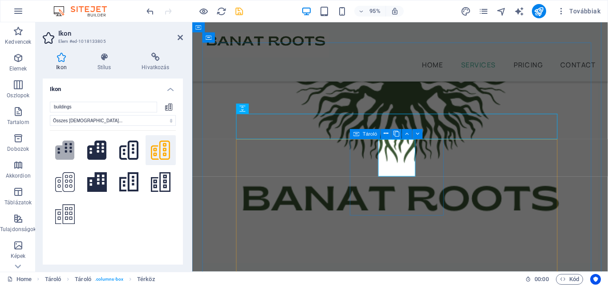
scroll to position [365, 0]
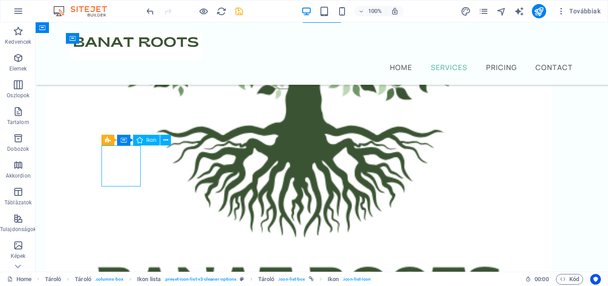
select select "xMidYMid"
select select "px"
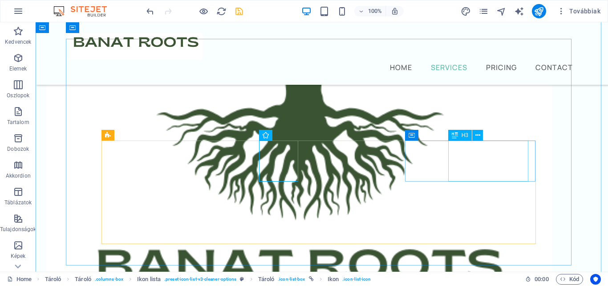
scroll to position [365, 0]
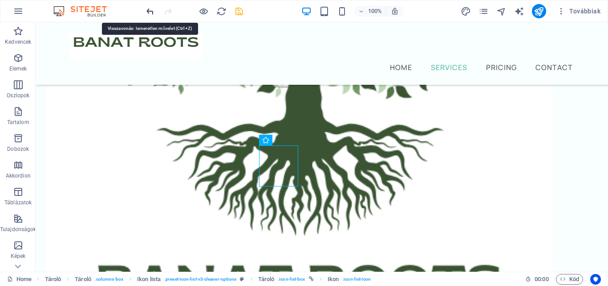
click at [150, 12] on icon "undo" at bounding box center [150, 11] width 10 height 10
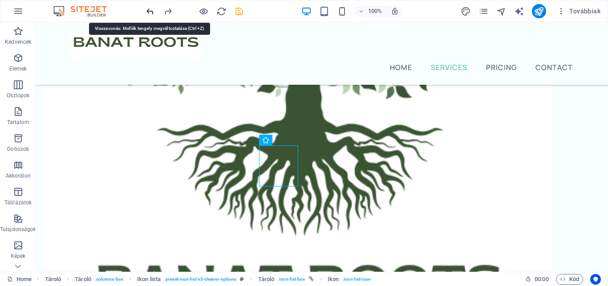
click at [150, 12] on icon "undo" at bounding box center [150, 11] width 10 height 10
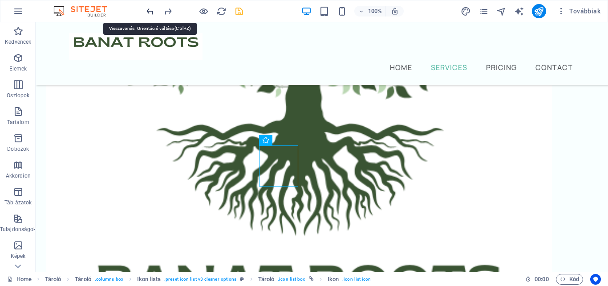
click at [150, 12] on icon "undo" at bounding box center [150, 11] width 10 height 10
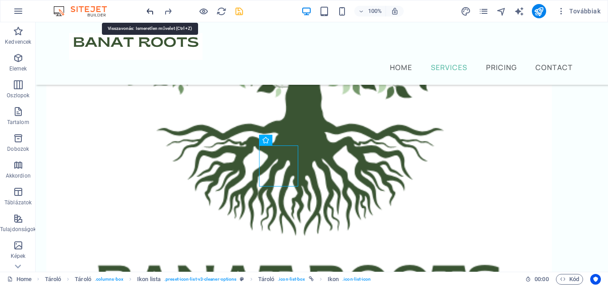
click at [150, 12] on icon "undo" at bounding box center [150, 11] width 10 height 10
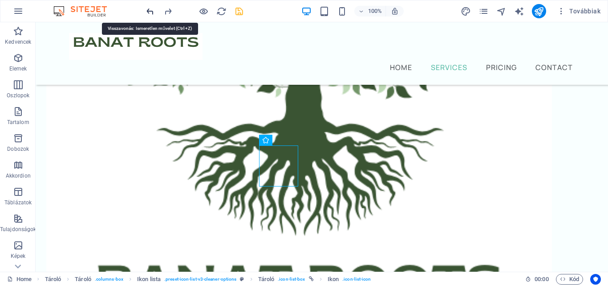
click at [150, 12] on icon "undo" at bounding box center [150, 11] width 10 height 10
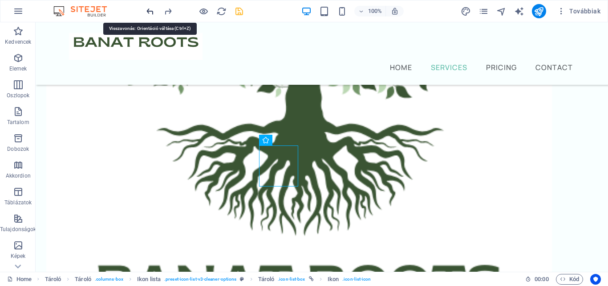
click at [150, 12] on icon "undo" at bounding box center [150, 11] width 10 height 10
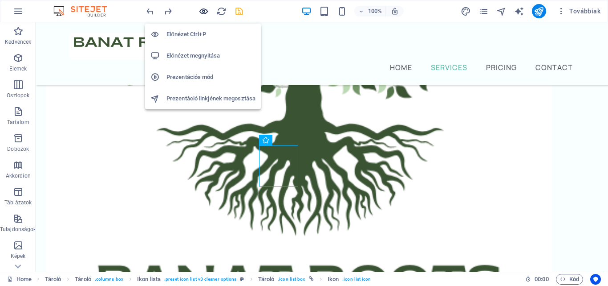
click at [205, 11] on icon "button" at bounding box center [204, 11] width 10 height 10
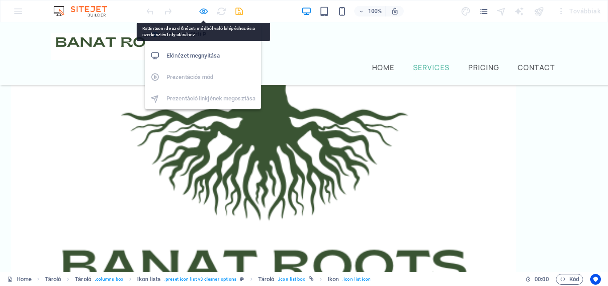
click at [202, 11] on icon "button" at bounding box center [204, 11] width 10 height 10
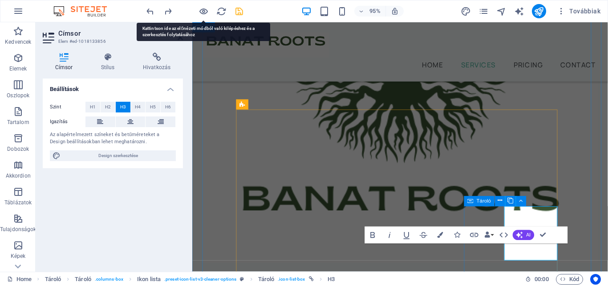
scroll to position [395, 0]
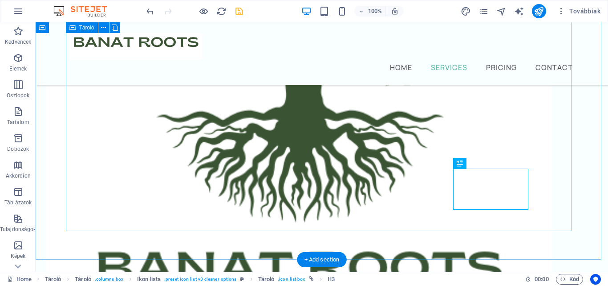
scroll to position [363, 0]
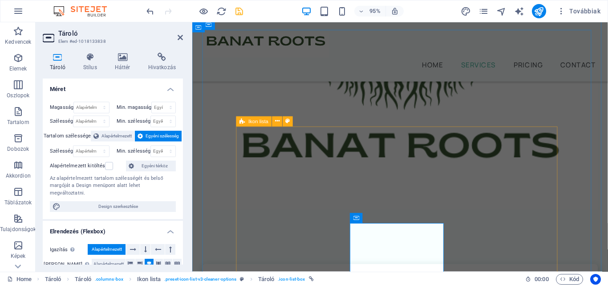
scroll to position [450, 0]
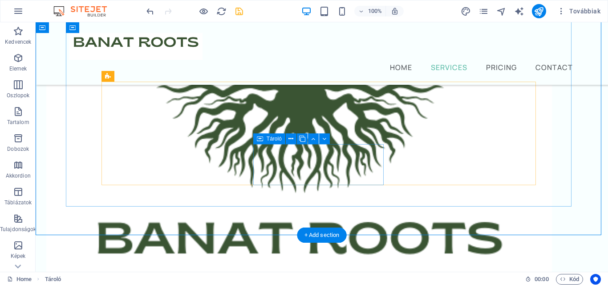
scroll to position [407, 0]
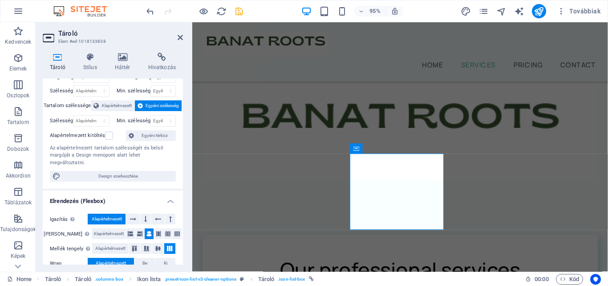
scroll to position [89, 0]
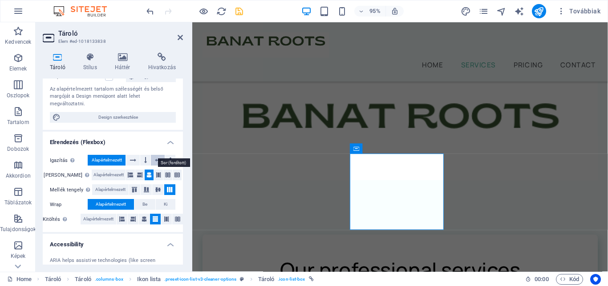
click at [155, 155] on icon at bounding box center [158, 160] width 6 height 11
click at [137, 155] on button at bounding box center [133, 160] width 14 height 11
click at [96, 155] on span "Alapértelmezett" at bounding box center [107, 160] width 30 height 11
click at [128, 170] on icon at bounding box center [130, 174] width 5 height 11
click at [178, 39] on icon at bounding box center [180, 37] width 5 height 7
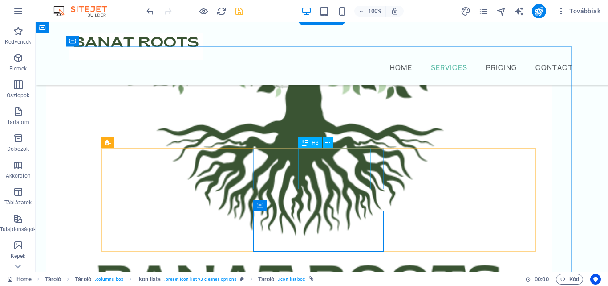
scroll to position [363, 0]
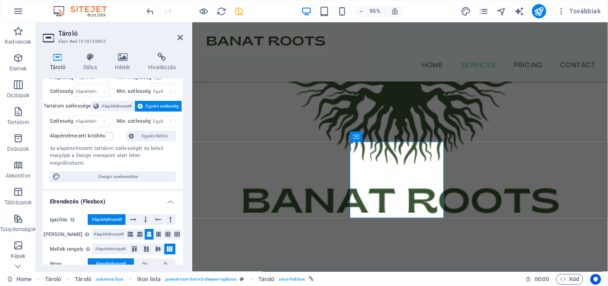
scroll to position [45, 0]
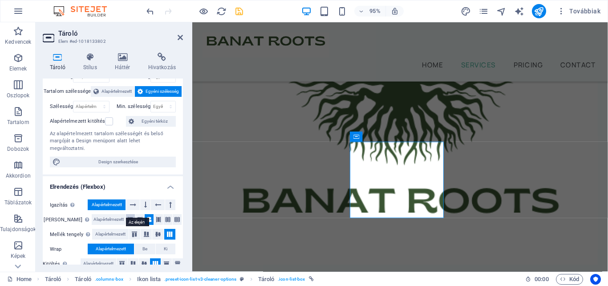
click at [128, 214] on button at bounding box center [130, 219] width 9 height 11
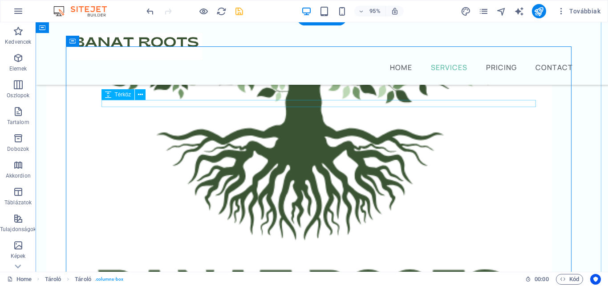
scroll to position [363, 0]
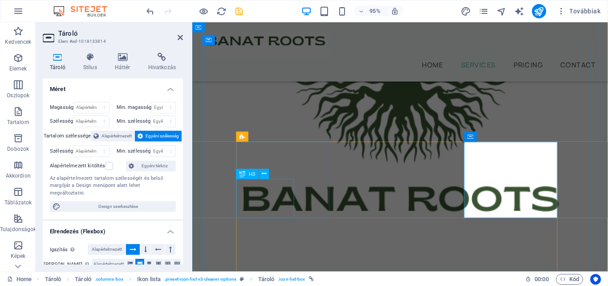
scroll to position [361, 0]
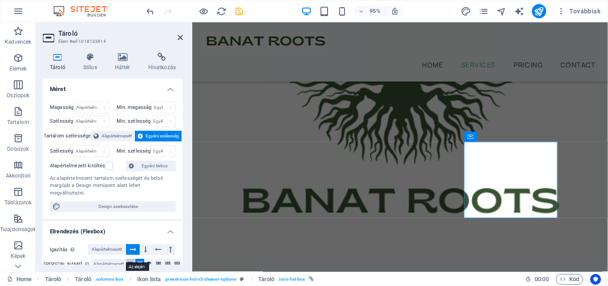
click at [128, 258] on icon at bounding box center [130, 263] width 5 height 11
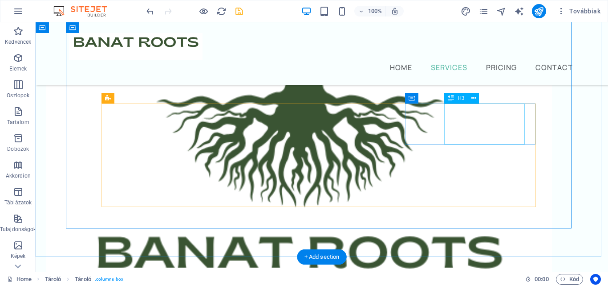
scroll to position [407, 0]
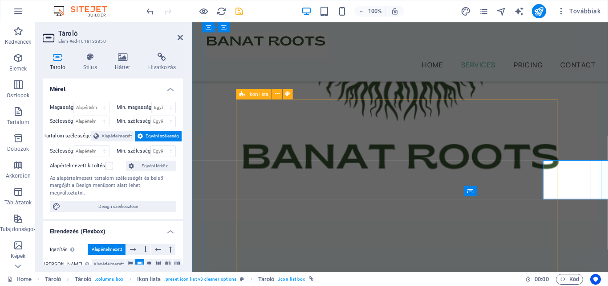
scroll to position [405, 0]
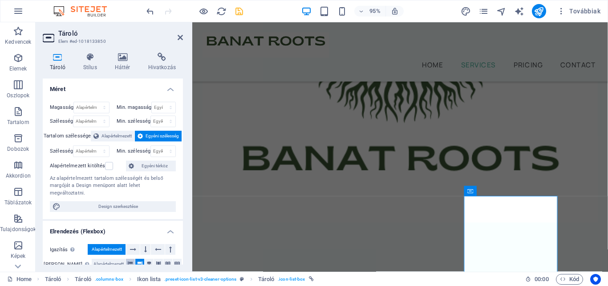
click at [128, 258] on icon at bounding box center [130, 263] width 5 height 11
click at [375, 58] on div "Home Services Pricing Contact Menu" at bounding box center [411, 53] width 438 height 62
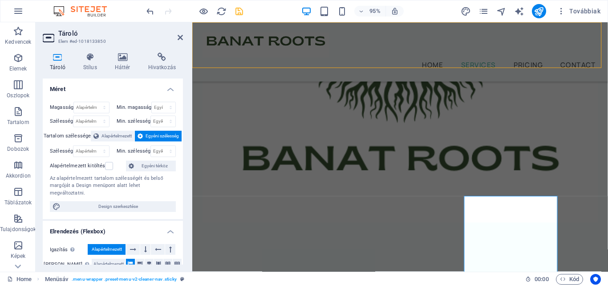
scroll to position [407, 0]
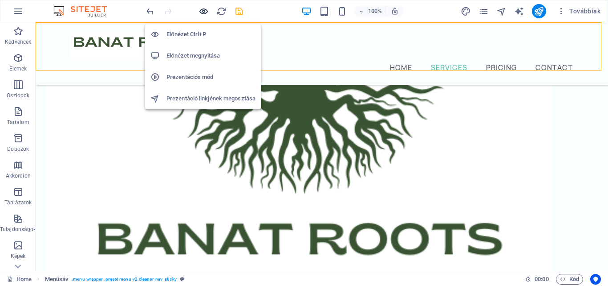
click at [205, 13] on icon "button" at bounding box center [204, 11] width 10 height 10
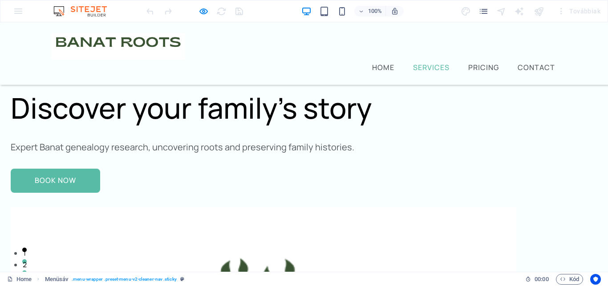
scroll to position [407, 0]
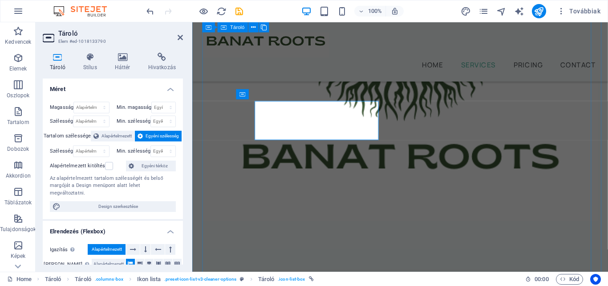
scroll to position [405, 0]
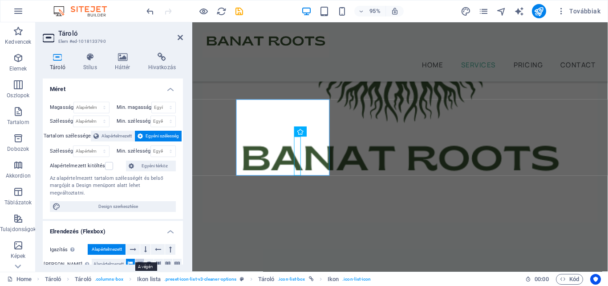
click at [137, 258] on icon at bounding box center [139, 263] width 5 height 11
click at [395, 37] on div "Home Services Pricing Contact Menu" at bounding box center [411, 53] width 438 height 62
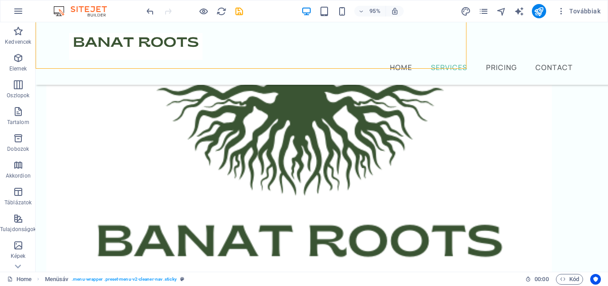
scroll to position [407, 0]
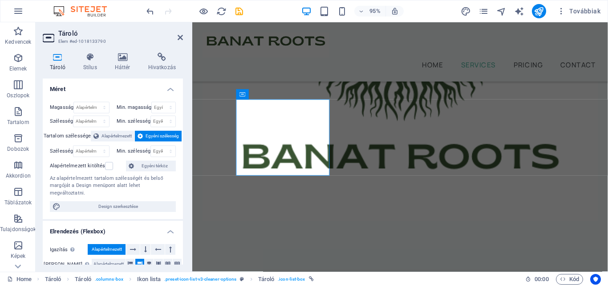
scroll to position [405, 0]
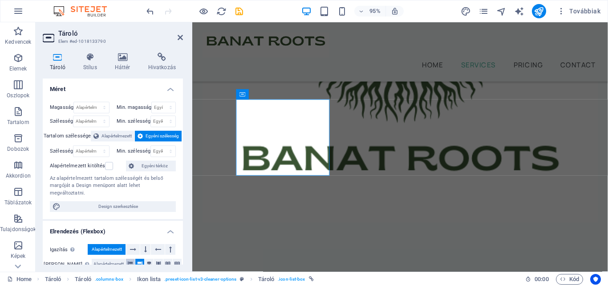
click at [128, 258] on icon at bounding box center [130, 263] width 5 height 11
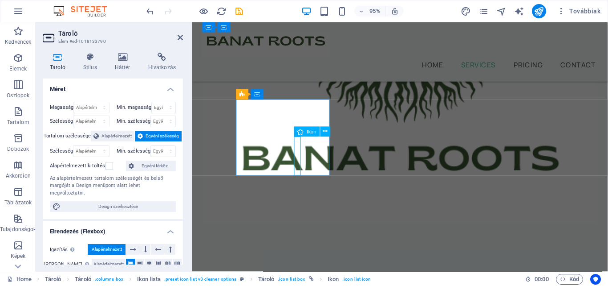
select select "xMidYMid"
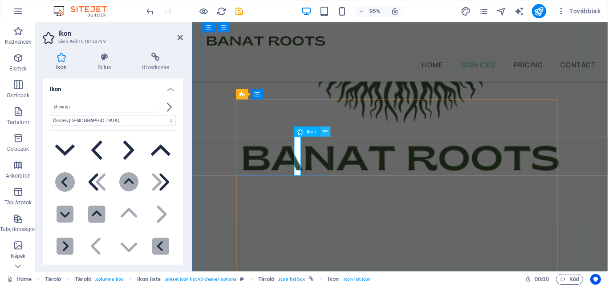
click at [326, 132] on icon at bounding box center [325, 131] width 4 height 9
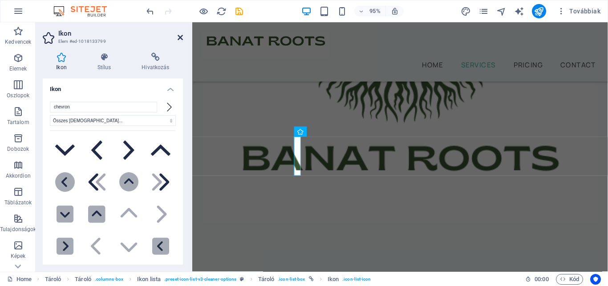
drag, startPoint x: 179, startPoint y: 37, endPoint x: 248, endPoint y: 127, distance: 113.4
click at [179, 37] on icon at bounding box center [180, 37] width 5 height 7
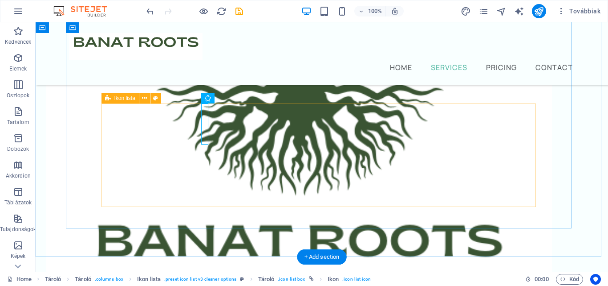
scroll to position [407, 0]
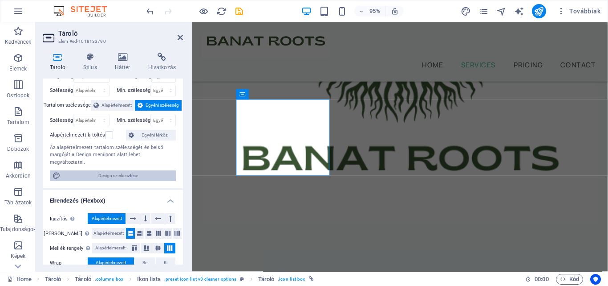
scroll to position [45, 0]
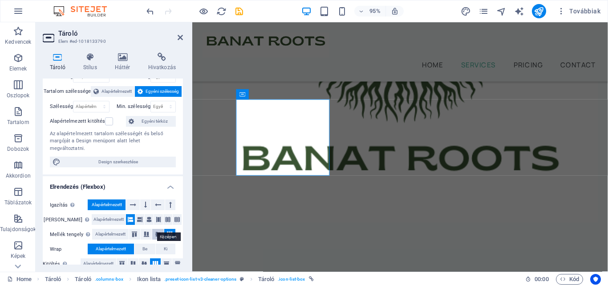
click at [157, 231] on icon at bounding box center [158, 233] width 11 height 5
click at [167, 231] on icon at bounding box center [169, 233] width 11 height 5
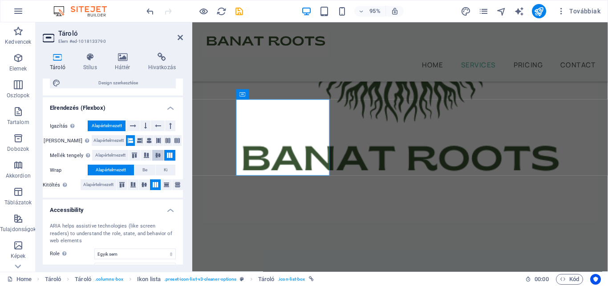
scroll to position [134, 0]
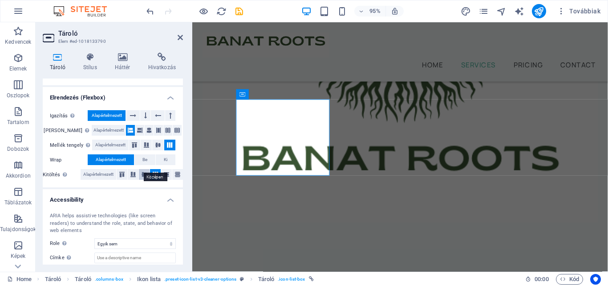
click at [140, 171] on icon at bounding box center [144, 173] width 11 height 5
click at [153, 171] on icon at bounding box center [155, 173] width 11 height 5
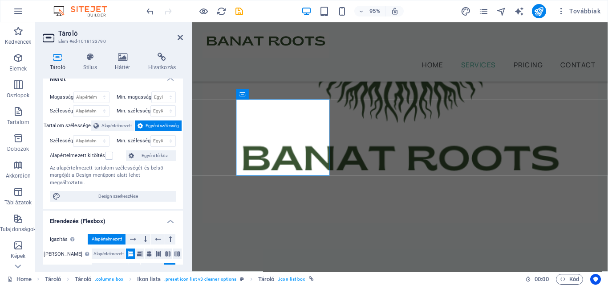
scroll to position [0, 0]
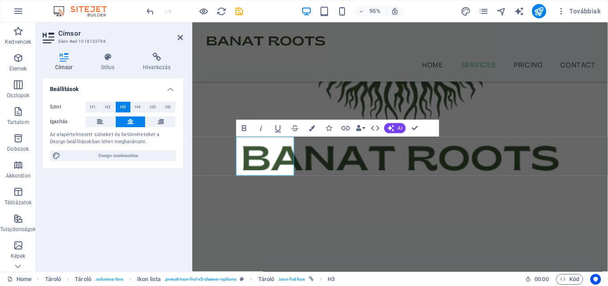
click at [127, 212] on div "Beállítások Szint H1 H2 H3 H4 H5 H6 Igazítás Az alapértelmezett színeket és bet…" at bounding box center [113, 171] width 140 height 186
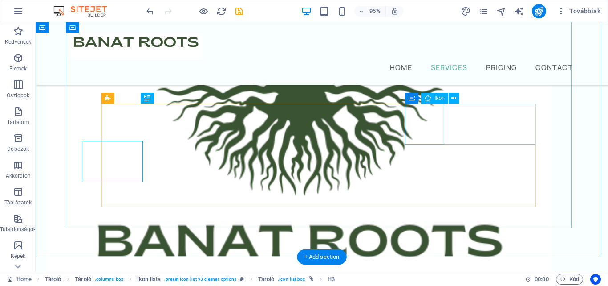
scroll to position [407, 0]
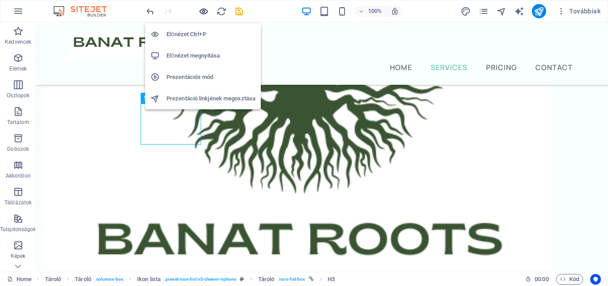
click at [200, 12] on icon "button" at bounding box center [204, 11] width 10 height 10
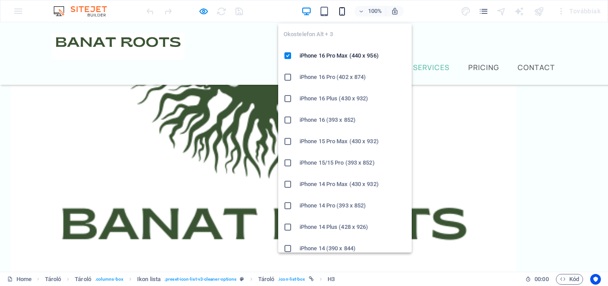
click at [340, 12] on icon "button" at bounding box center [342, 11] width 10 height 10
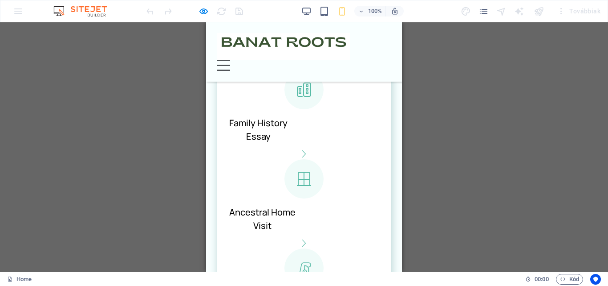
scroll to position [585, 0]
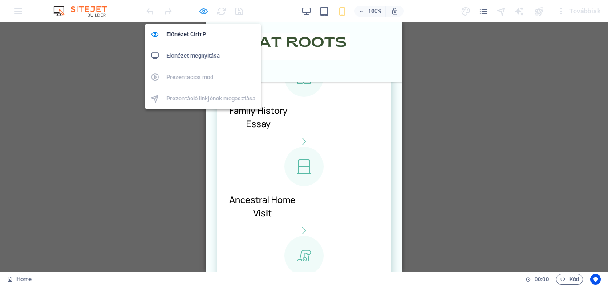
click at [208, 12] on icon "button" at bounding box center [204, 11] width 10 height 10
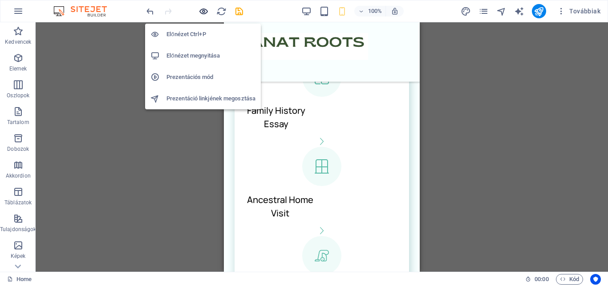
click at [202, 14] on icon "button" at bounding box center [204, 11] width 10 height 10
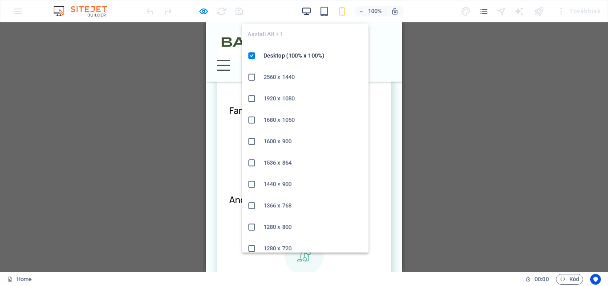
click at [308, 15] on icon "button" at bounding box center [307, 11] width 10 height 10
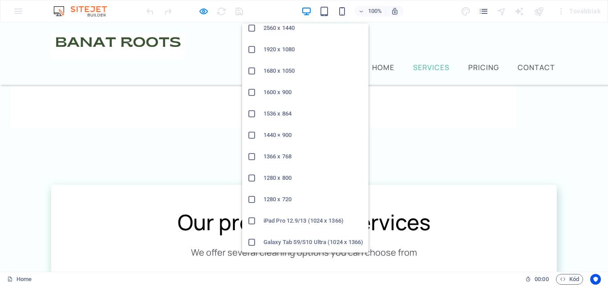
scroll to position [49, 0]
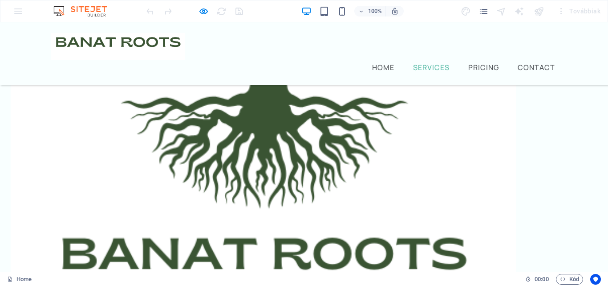
scroll to position [363, 0]
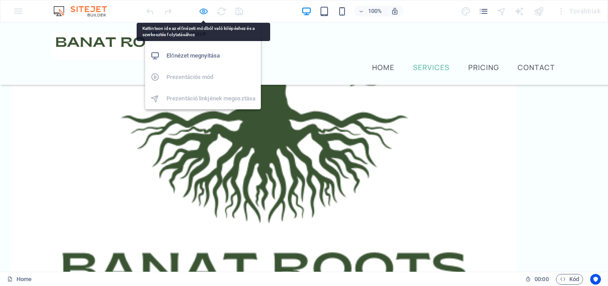
click at [203, 7] on icon "button" at bounding box center [204, 11] width 10 height 10
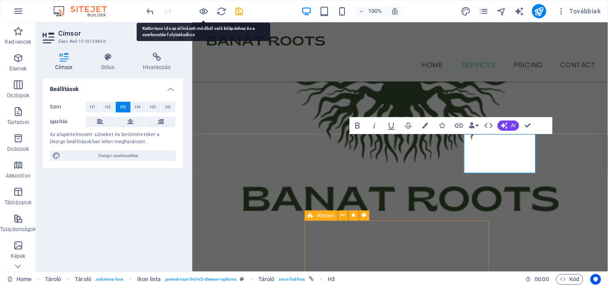
scroll to position [510, 0]
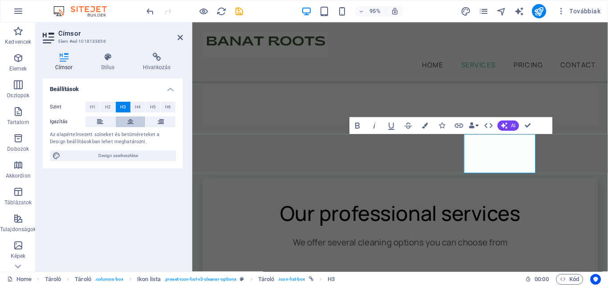
click at [133, 119] on icon at bounding box center [130, 121] width 6 height 11
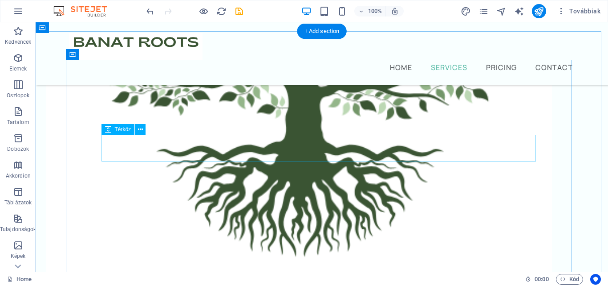
scroll to position [334, 0]
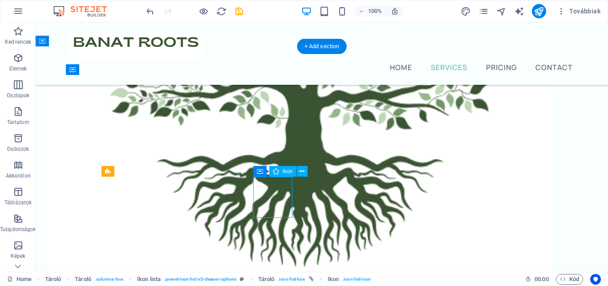
select select "xMidYMid"
select select "px"
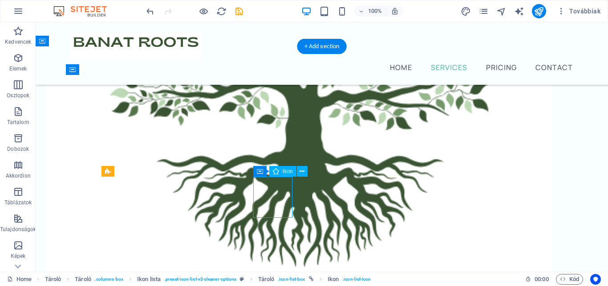
select select "px"
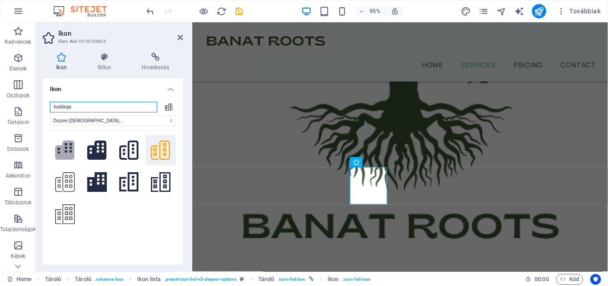
drag, startPoint x: 80, startPoint y: 109, endPoint x: 43, endPoint y: 108, distance: 37.0
click at [43, 108] on div "buildings Összes [DEMOGRAPHIC_DATA]... IcoFont Ionicons FontAwesome Brands Font…" at bounding box center [113, 182] width 140 height 176
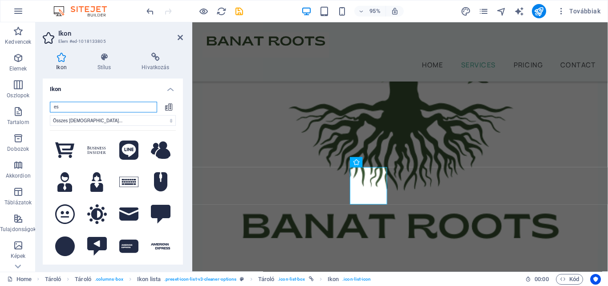
type input "e"
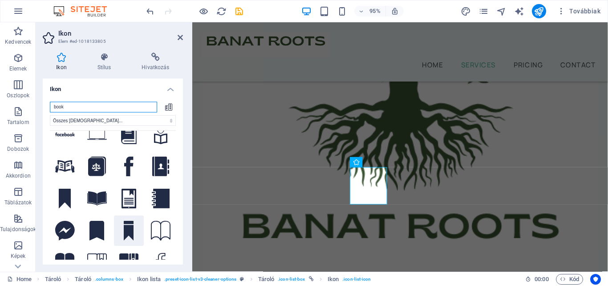
scroll to position [0, 0]
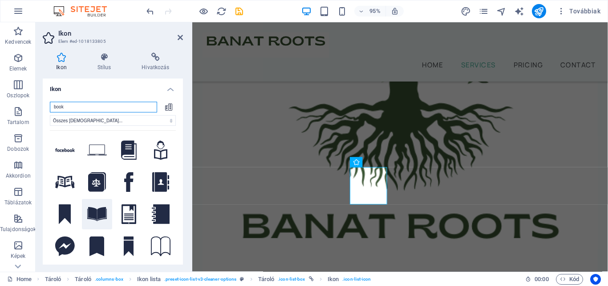
type input "book"
click at [97, 213] on icon at bounding box center [97, 214] width 20 height 14
click at [179, 34] on icon at bounding box center [180, 37] width 5 height 7
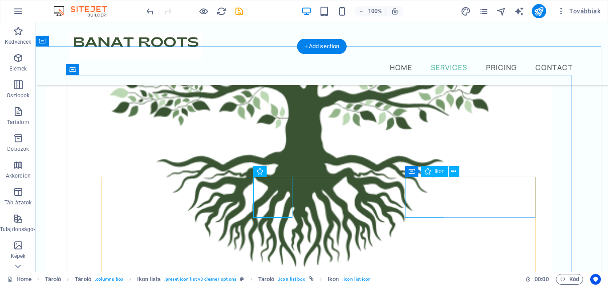
select select "xMidYMid"
select select "px"
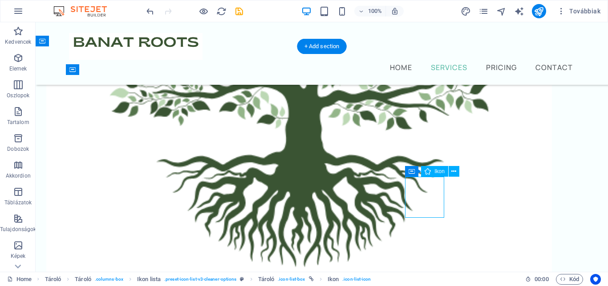
select select "px"
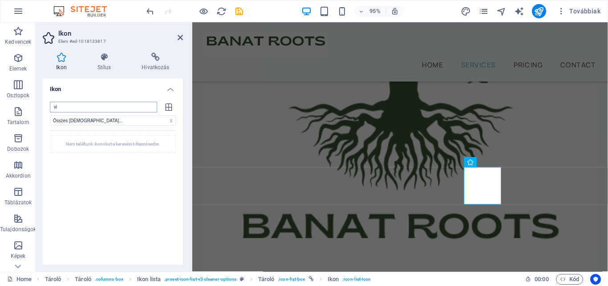
type input "v"
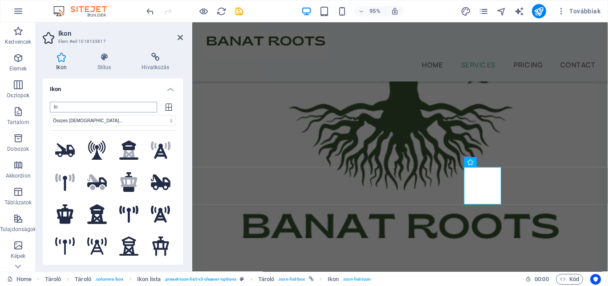
type input "t"
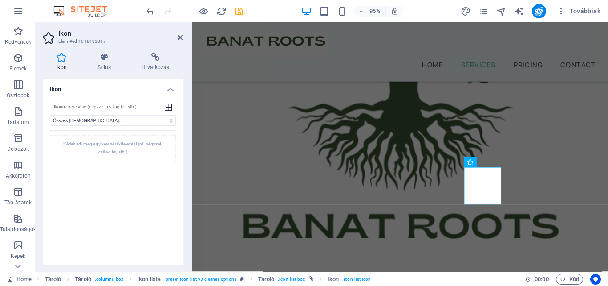
type input "b"
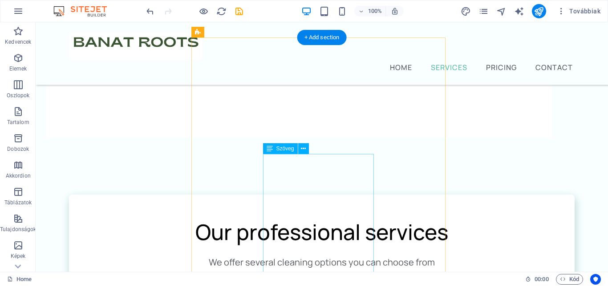
scroll to position [651, 0]
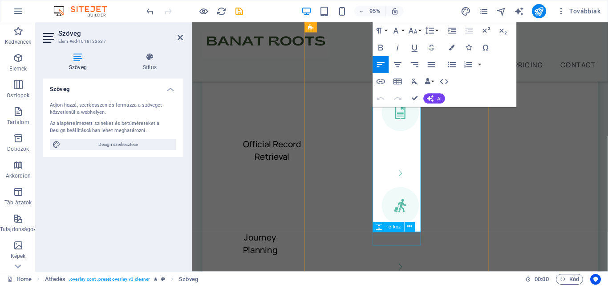
scroll to position [1008, 0]
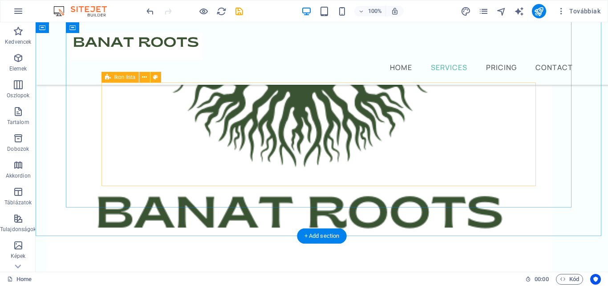
scroll to position [389, 0]
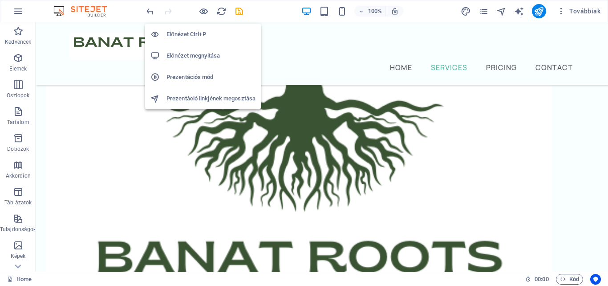
click at [194, 36] on h6 "Előnézet Ctrl+P" at bounding box center [211, 34] width 89 height 11
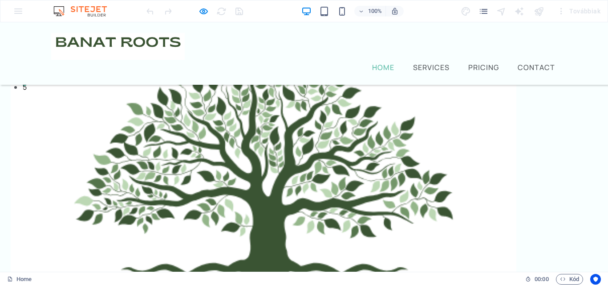
scroll to position [0, 0]
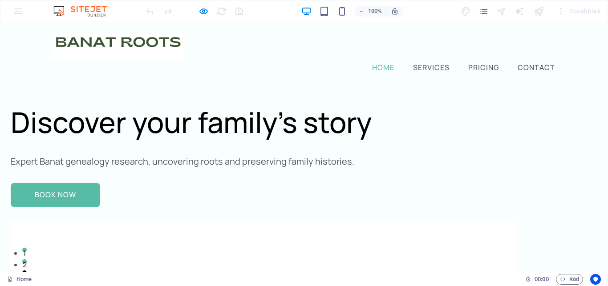
click at [378, 62] on link "Home" at bounding box center [384, 67] width 26 height 11
click at [424, 62] on link "Services" at bounding box center [432, 67] width 40 height 11
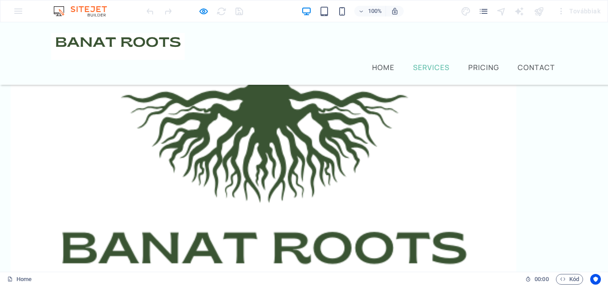
scroll to position [339, 0]
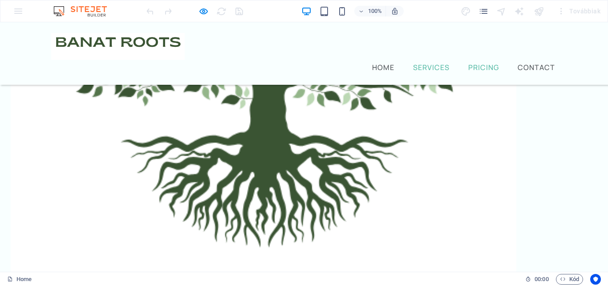
click at [475, 62] on link "Pricing" at bounding box center [484, 67] width 34 height 11
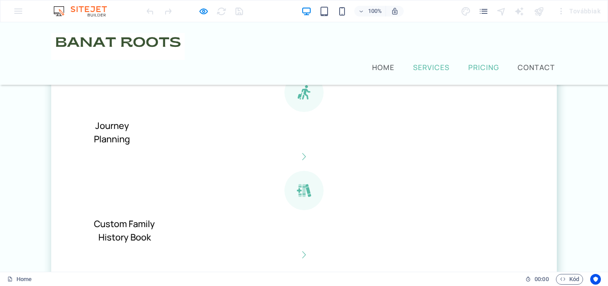
scroll to position [1215, 0]
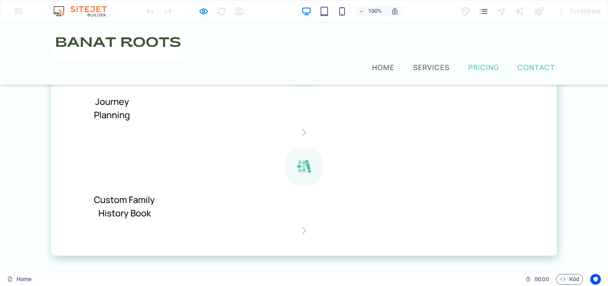
click at [516, 62] on link "Contact" at bounding box center [536, 67] width 41 height 11
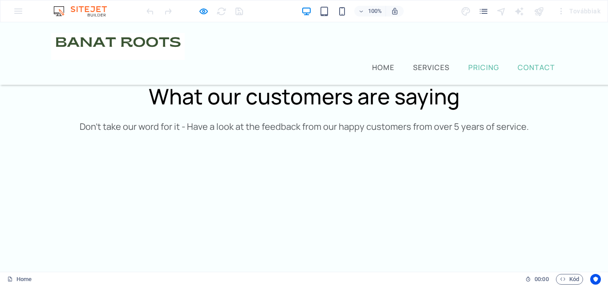
scroll to position [1870, 0]
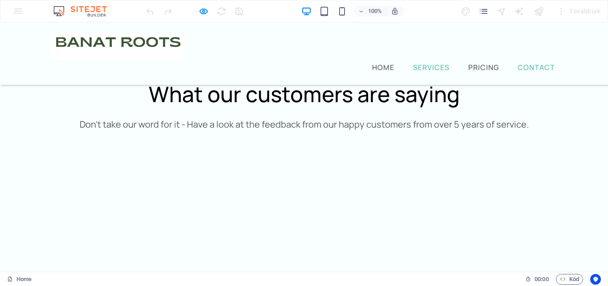
click at [436, 62] on link "Services" at bounding box center [432, 67] width 40 height 11
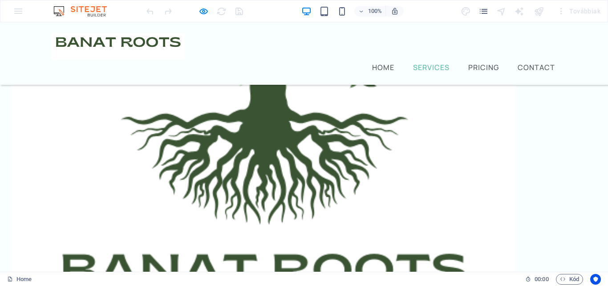
scroll to position [339, 0]
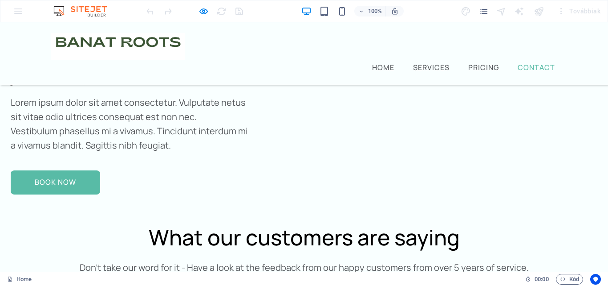
scroll to position [2210, 0]
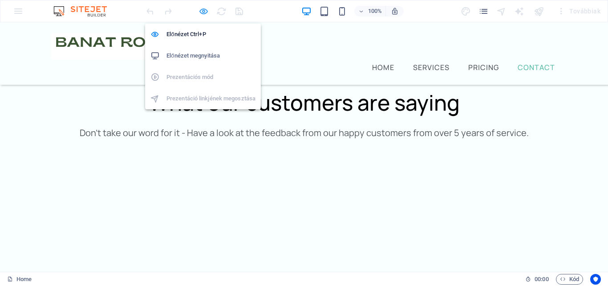
click at [203, 10] on icon "button" at bounding box center [204, 11] width 10 height 10
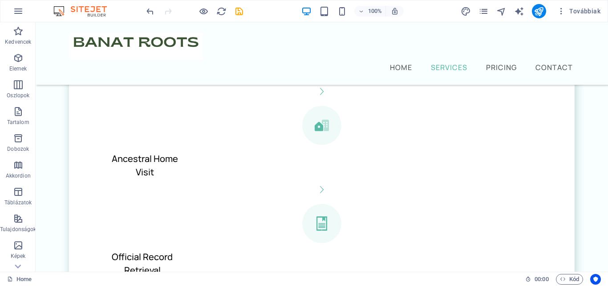
scroll to position [980, 0]
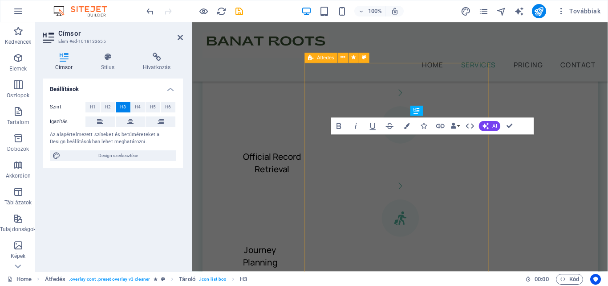
scroll to position [1246, 0]
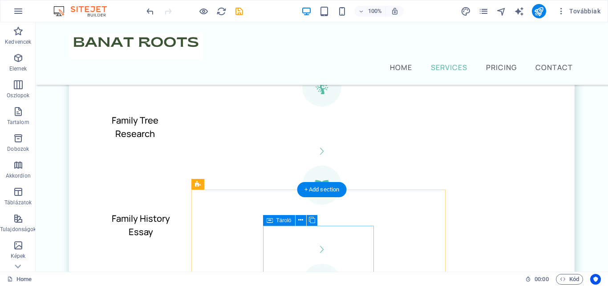
scroll to position [953, 0]
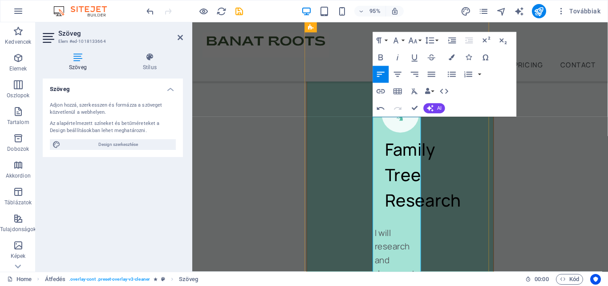
scroll to position [1227, 0]
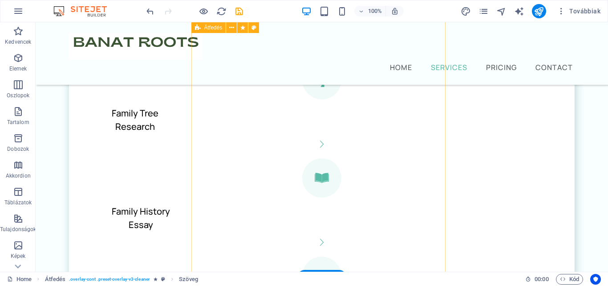
scroll to position [648, 0]
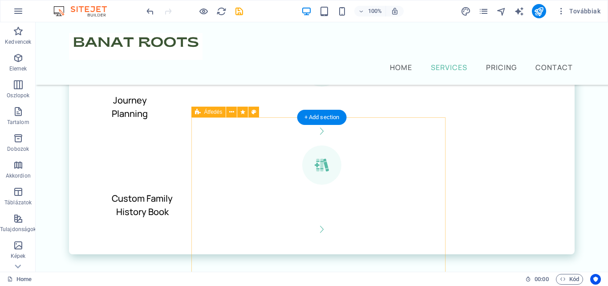
scroll to position [1272, 0]
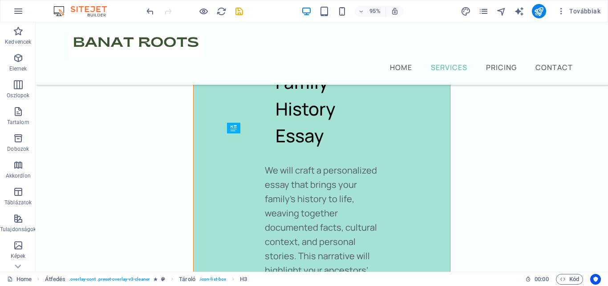
scroll to position [1314, 0]
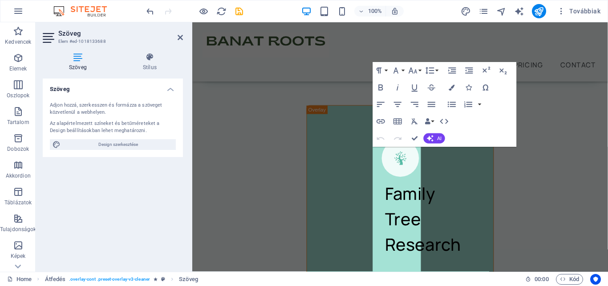
scroll to position [1916, 0]
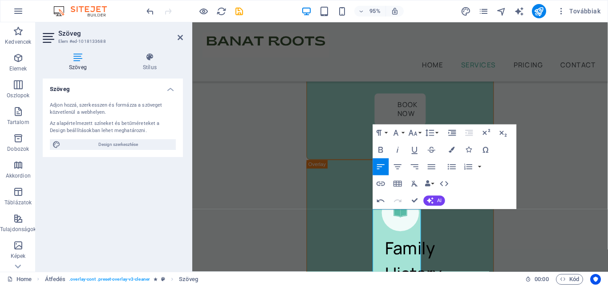
scroll to position [1812, 0]
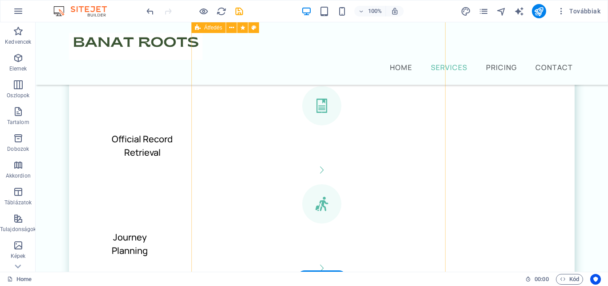
scroll to position [1228, 0]
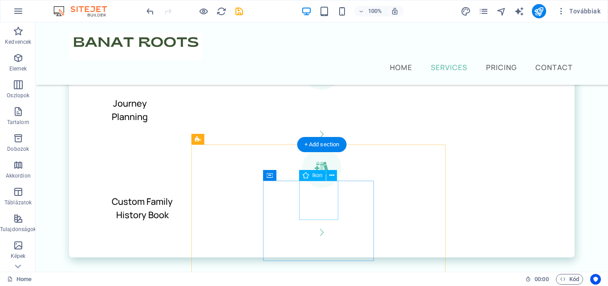
select select "xMidYMid"
select select "px"
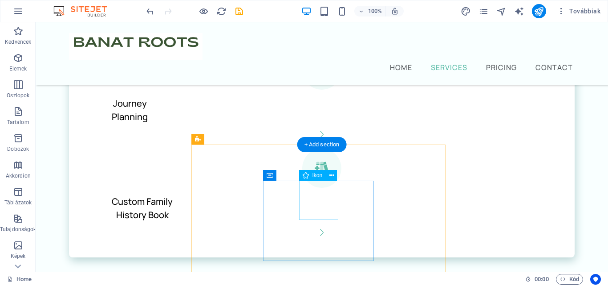
select select "px"
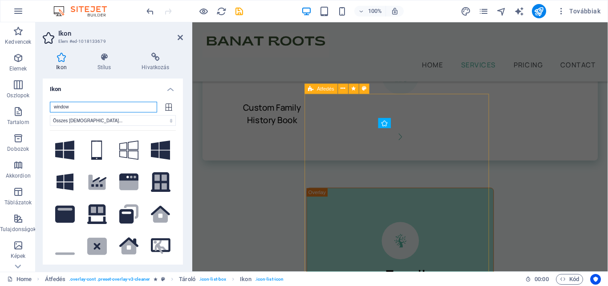
scroll to position [1855, 0]
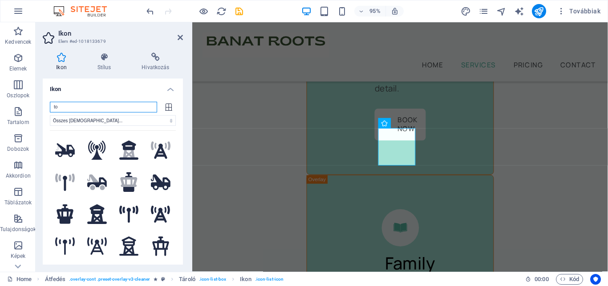
type input "t"
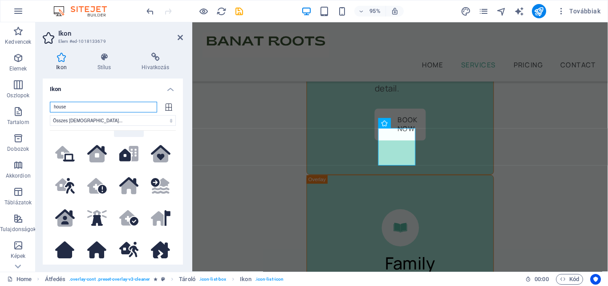
scroll to position [223, 0]
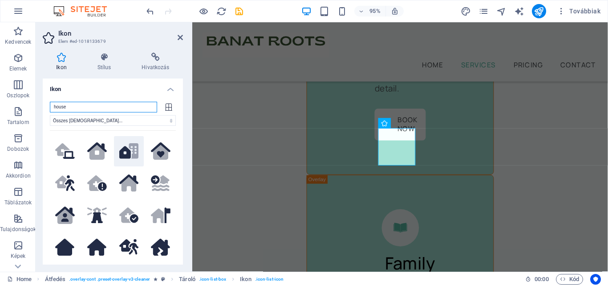
type input "house"
click at [123, 146] on icon at bounding box center [125, 152] width 12 height 12
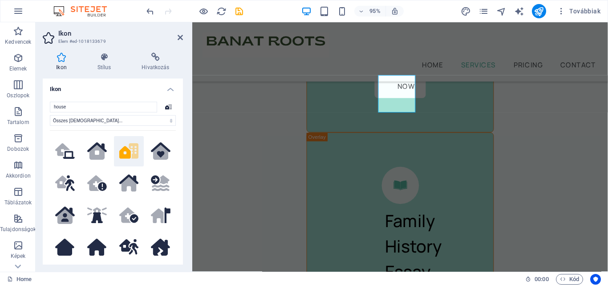
scroll to position [2033, 0]
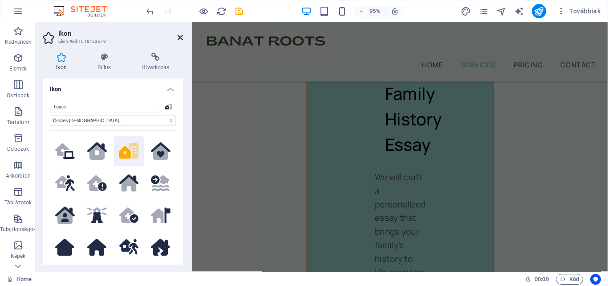
drag, startPoint x: 179, startPoint y: 37, endPoint x: 480, endPoint y: 181, distance: 333.7
click at [179, 37] on icon at bounding box center [180, 37] width 5 height 7
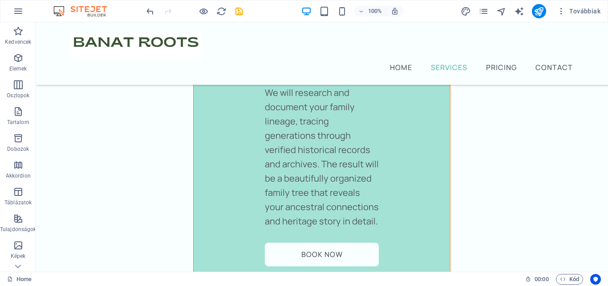
scroll to position [1632, 0]
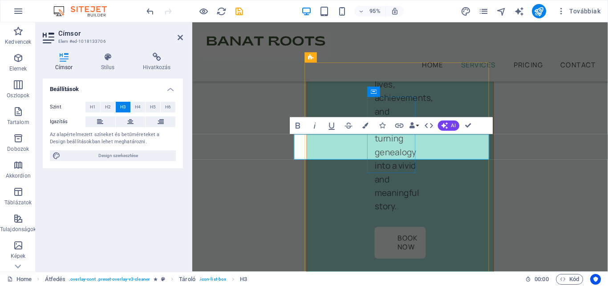
scroll to position [0, 8]
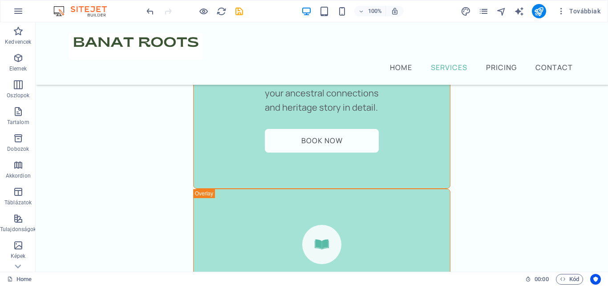
scroll to position [1633, 0]
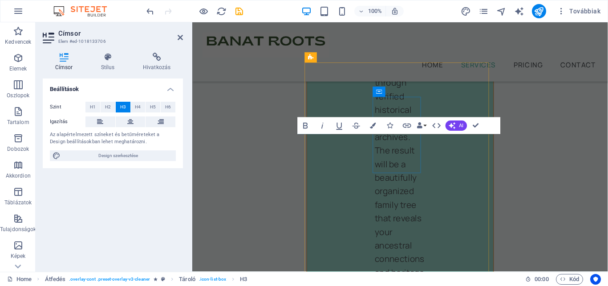
scroll to position [2402, 0]
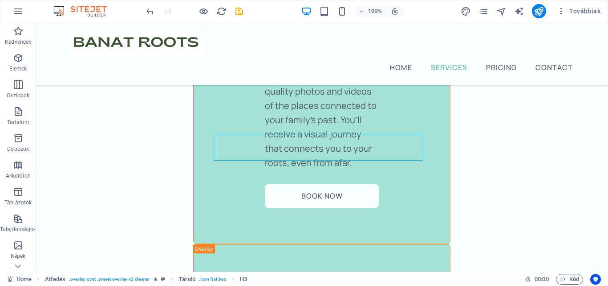
scroll to position [1633, 0]
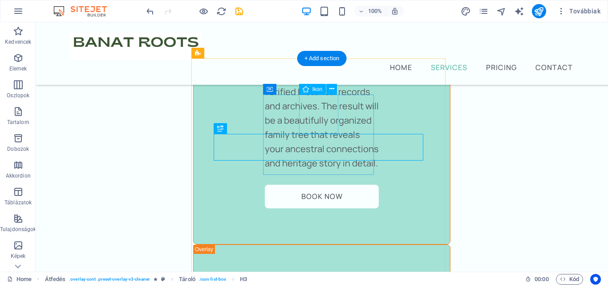
select select "xMidYMid"
select select "px"
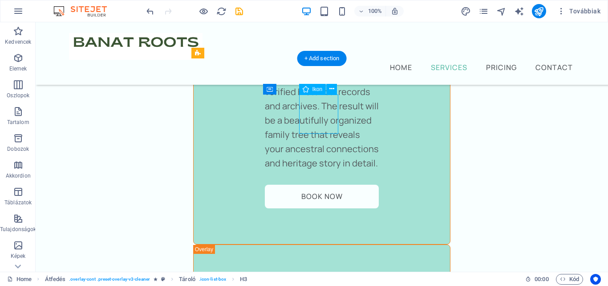
select select "px"
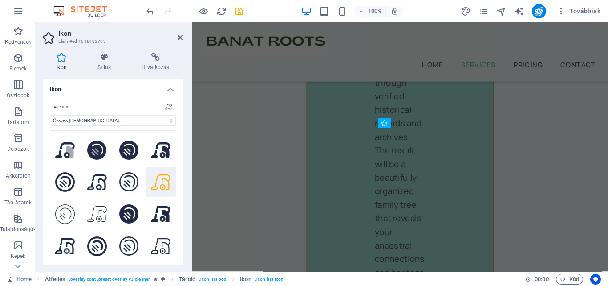
scroll to position [2369, 0]
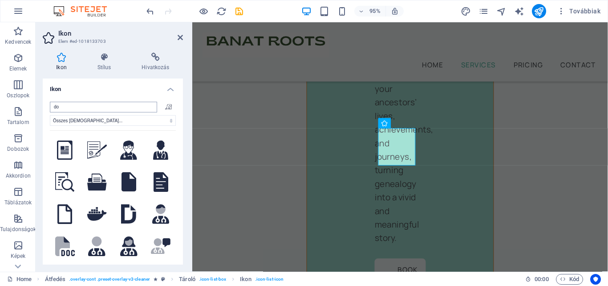
type input "d"
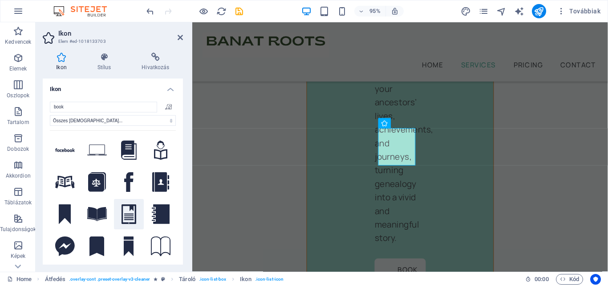
type input "book"
click at [123, 212] on icon at bounding box center [129, 214] width 15 height 20
click at [182, 42] on header "Ikon Elem #ed-1018133703" at bounding box center [113, 33] width 140 height 23
click at [181, 40] on icon at bounding box center [180, 37] width 5 height 7
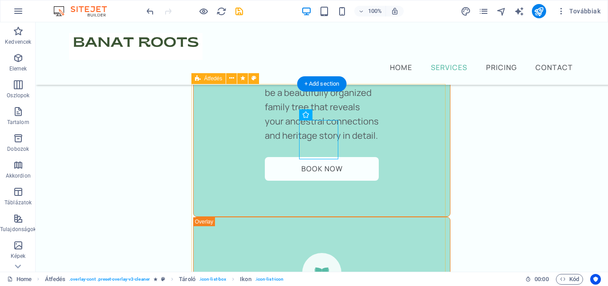
scroll to position [1689, 0]
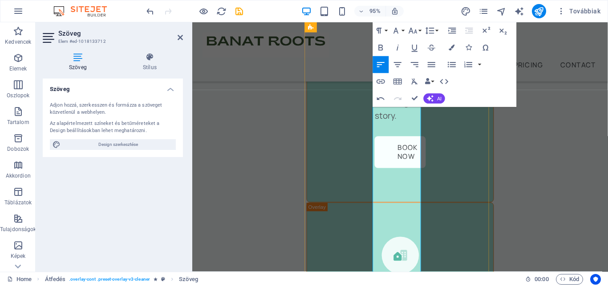
scroll to position [2370, 0]
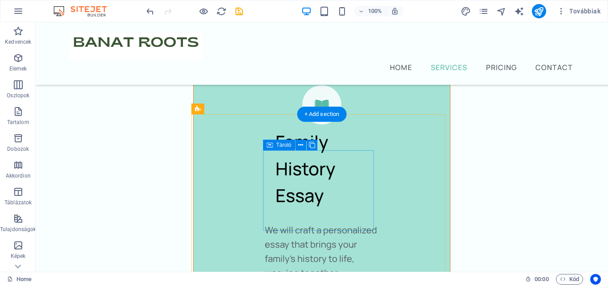
scroll to position [1910, 0]
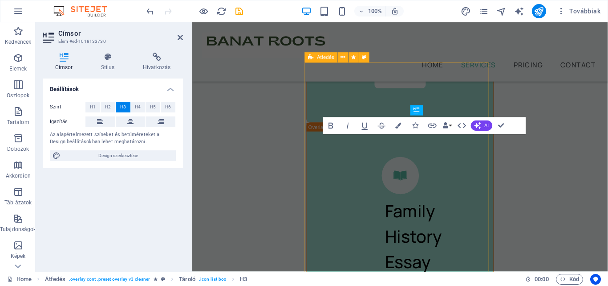
scroll to position [2958, 0]
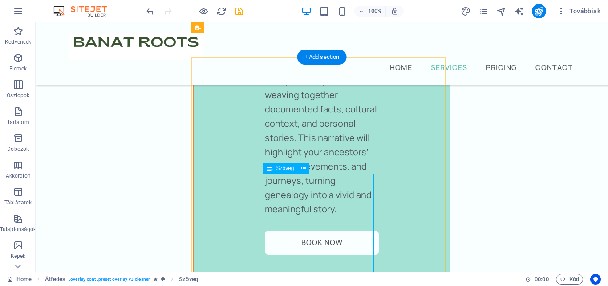
scroll to position [1901, 0]
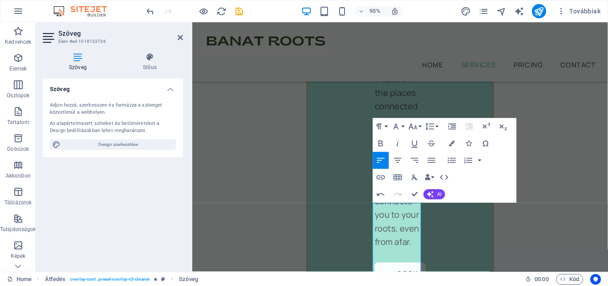
scroll to position [2927, 0]
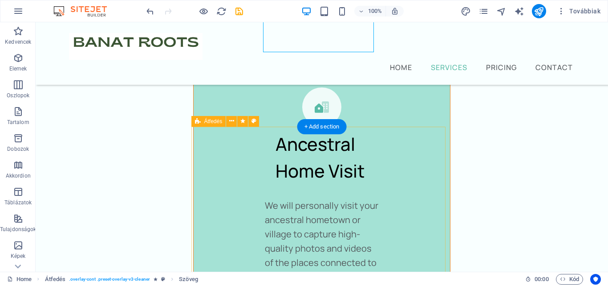
scroll to position [2295, 0]
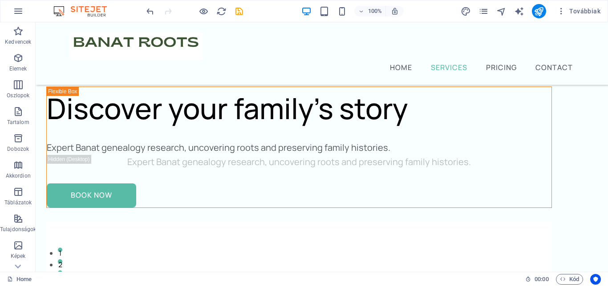
scroll to position [2295, 0]
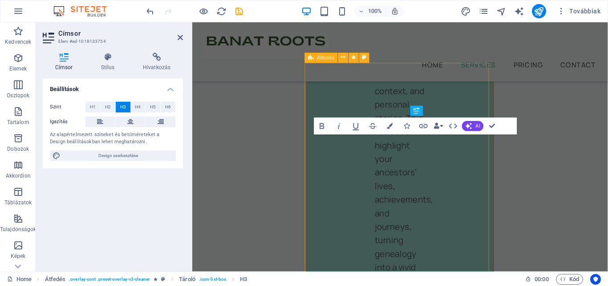
scroll to position [3529, 0]
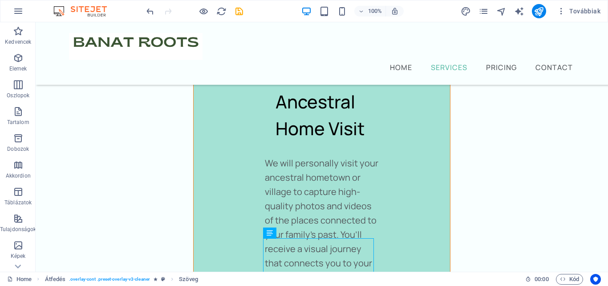
scroll to position [2277, 0]
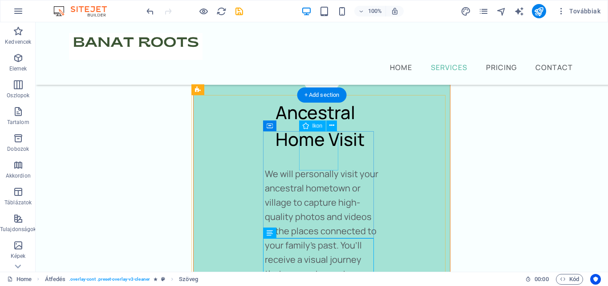
select select "xMidYMid"
select select "px"
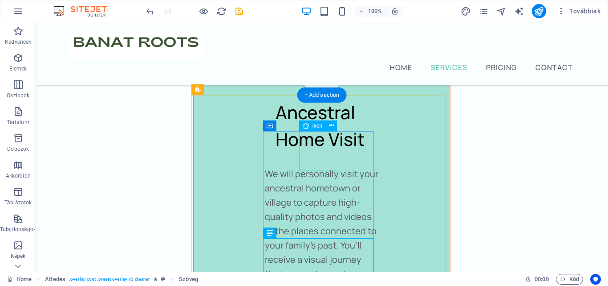
select select "px"
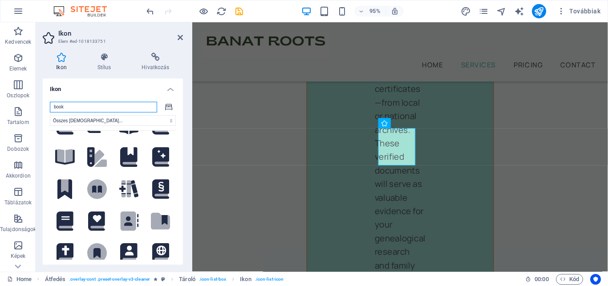
scroll to position [356, 0]
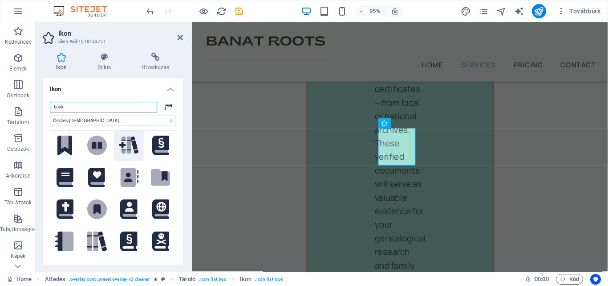
type input "book"
click at [131, 138] on icon at bounding box center [129, 144] width 20 height 17
click at [179, 39] on icon at bounding box center [180, 37] width 5 height 7
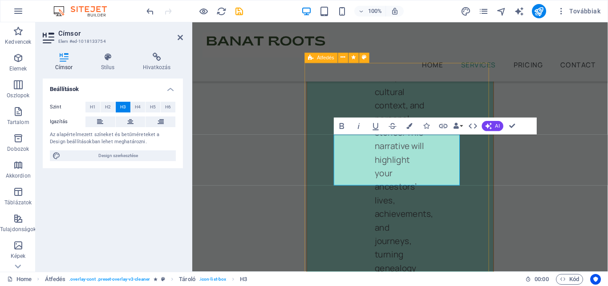
scroll to position [3529, 0]
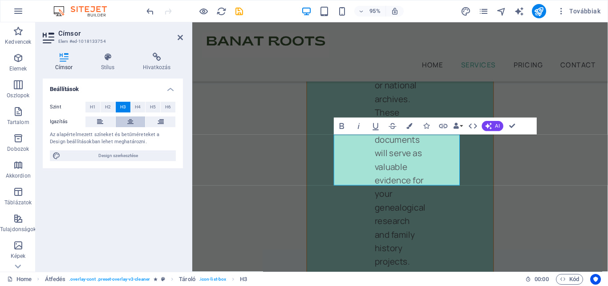
click at [131, 120] on icon at bounding box center [130, 121] width 6 height 11
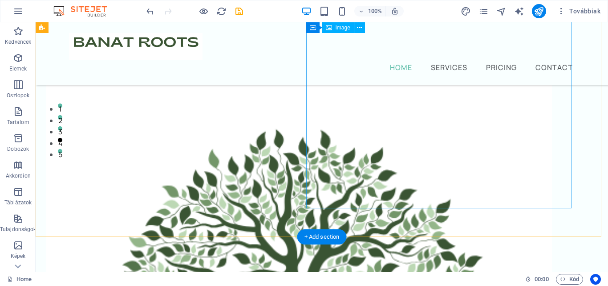
scroll to position [0, 0]
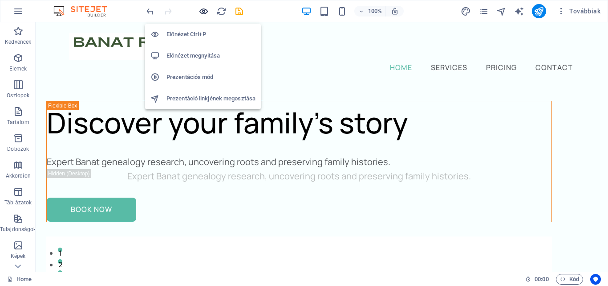
click at [199, 9] on icon "button" at bounding box center [204, 11] width 10 height 10
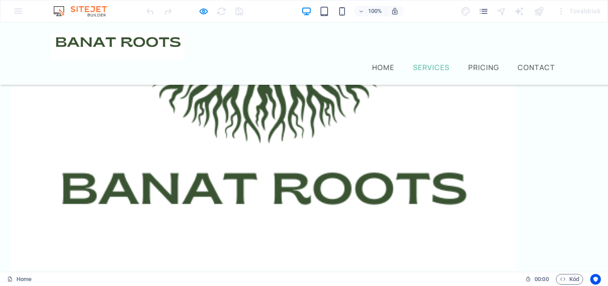
scroll to position [445, 0]
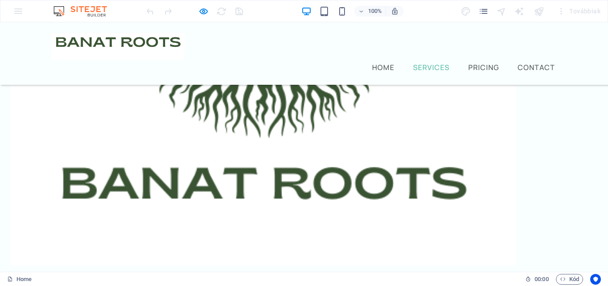
scroll to position [356, 0]
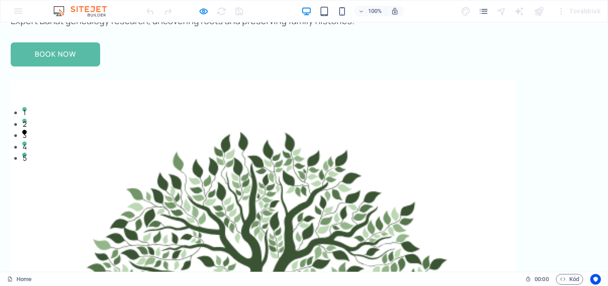
scroll to position [0, 0]
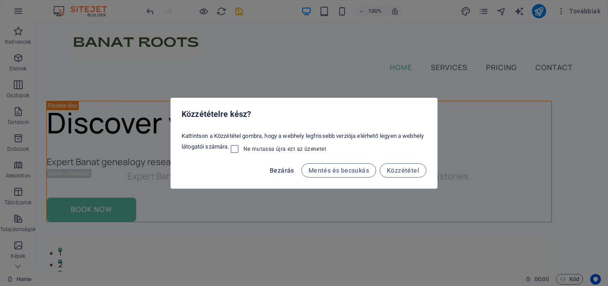
click at [290, 169] on span "Bezárás" at bounding box center [282, 170] width 24 height 7
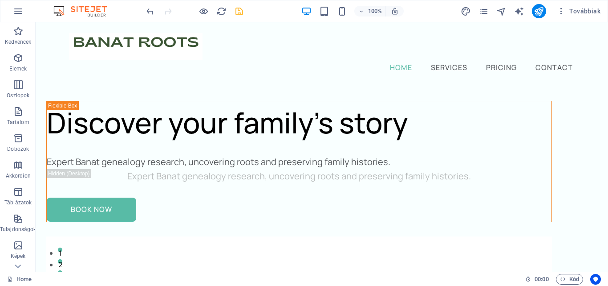
click at [236, 12] on icon "save" at bounding box center [239, 11] width 10 height 10
checkbox input "false"
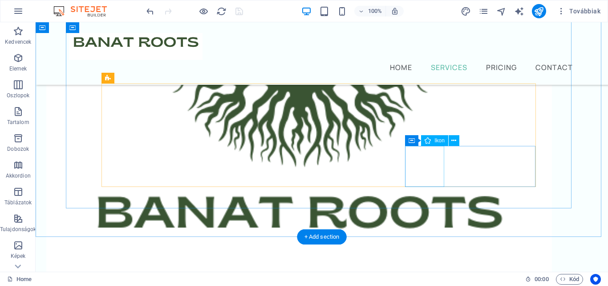
scroll to position [490, 0]
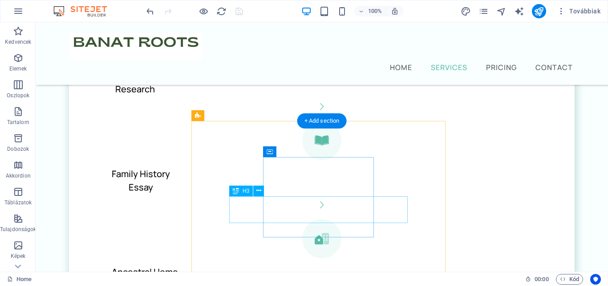
scroll to position [846, 0]
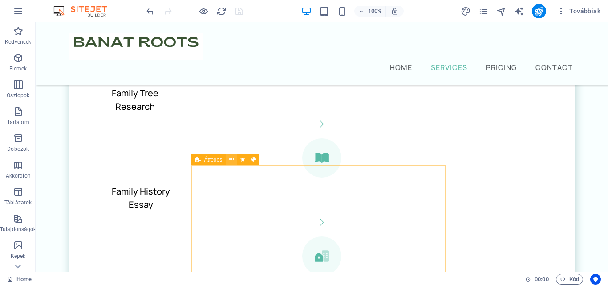
click at [230, 159] on icon at bounding box center [231, 159] width 5 height 9
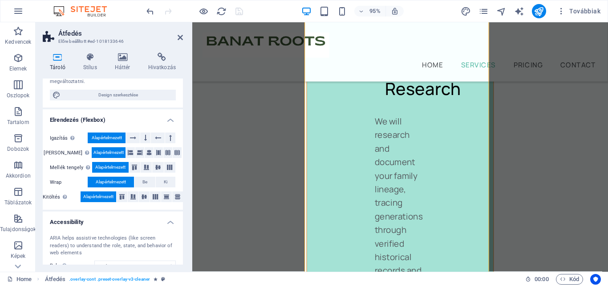
scroll to position [0, 0]
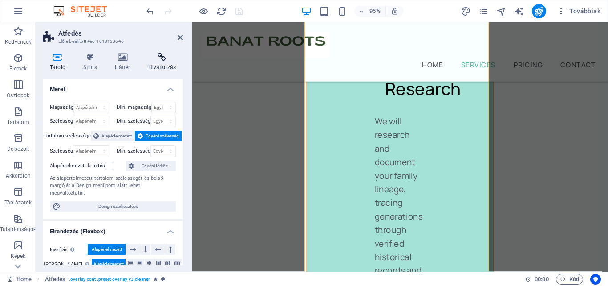
click at [171, 58] on icon at bounding box center [162, 57] width 42 height 9
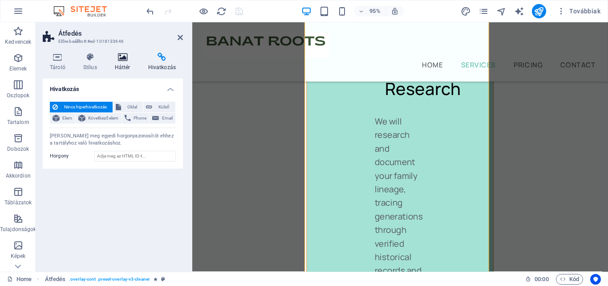
click at [126, 56] on icon at bounding box center [123, 57] width 30 height 9
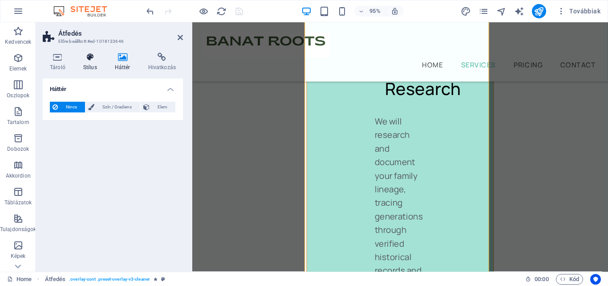
click at [91, 59] on icon at bounding box center [90, 57] width 28 height 9
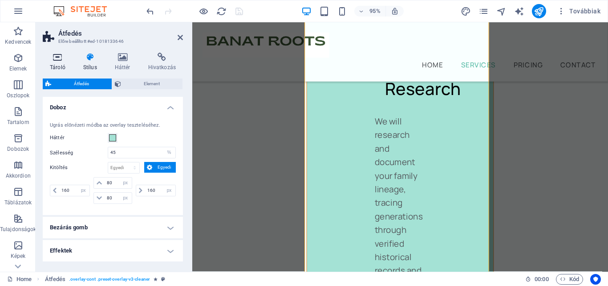
click at [61, 60] on icon at bounding box center [58, 57] width 30 height 9
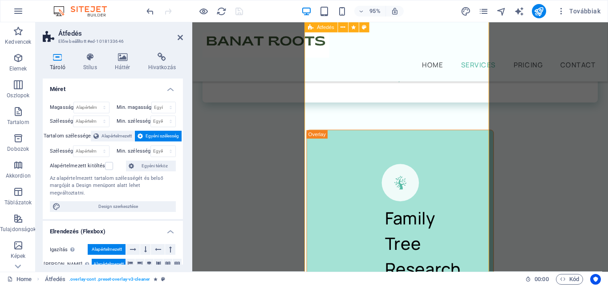
scroll to position [1256, 0]
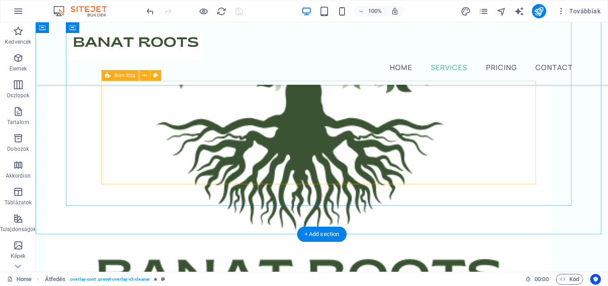
scroll to position [288, 0]
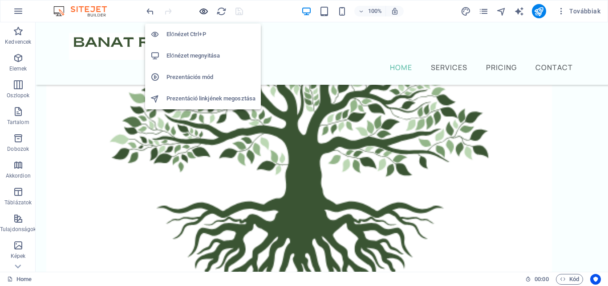
click at [205, 12] on icon "button" at bounding box center [204, 11] width 10 height 10
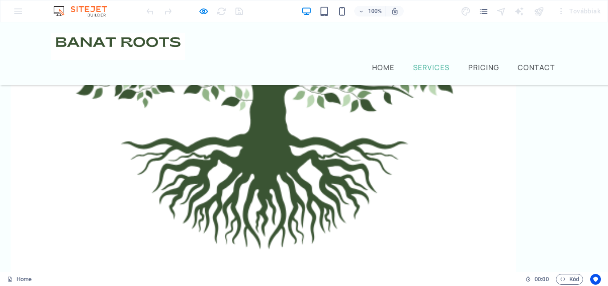
scroll to position [407, 0]
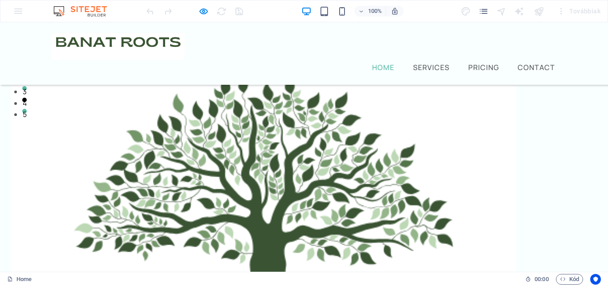
scroll to position [0, 0]
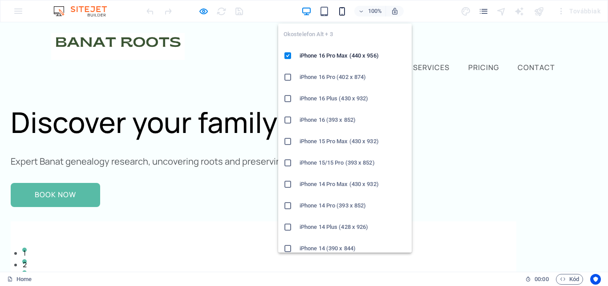
click at [347, 9] on icon "button" at bounding box center [342, 11] width 10 height 10
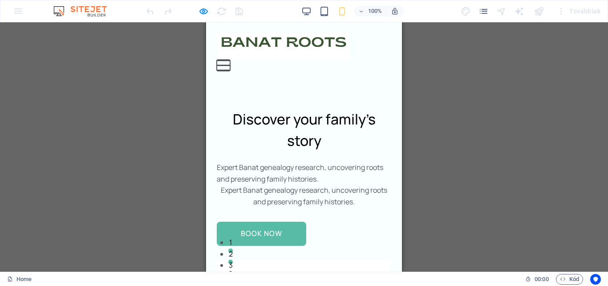
click at [230, 60] on button "Menu" at bounding box center [223, 60] width 13 height 1
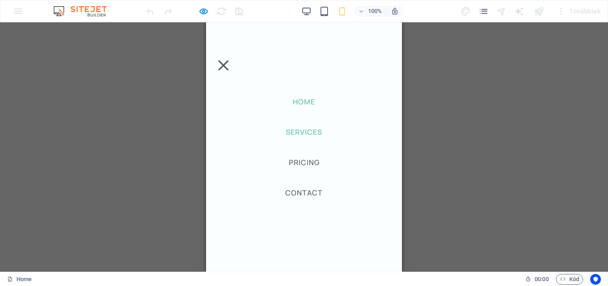
click at [310, 128] on link "Services" at bounding box center [304, 131] width 40 height 11
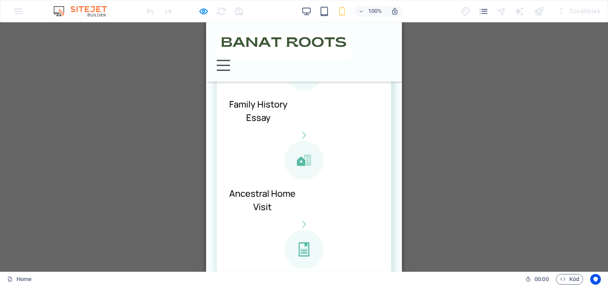
scroll to position [592, 0]
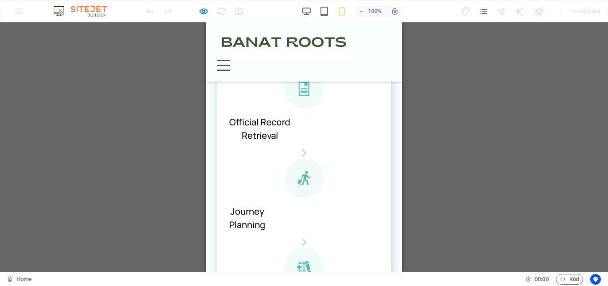
scroll to position [726, 0]
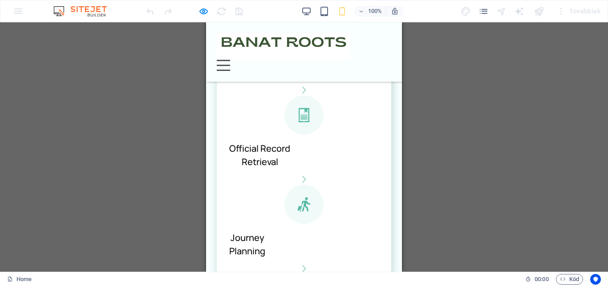
click at [261, 231] on h3 "Journey Planning" at bounding box center [247, 244] width 36 height 27
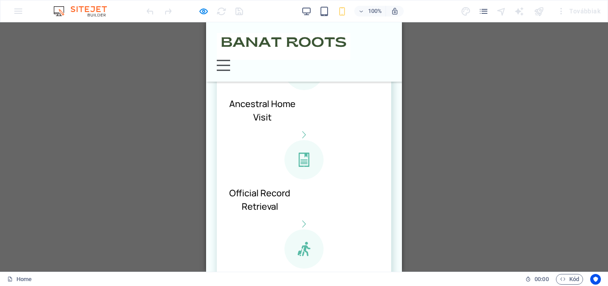
click at [285, 229] on icon at bounding box center [304, 248] width 39 height 39
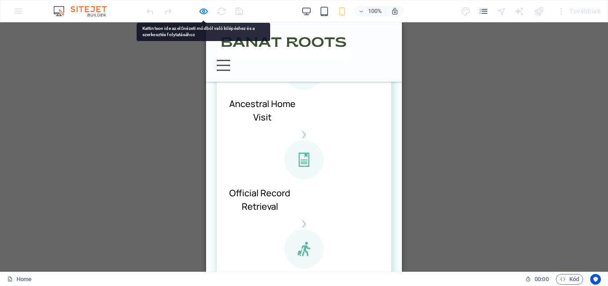
click at [285, 229] on icon at bounding box center [304, 248] width 39 height 39
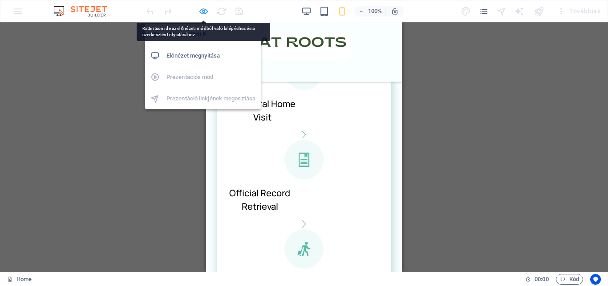
click at [205, 12] on icon "button" at bounding box center [204, 11] width 10 height 10
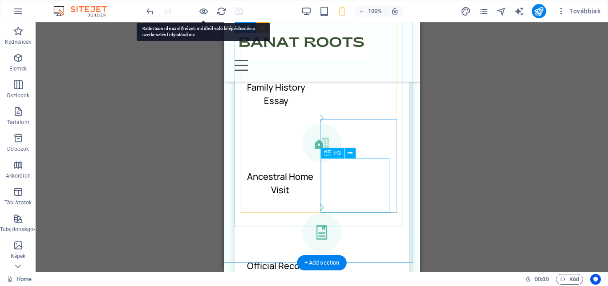
scroll to position [637, 0]
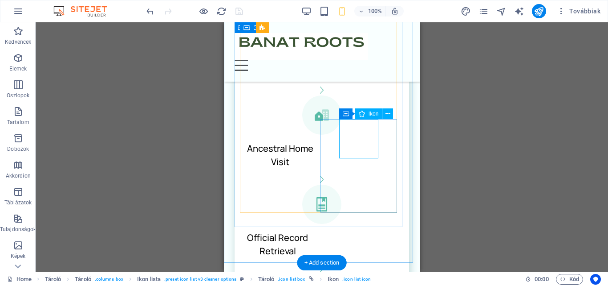
select select "xMidYMid"
select select "px"
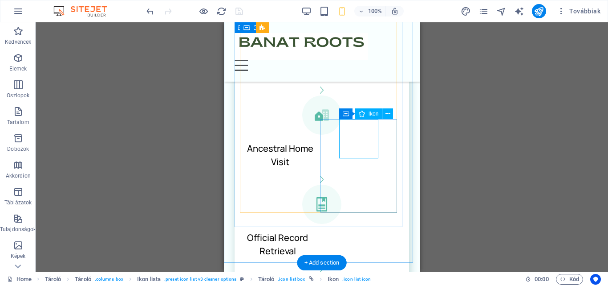
select select "px"
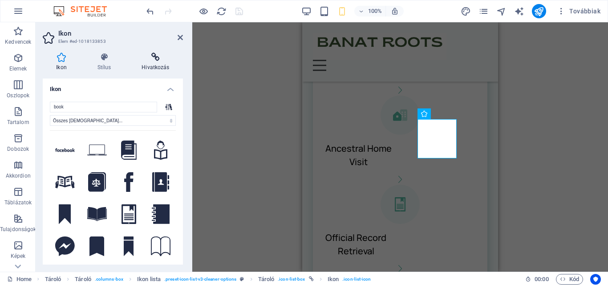
click at [147, 62] on h4 "Hivatkozás" at bounding box center [155, 62] width 55 height 19
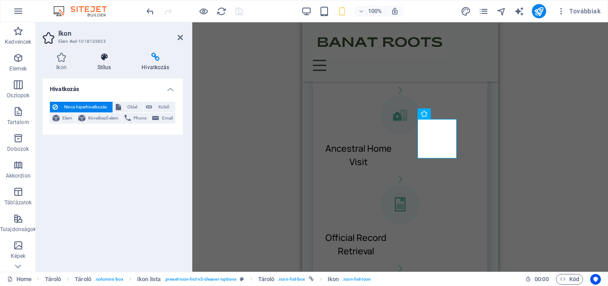
click at [117, 62] on h4 "Stílus" at bounding box center [106, 62] width 45 height 19
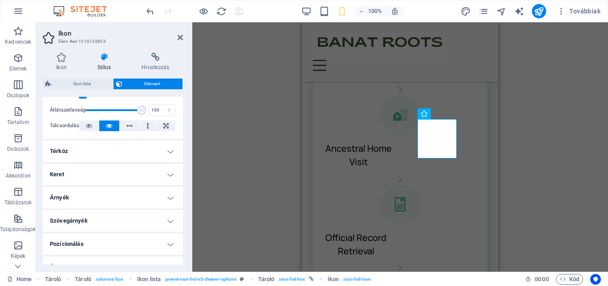
scroll to position [216, 0]
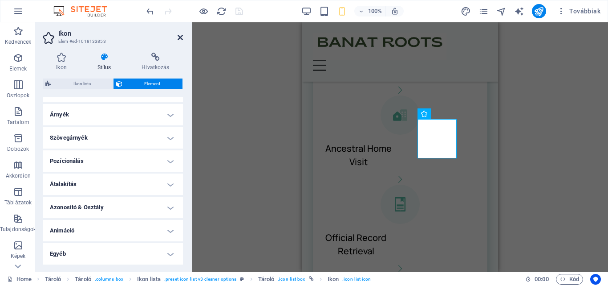
click at [178, 38] on icon at bounding box center [180, 37] width 5 height 7
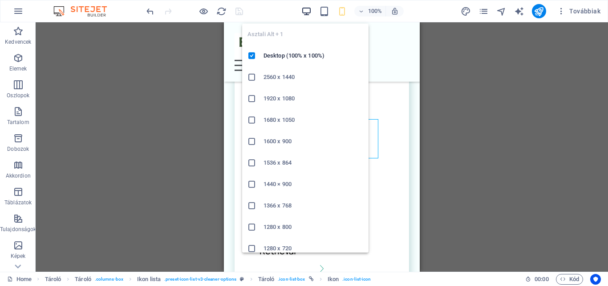
click at [305, 13] on icon "button" at bounding box center [307, 11] width 10 height 10
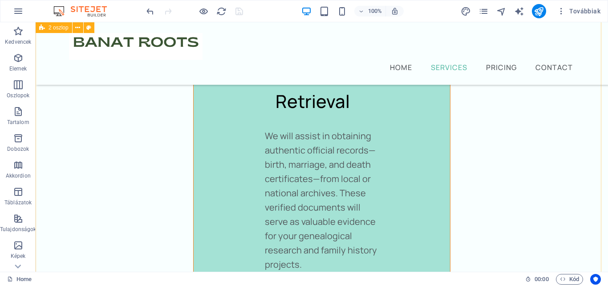
scroll to position [2629, 0]
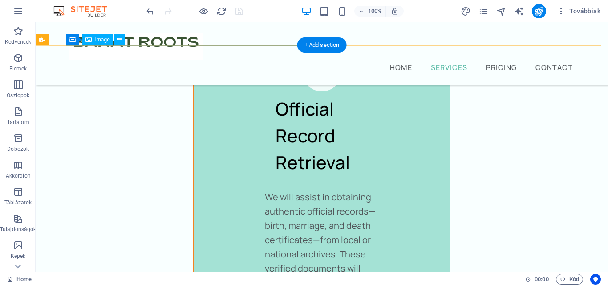
select select "%"
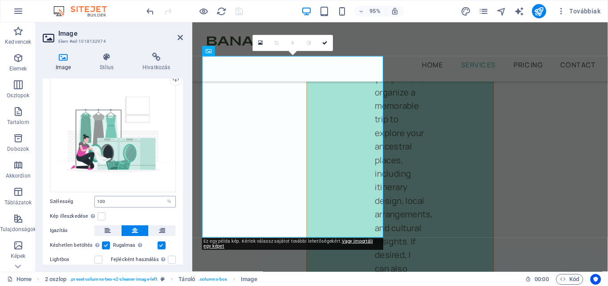
scroll to position [0, 0]
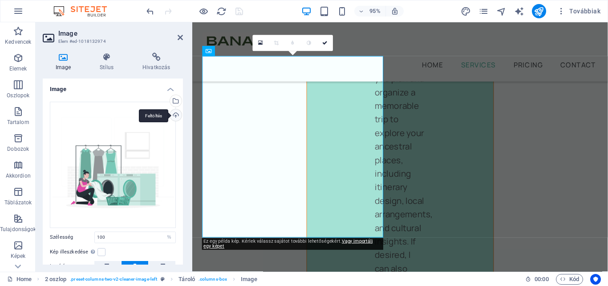
click at [174, 116] on div "Feltöltés" at bounding box center [174, 115] width 13 height 13
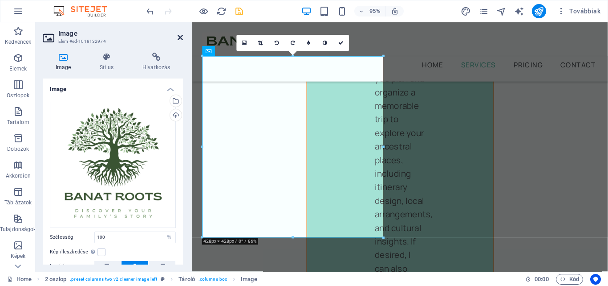
click at [181, 34] on icon at bounding box center [180, 37] width 5 height 7
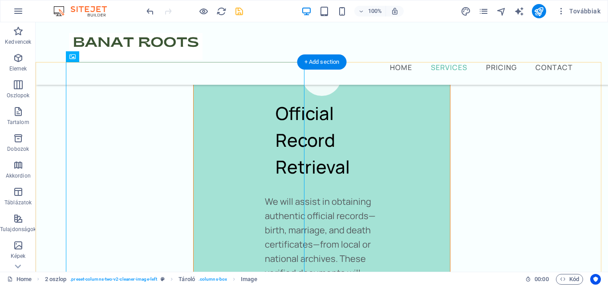
scroll to position [2647, 0]
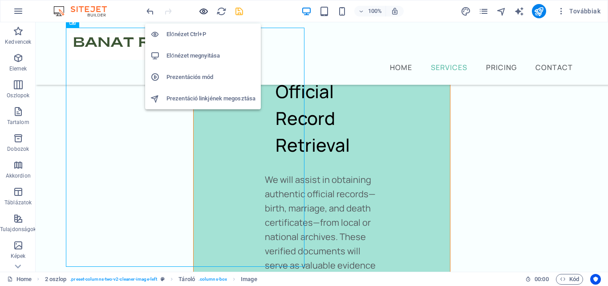
click at [204, 11] on icon "button" at bounding box center [204, 11] width 10 height 10
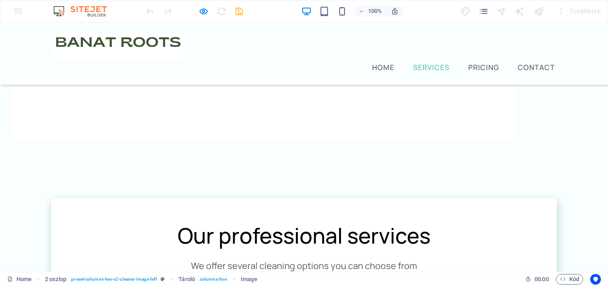
scroll to position [592, 0]
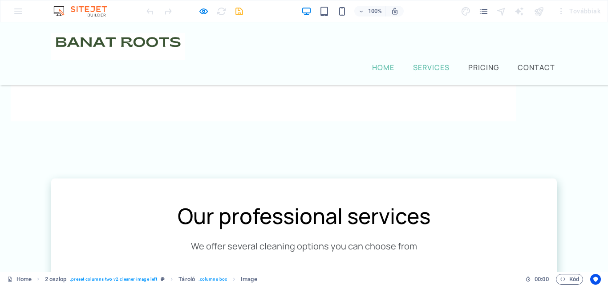
click at [388, 62] on link "Home" at bounding box center [384, 67] width 26 height 11
click at [391, 62] on link "Home" at bounding box center [384, 67] width 26 height 11
click at [383, 62] on link "Home" at bounding box center [384, 67] width 26 height 11
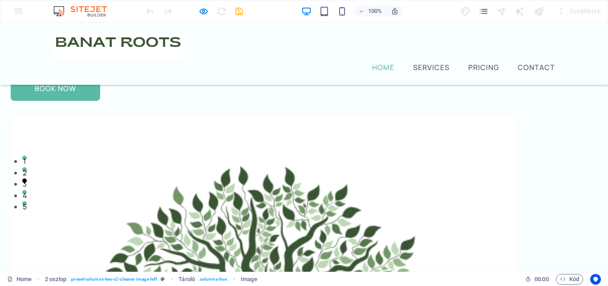
scroll to position [0, 0]
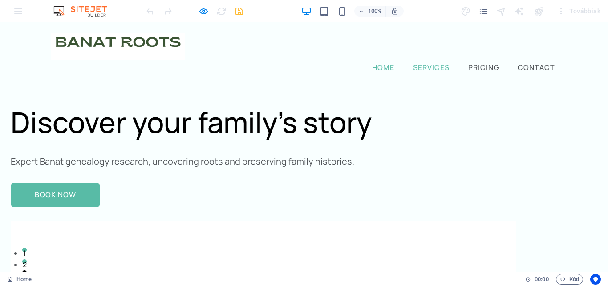
click at [441, 62] on link "Services" at bounding box center [432, 67] width 40 height 11
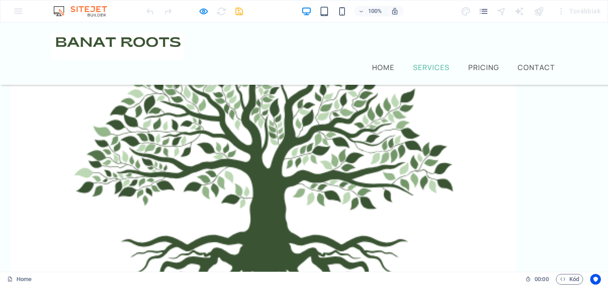
scroll to position [339, 0]
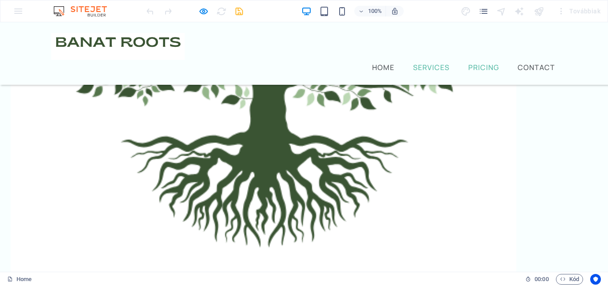
click at [473, 62] on link "Pricing" at bounding box center [484, 67] width 34 height 11
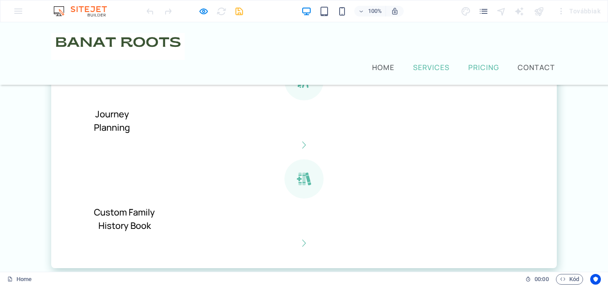
scroll to position [1215, 0]
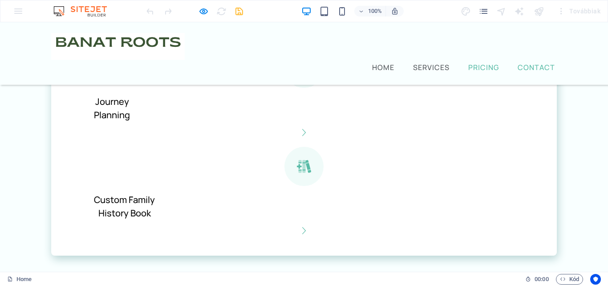
click at [526, 62] on link "Contact" at bounding box center [536, 67] width 41 height 11
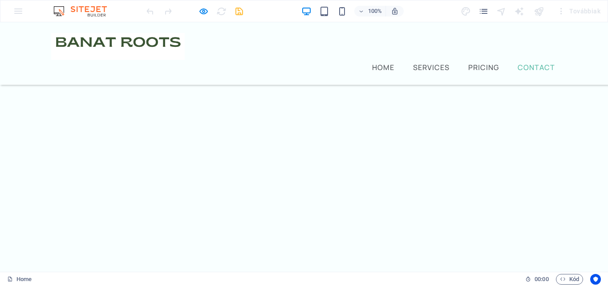
scroll to position [2093, 0]
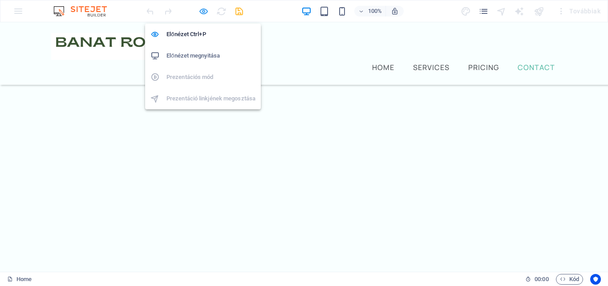
click at [205, 12] on icon "button" at bounding box center [204, 11] width 10 height 10
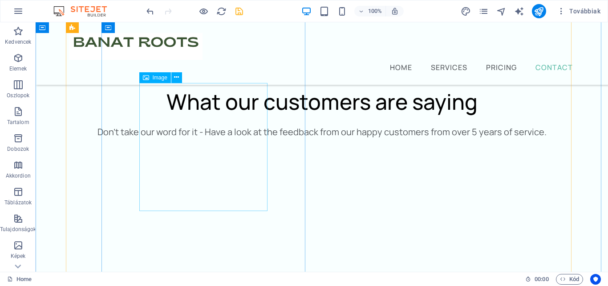
select select "%"
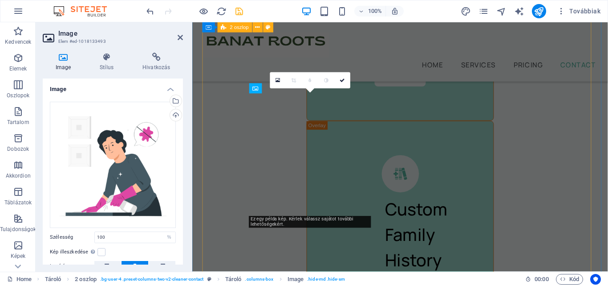
scroll to position [5788, 0]
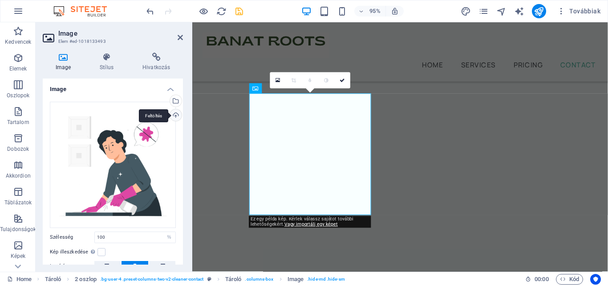
click at [171, 118] on div "Feltöltés" at bounding box center [174, 115] width 13 height 13
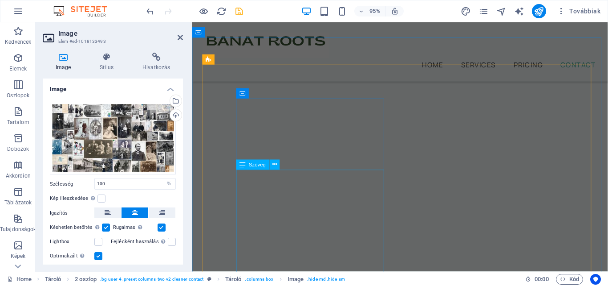
scroll to position [5743, 0]
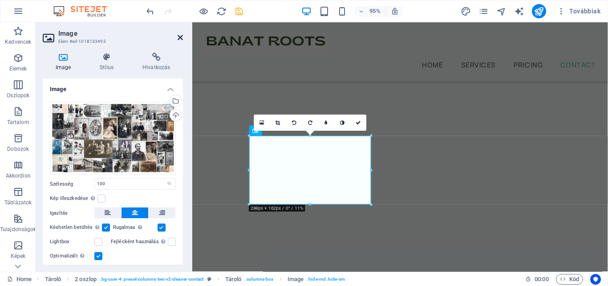
click at [182, 37] on icon at bounding box center [180, 37] width 5 height 7
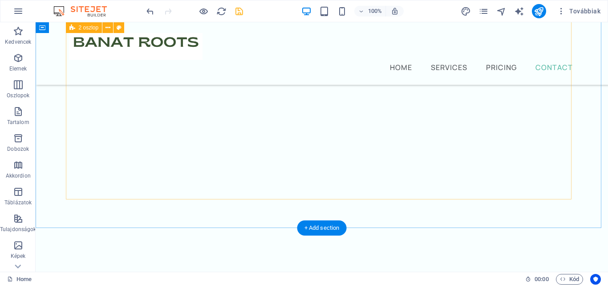
scroll to position [4371, 0]
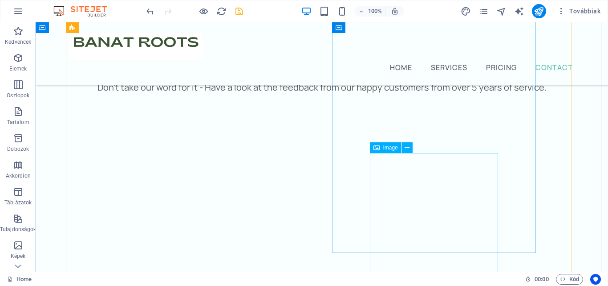
select select "%"
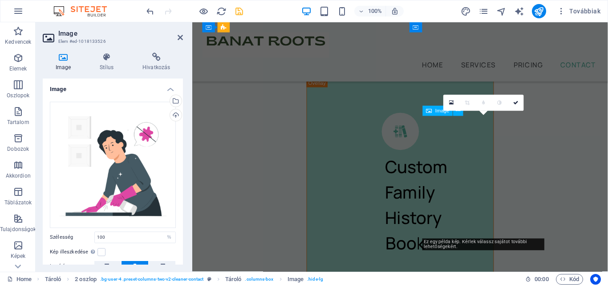
scroll to position [5846, 0]
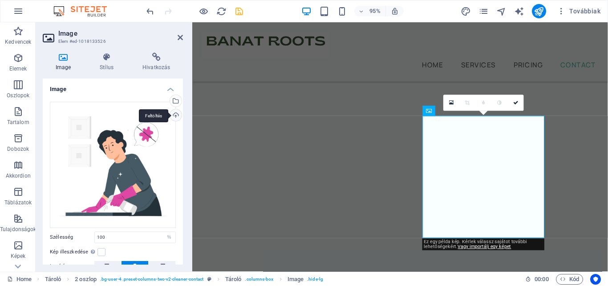
click at [174, 114] on div "Feltöltés" at bounding box center [174, 115] width 13 height 13
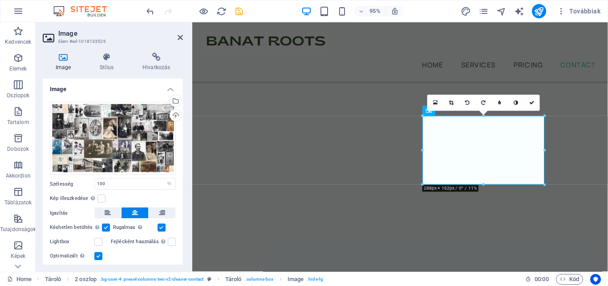
click at [183, 39] on aside "Image Elem #ed-1018133526 Image Stílus Hivatkozás Image Húzza ide a fájlokat, k…" at bounding box center [114, 146] width 157 height 249
click at [178, 38] on icon at bounding box center [180, 37] width 5 height 7
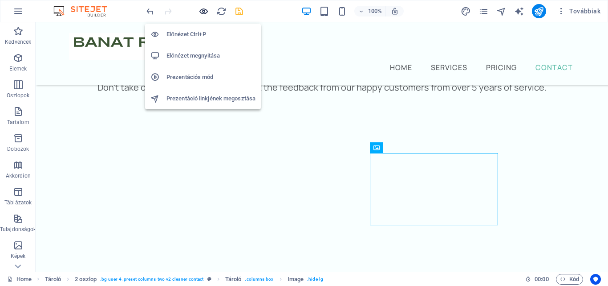
click at [204, 10] on icon "button" at bounding box center [204, 11] width 10 height 10
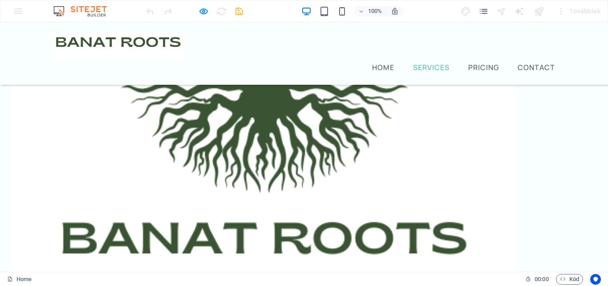
scroll to position [401, 0]
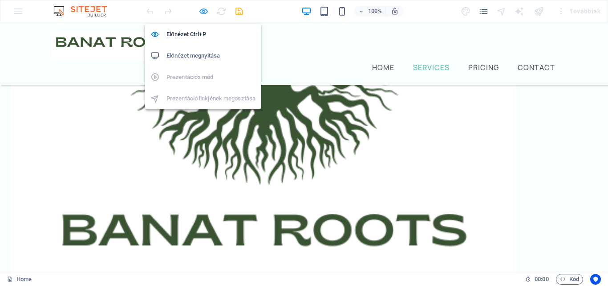
click at [203, 12] on icon "button" at bounding box center [204, 11] width 10 height 10
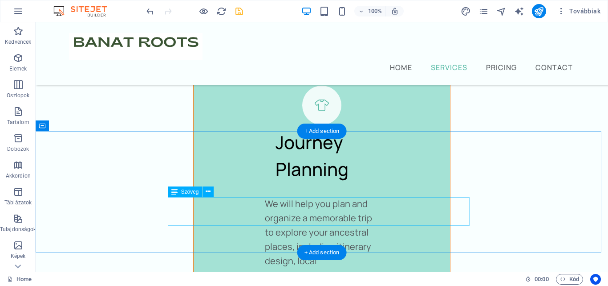
scroll to position [2984, 0]
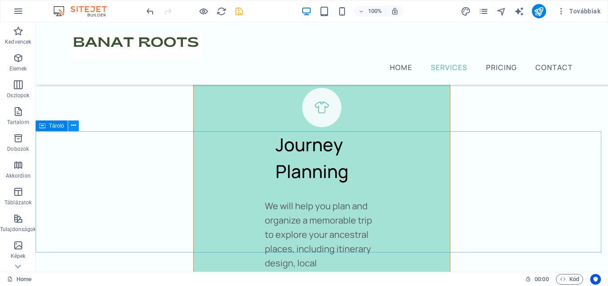
click at [72, 126] on icon at bounding box center [73, 125] width 5 height 9
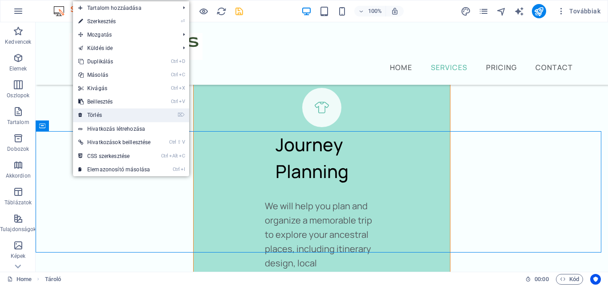
click at [92, 115] on link "⌦ Törlés" at bounding box center [114, 114] width 83 height 13
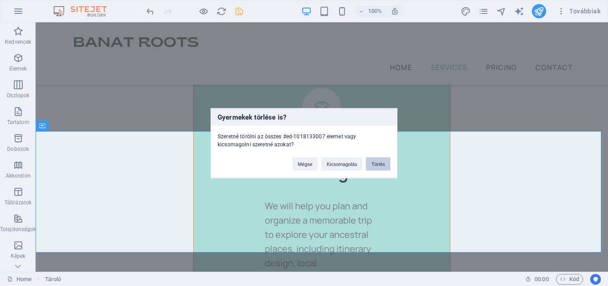
click at [378, 164] on button "Törlés" at bounding box center [378, 163] width 24 height 13
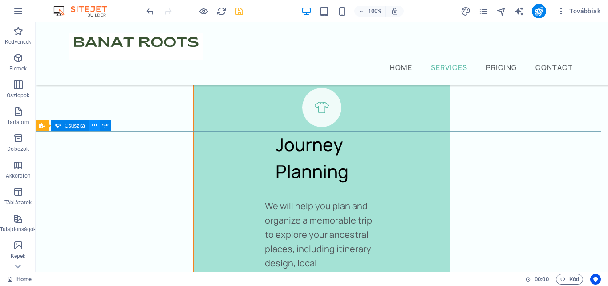
click at [93, 128] on icon at bounding box center [94, 125] width 5 height 9
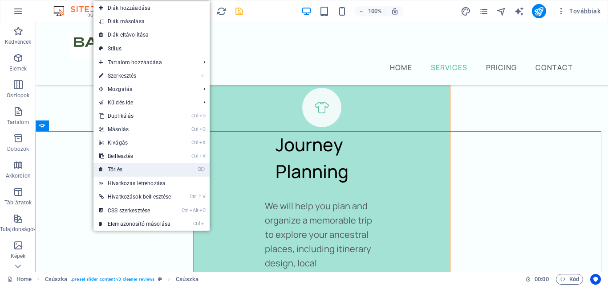
click at [119, 168] on link "⌦ Törlés" at bounding box center [135, 169] width 83 height 13
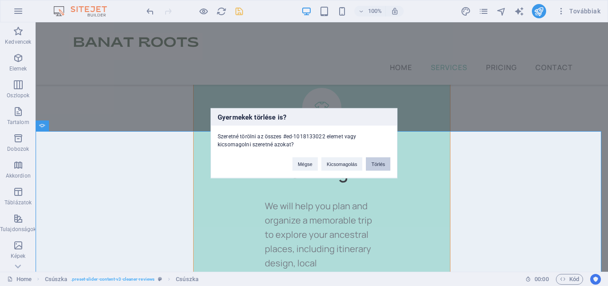
click at [378, 167] on button "Törlés" at bounding box center [378, 163] width 24 height 13
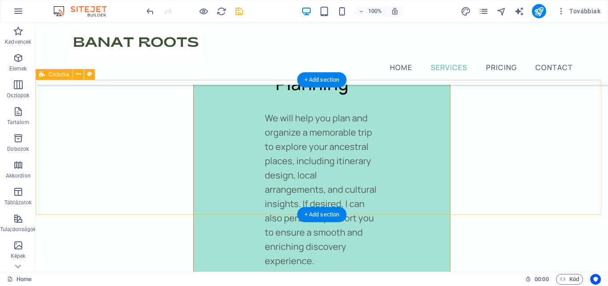
scroll to position [3118, 0]
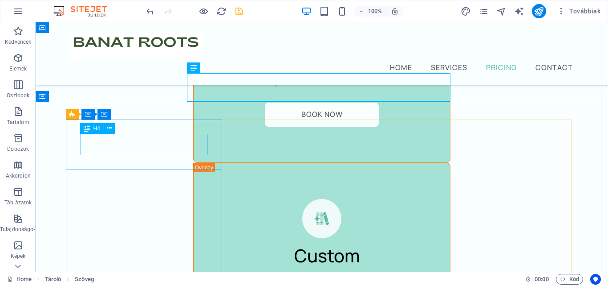
scroll to position [3162, 0]
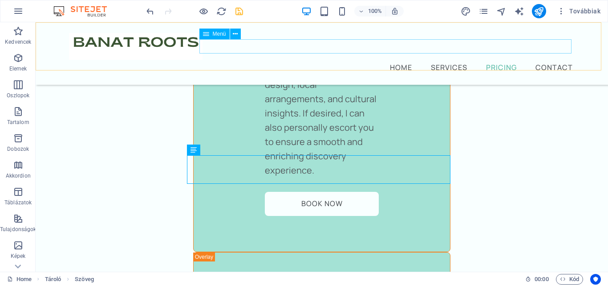
click at [499, 60] on nav "Home Services Pricing Contact" at bounding box center [322, 67] width 506 height 14
select select
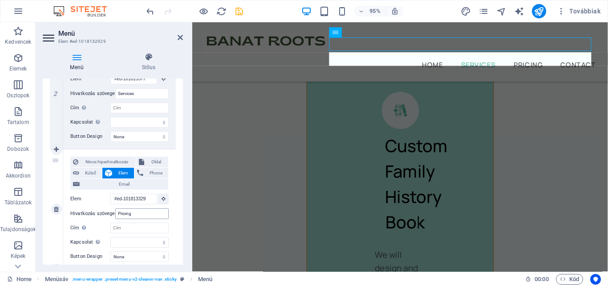
scroll to position [4386, 0]
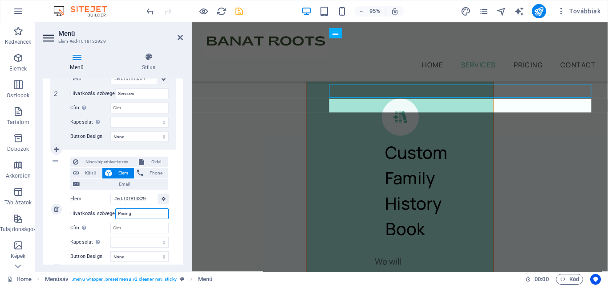
click at [135, 210] on input "Pricing" at bounding box center [141, 213] width 53 height 11
type input "P"
select select
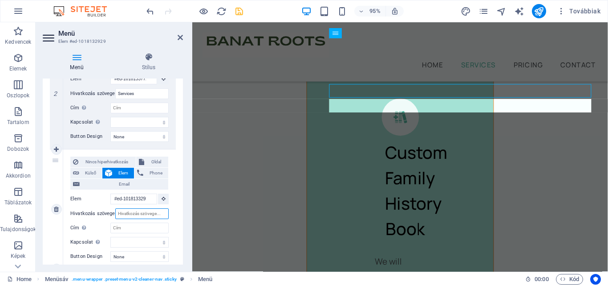
select select
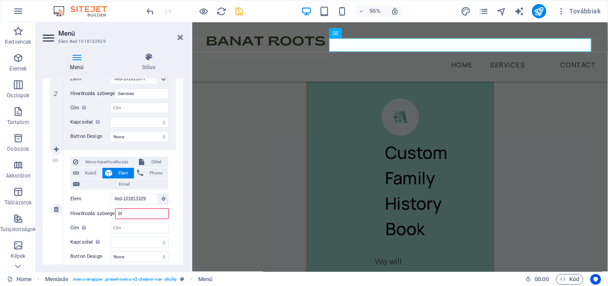
type input "Ste"
select select
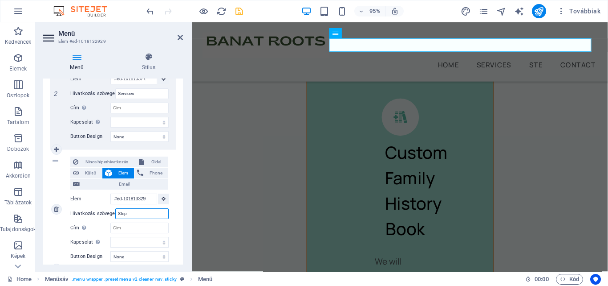
type input "Steps"
select select
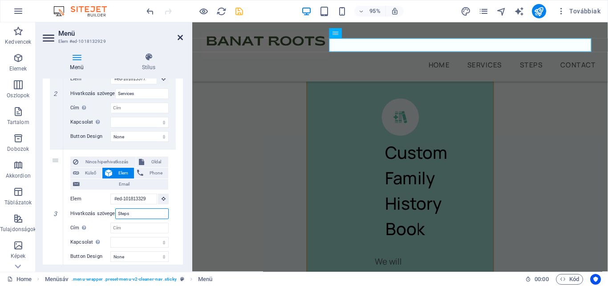
type input "Steps"
click at [180, 37] on icon at bounding box center [180, 37] width 5 height 7
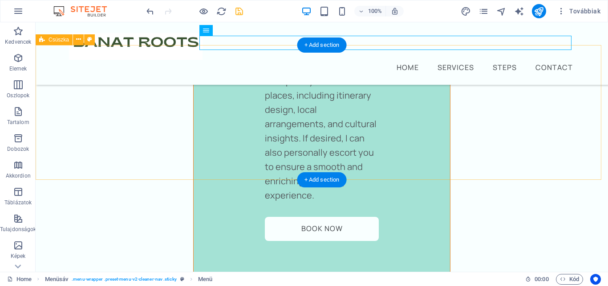
scroll to position [3200, 0]
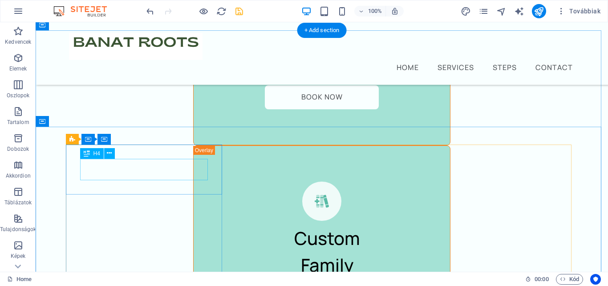
scroll to position [3289, 0]
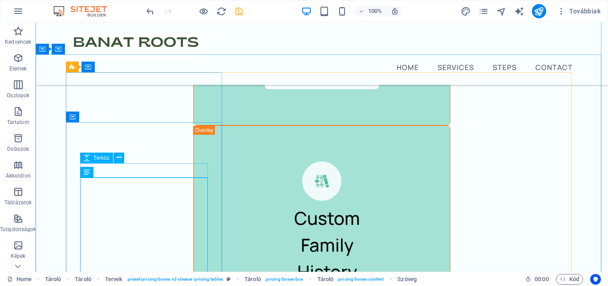
scroll to position [3245, 0]
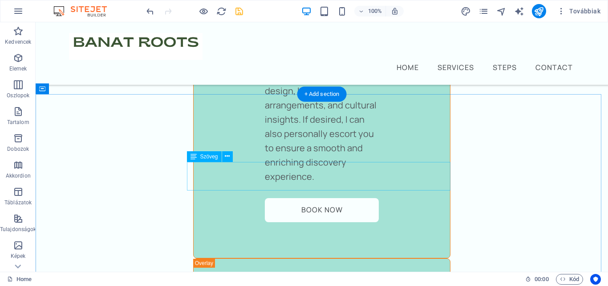
scroll to position [3200, 0]
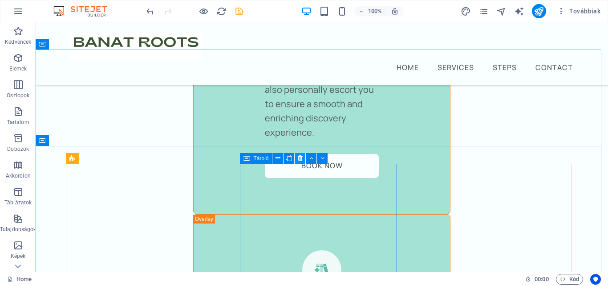
click at [301, 156] on icon at bounding box center [300, 157] width 5 height 9
click at [296, 159] on icon at bounding box center [294, 157] width 5 height 9
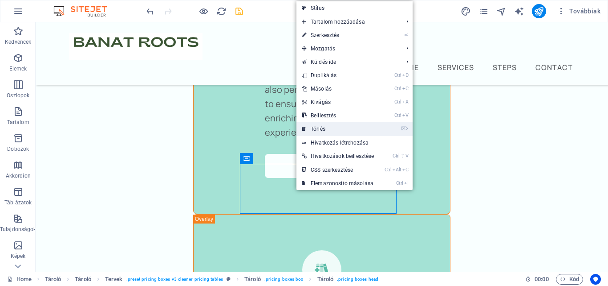
click at [321, 131] on link "⌦ Törlés" at bounding box center [338, 128] width 83 height 13
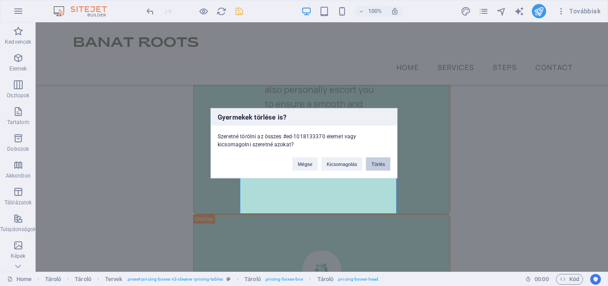
click at [376, 162] on button "Törlés" at bounding box center [378, 163] width 24 height 13
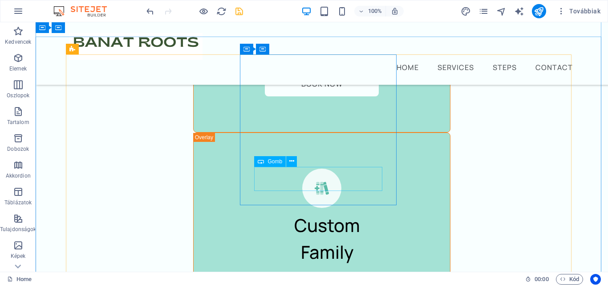
scroll to position [3245, 0]
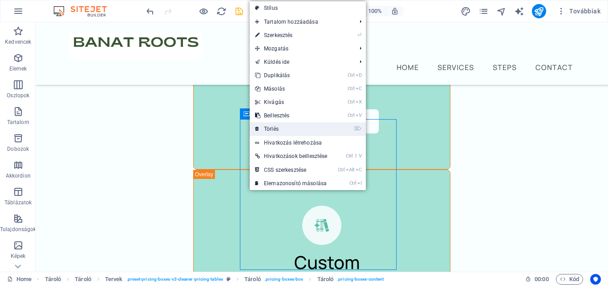
click at [274, 132] on link "⌦ Törlés" at bounding box center [291, 128] width 83 height 13
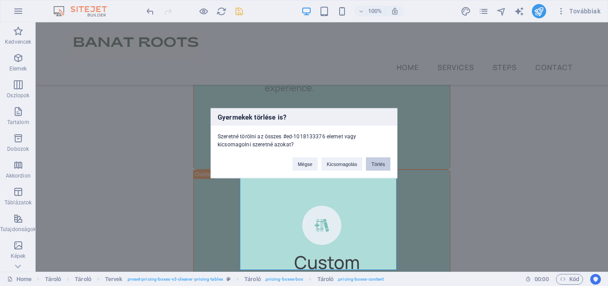
click at [388, 164] on button "Törlés" at bounding box center [378, 163] width 24 height 13
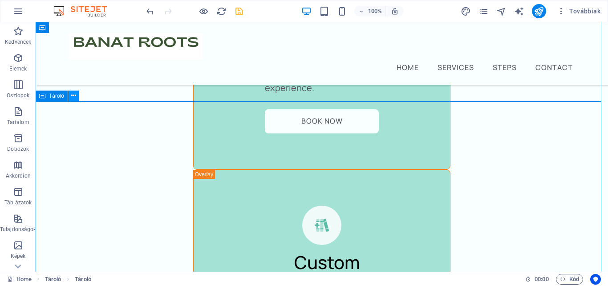
click at [74, 98] on icon at bounding box center [73, 95] width 5 height 9
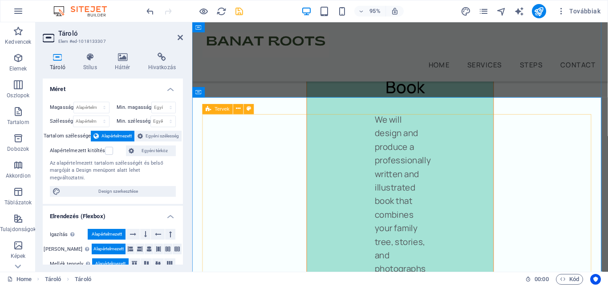
scroll to position [4520, 0]
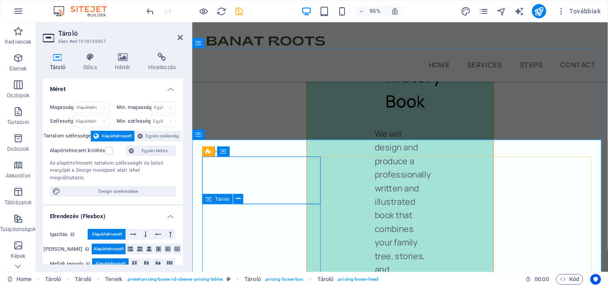
click at [232, 151] on span "Tároló" at bounding box center [237, 151] width 14 height 5
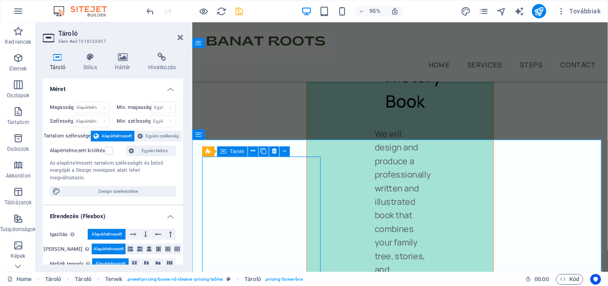
click at [232, 151] on span "Tároló" at bounding box center [237, 151] width 14 height 5
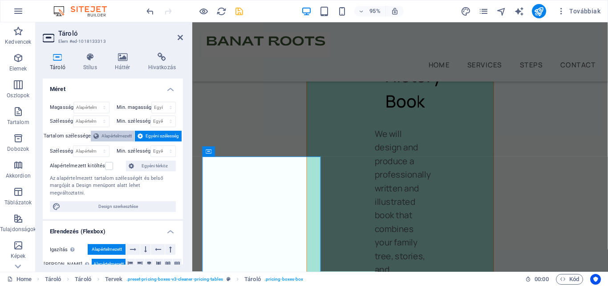
click at [110, 133] on span "Alapértelmezett" at bounding box center [117, 136] width 30 height 11
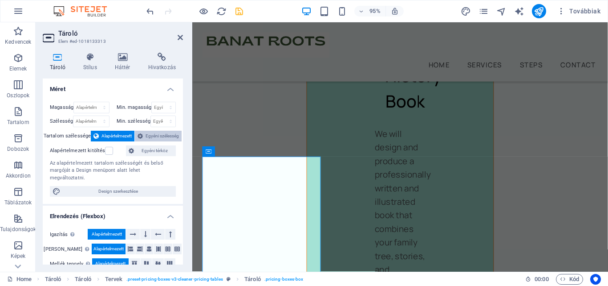
click at [151, 135] on span "Egyéni szélesség" at bounding box center [162, 136] width 33 height 11
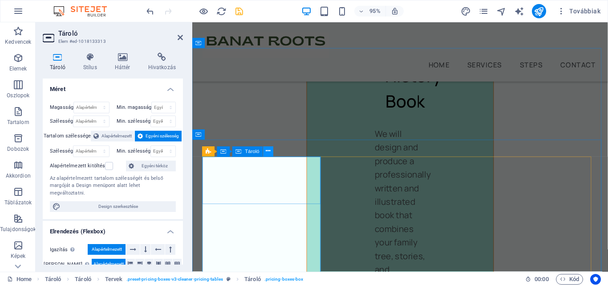
click at [268, 151] on icon at bounding box center [268, 151] width 4 height 9
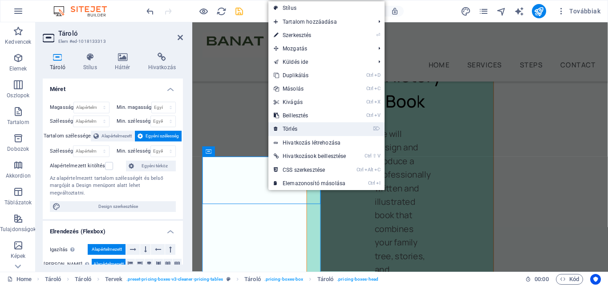
click at [300, 131] on link "⌦ Törlés" at bounding box center [310, 128] width 83 height 13
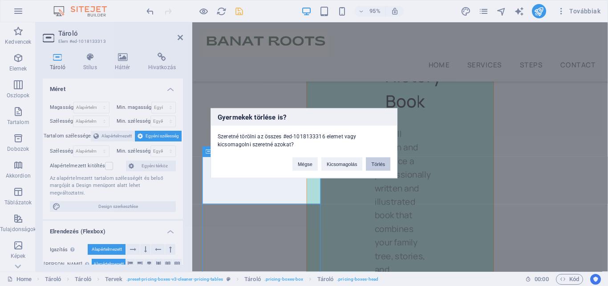
click at [375, 163] on button "Törlés" at bounding box center [378, 163] width 24 height 13
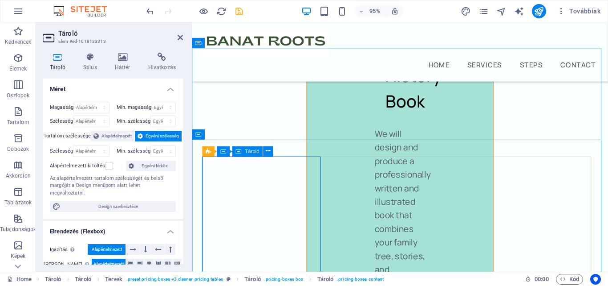
click at [250, 154] on span "Tároló" at bounding box center [252, 151] width 14 height 5
click at [250, 152] on span "Tároló" at bounding box center [252, 151] width 14 height 5
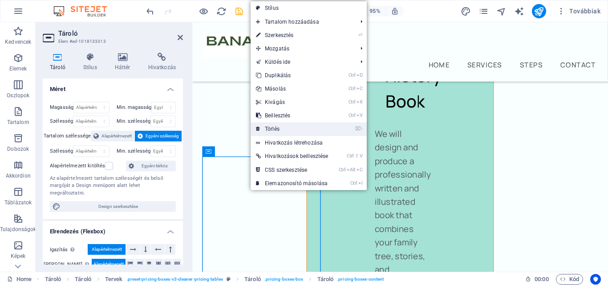
click at [284, 126] on link "⌦ Törlés" at bounding box center [292, 128] width 83 height 13
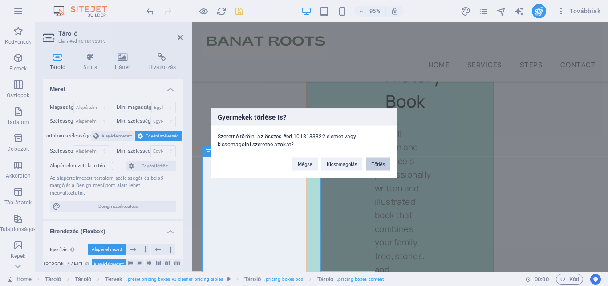
click at [382, 162] on button "Törlés" at bounding box center [378, 163] width 24 height 13
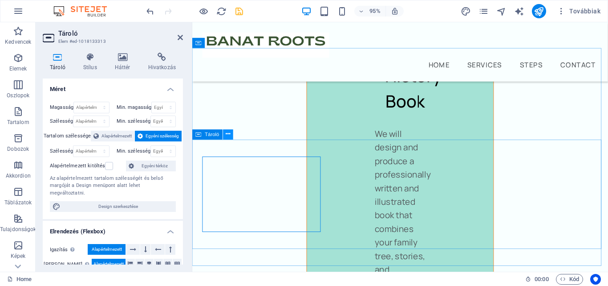
click at [229, 135] on icon at bounding box center [228, 134] width 4 height 9
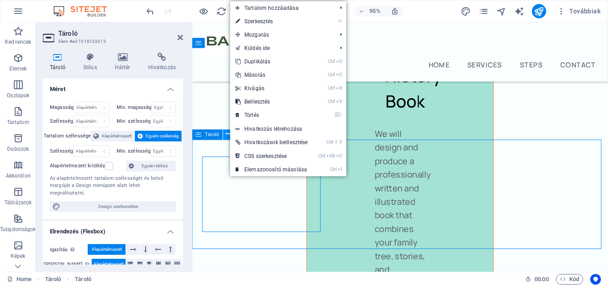
scroll to position [3200, 0]
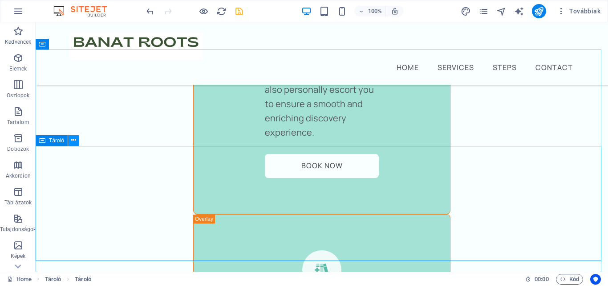
click at [74, 143] on icon at bounding box center [73, 139] width 5 height 9
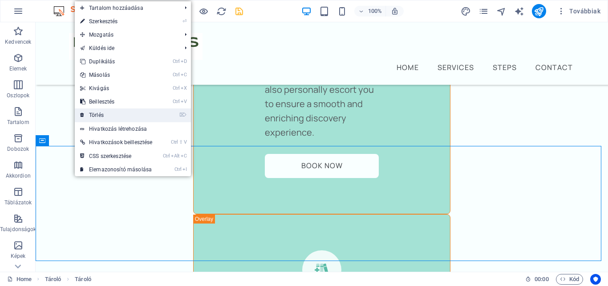
click at [109, 119] on link "⌦ Törlés" at bounding box center [116, 114] width 83 height 13
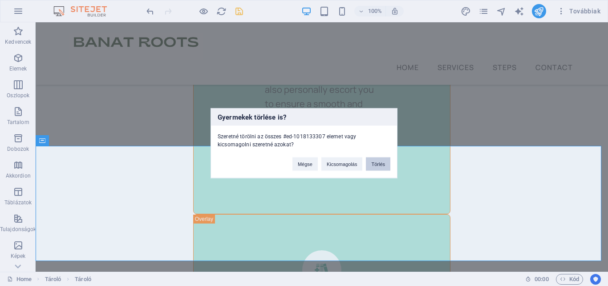
click at [379, 159] on button "Törlés" at bounding box center [378, 163] width 24 height 13
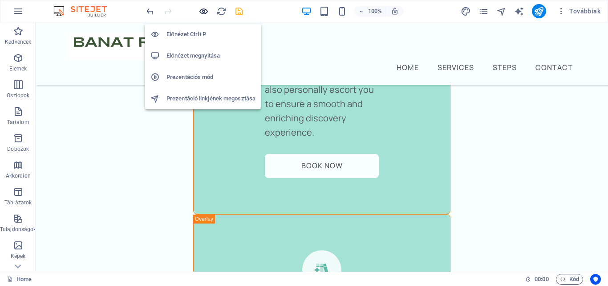
click at [203, 15] on icon "button" at bounding box center [204, 11] width 10 height 10
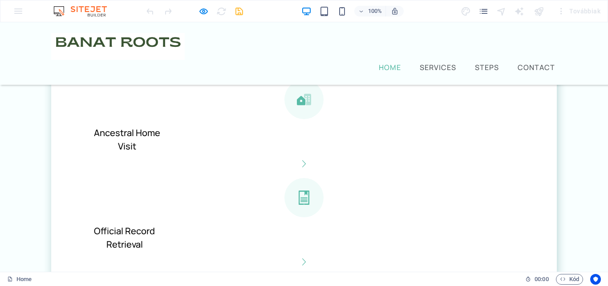
click at [383, 62] on link "Home" at bounding box center [390, 67] width 26 height 11
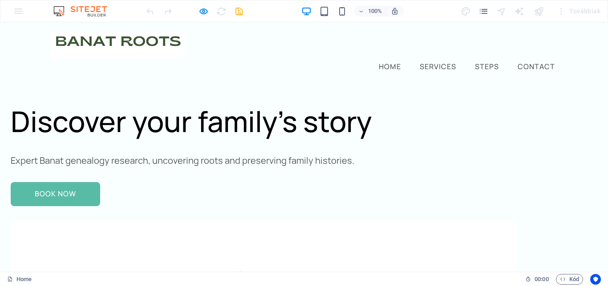
scroll to position [0, 0]
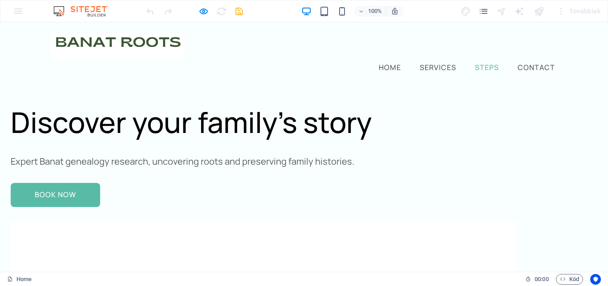
click at [491, 62] on link "Steps" at bounding box center [487, 67] width 28 height 11
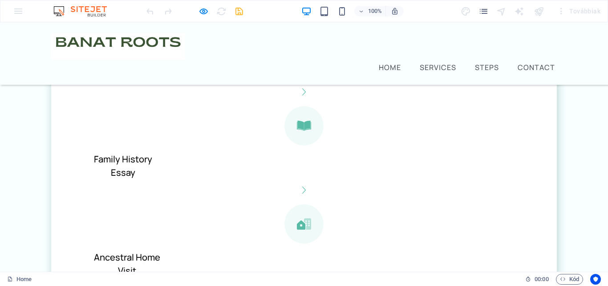
scroll to position [859, 0]
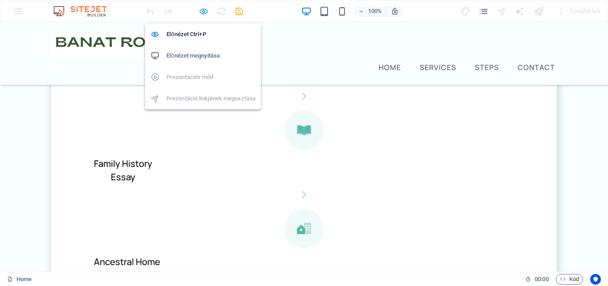
click at [204, 10] on icon "button" at bounding box center [204, 11] width 10 height 10
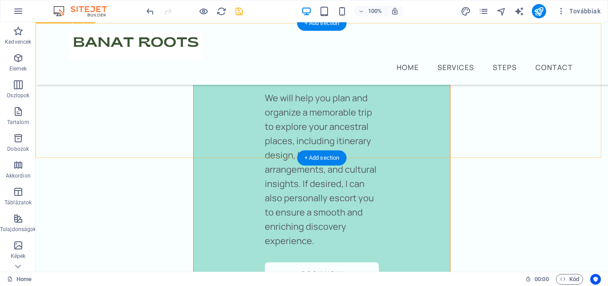
scroll to position [3137, 0]
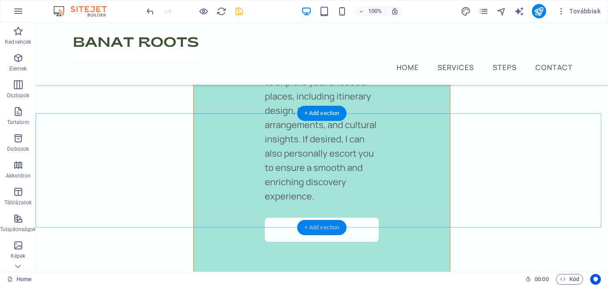
click at [321, 222] on div "+ Add section" at bounding box center [322, 227] width 49 height 15
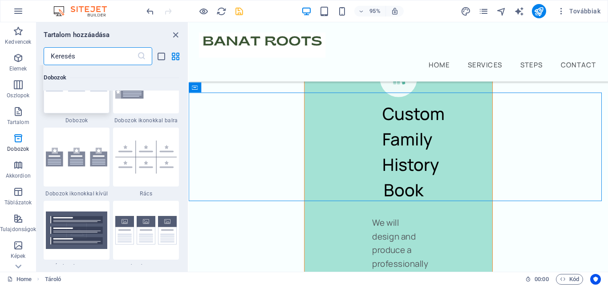
scroll to position [2583, 0]
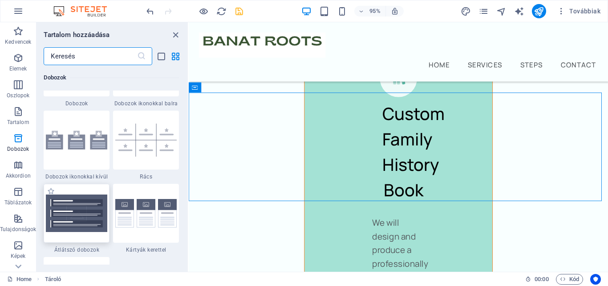
click at [77, 212] on img at bounding box center [76, 212] width 61 height 37
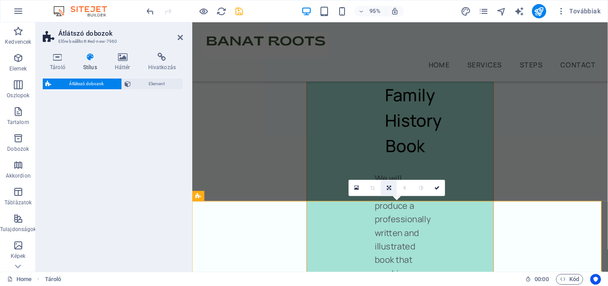
select select "rem"
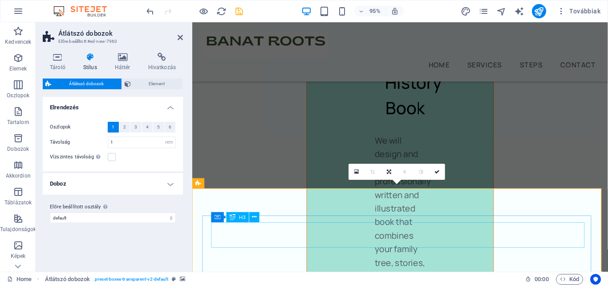
scroll to position [4518, 0]
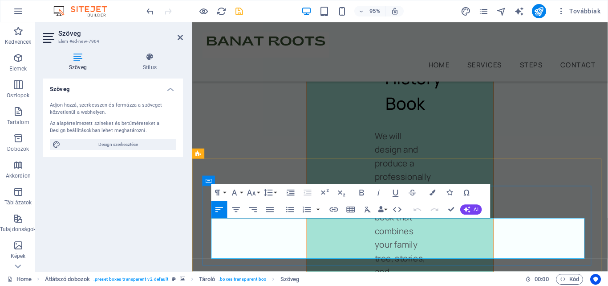
drag, startPoint x: 399, startPoint y: 261, endPoint x: 214, endPoint y: 239, distance: 186.1
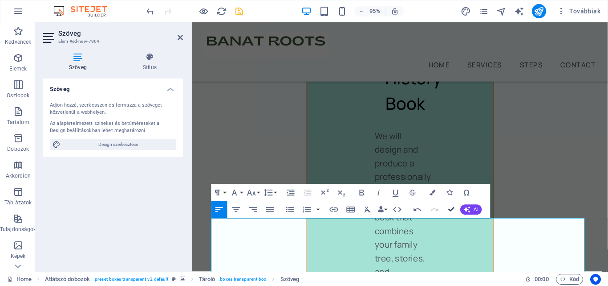
scroll to position [3198, 0]
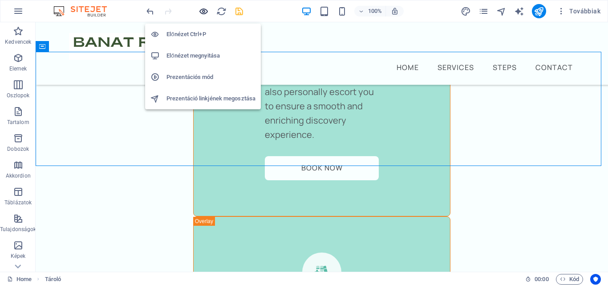
click at [206, 9] on icon "button" at bounding box center [204, 11] width 10 height 10
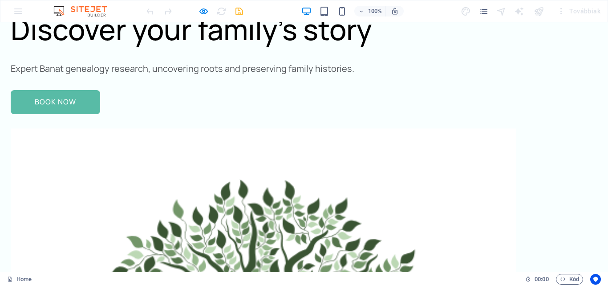
scroll to position [0, 0]
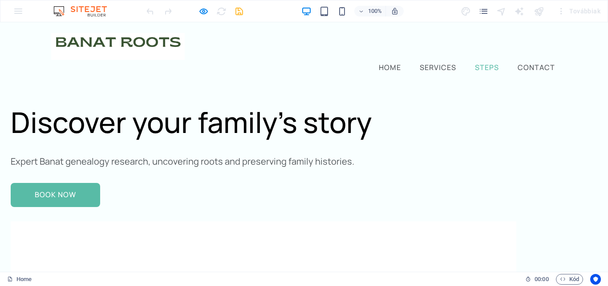
click at [488, 62] on link "Steps" at bounding box center [487, 67] width 28 height 11
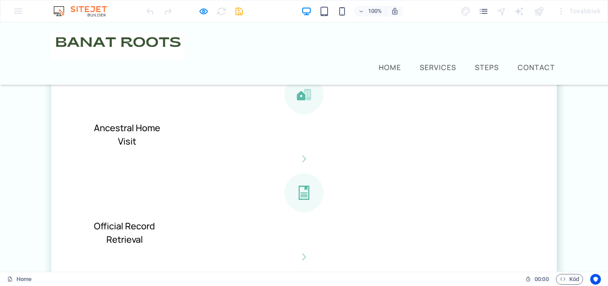
scroll to position [903, 0]
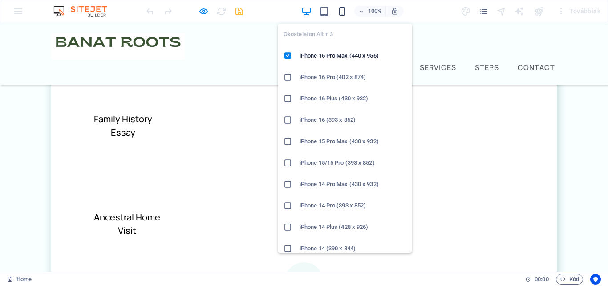
click at [341, 10] on icon "button" at bounding box center [342, 11] width 10 height 10
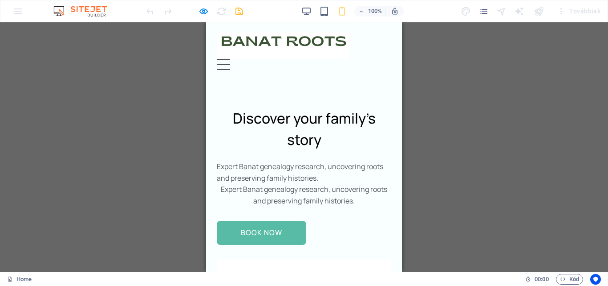
scroll to position [0, 0]
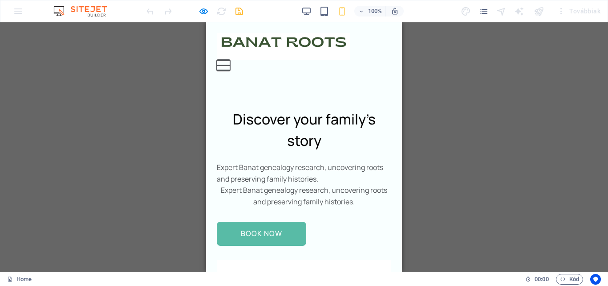
click at [230, 60] on button "Menu" at bounding box center [223, 60] width 13 height 1
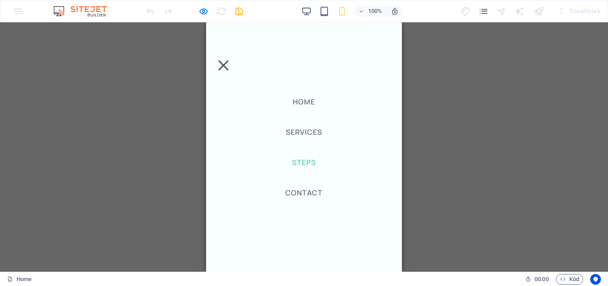
click at [306, 159] on link "Steps" at bounding box center [304, 162] width 28 height 11
click at [228, 60] on button "Menu" at bounding box center [223, 65] width 10 height 10
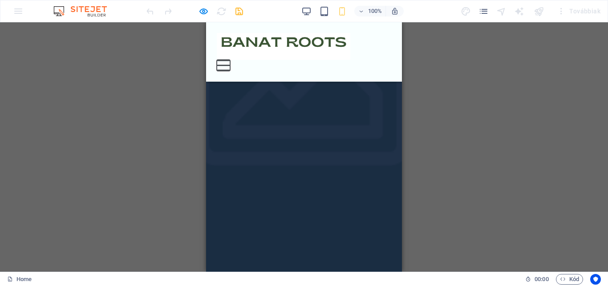
scroll to position [1743, 0]
